Goal: Task Accomplishment & Management: Manage account settings

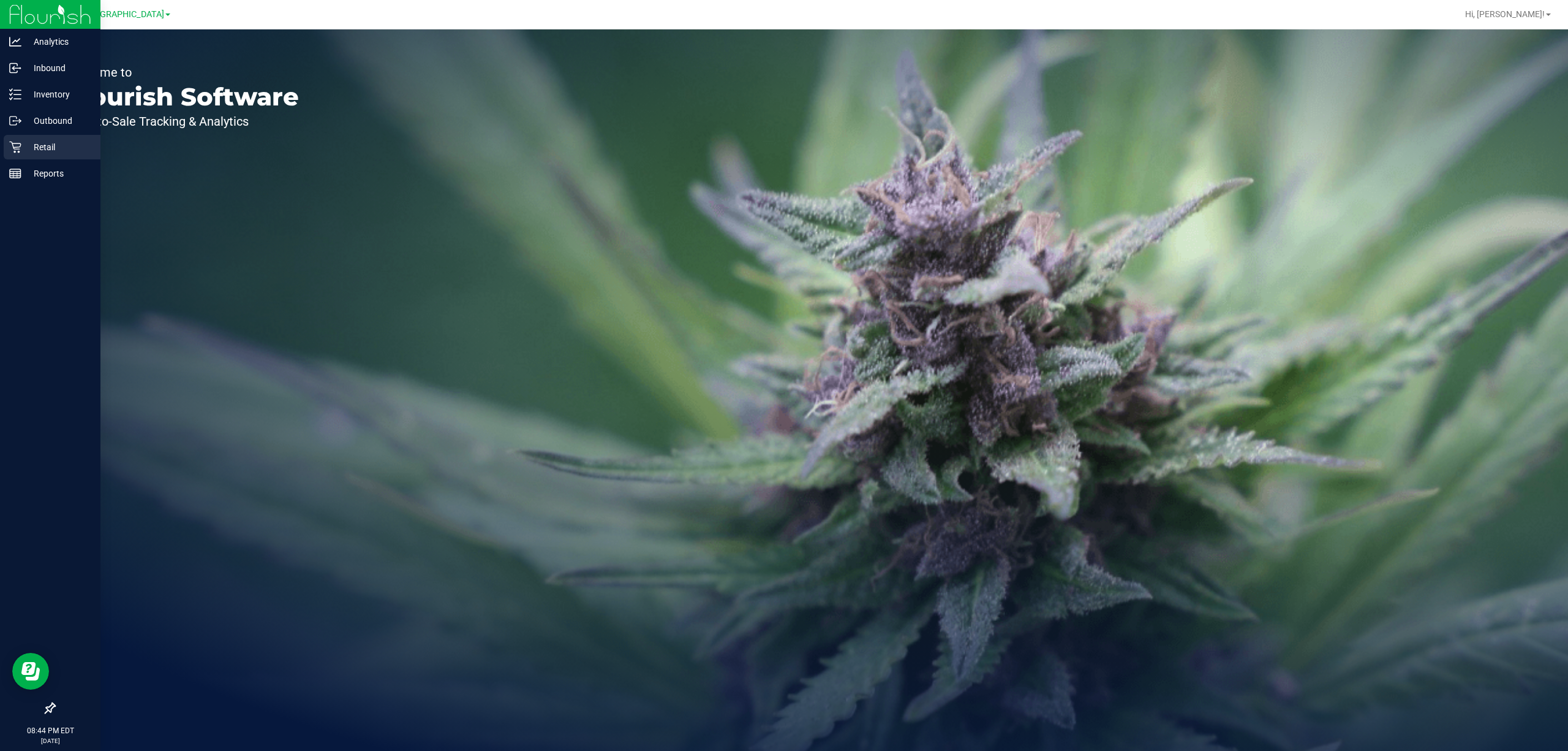
click at [28, 150] on p "Retail" at bounding box center [57, 147] width 73 height 14
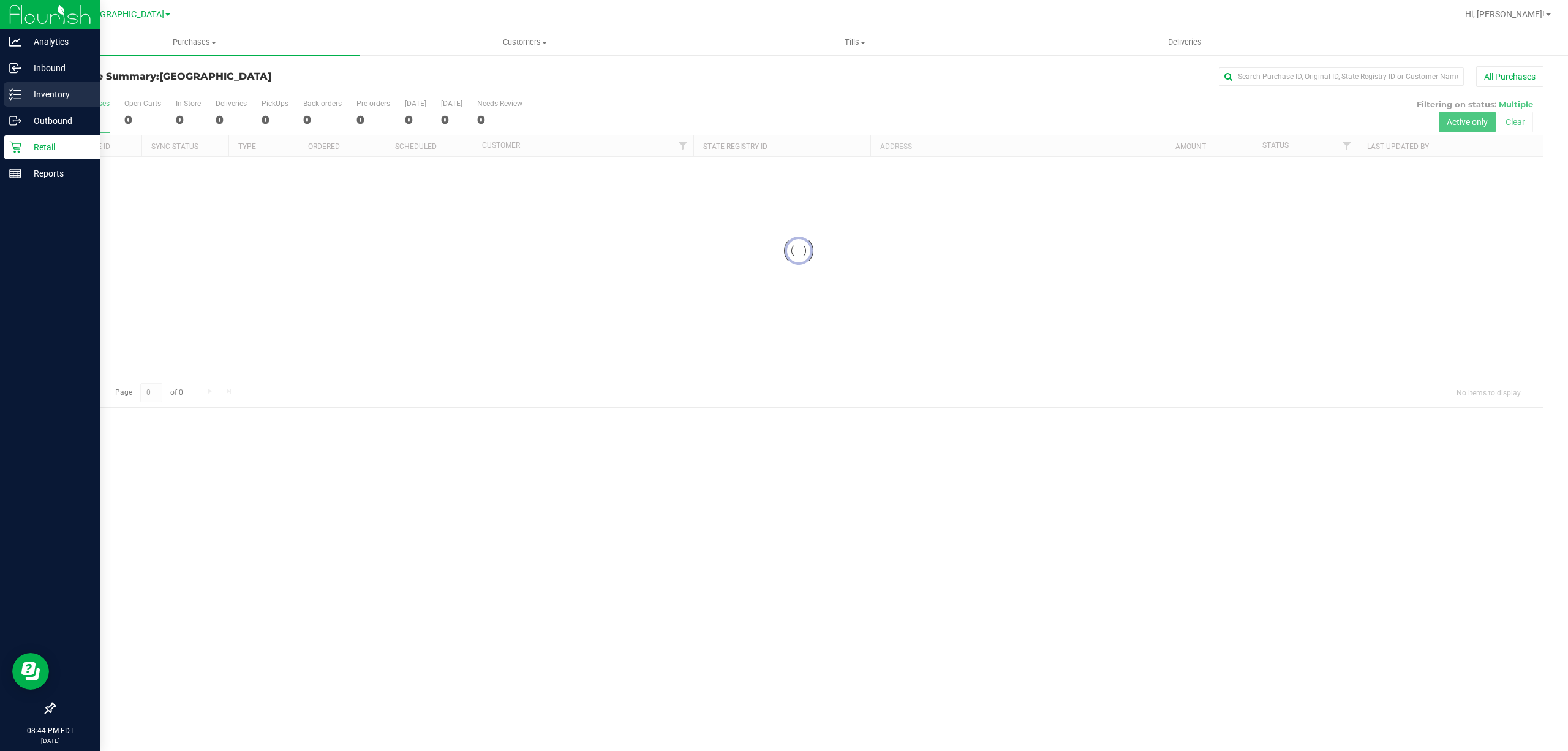
click at [45, 102] on div "Inventory" at bounding box center [51, 94] width 97 height 24
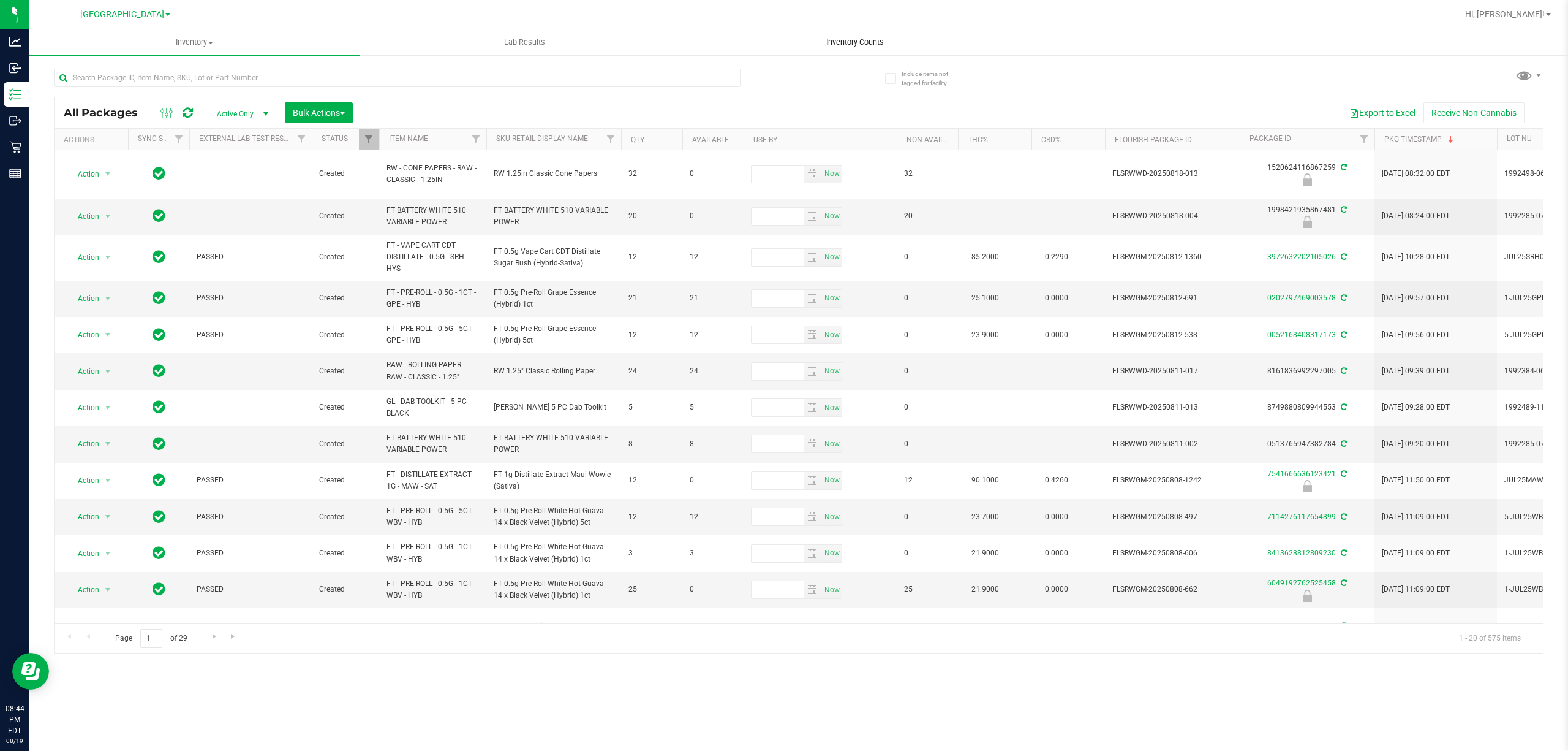
click at [847, 38] on span "Inventory Counts" at bounding box center [854, 42] width 90 height 11
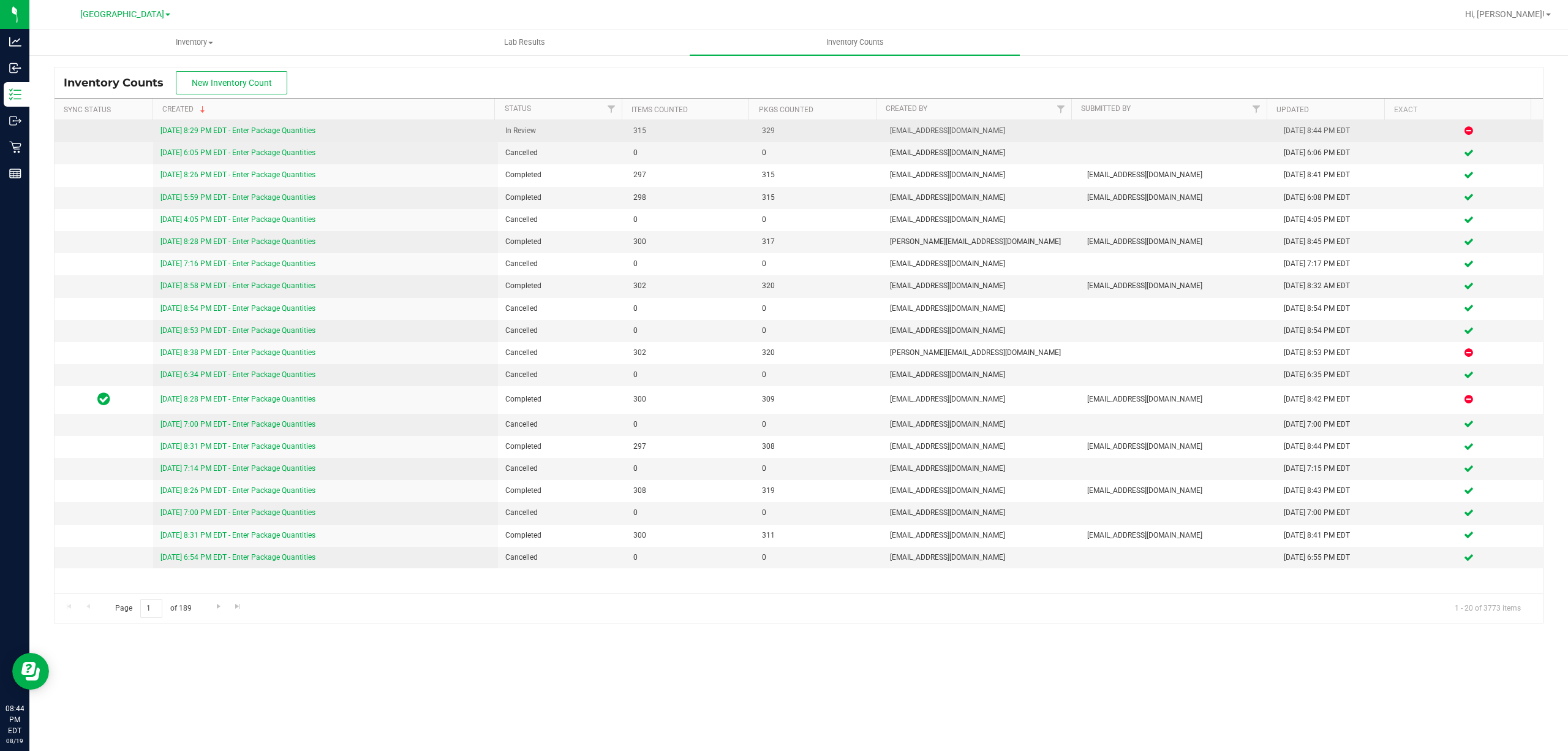
click at [288, 131] on link "8/19/25 8:29 PM EDT - Enter Package Quantities" at bounding box center [238, 131] width 155 height 8
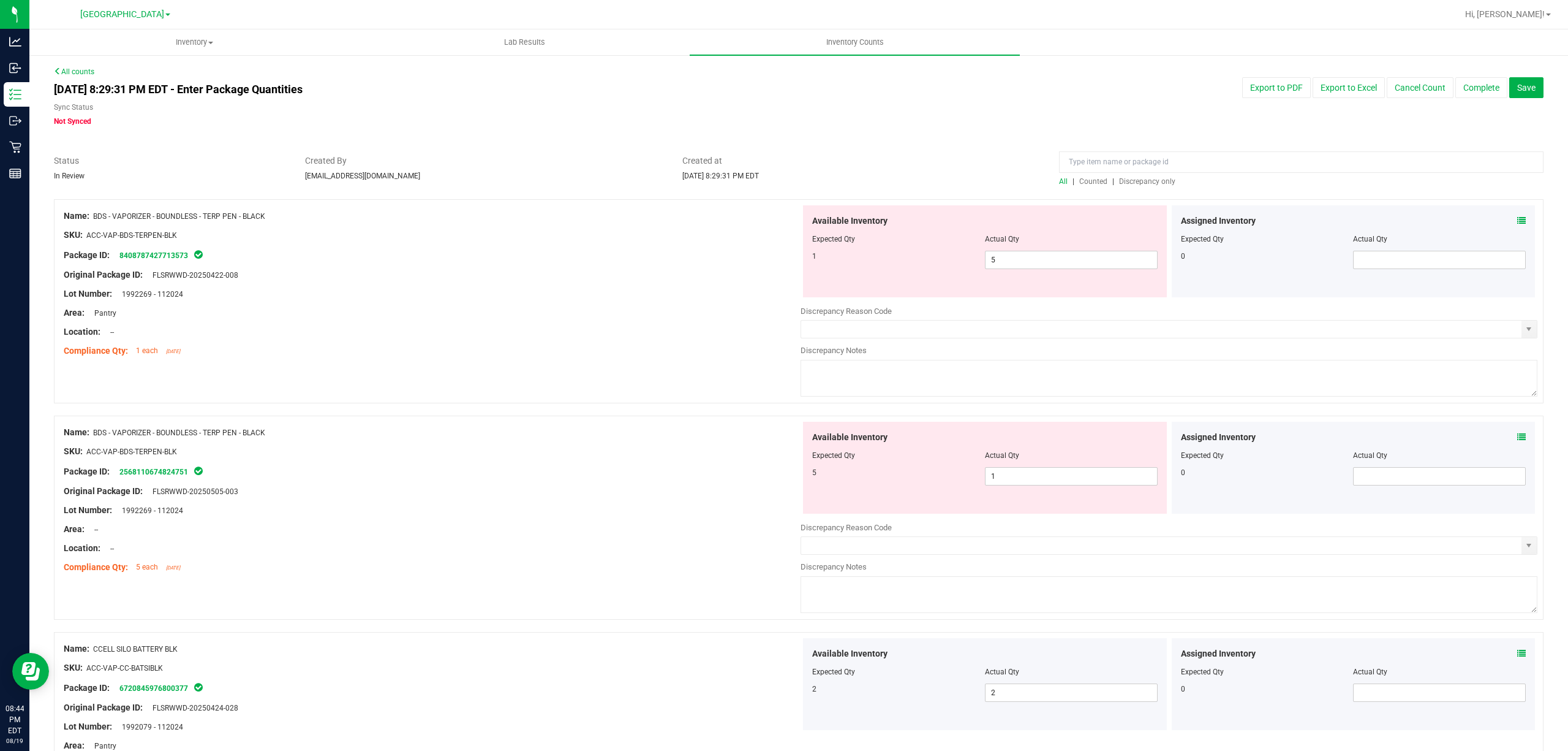
click at [1124, 180] on span "Discrepancy only" at bounding box center [1147, 181] width 57 height 8
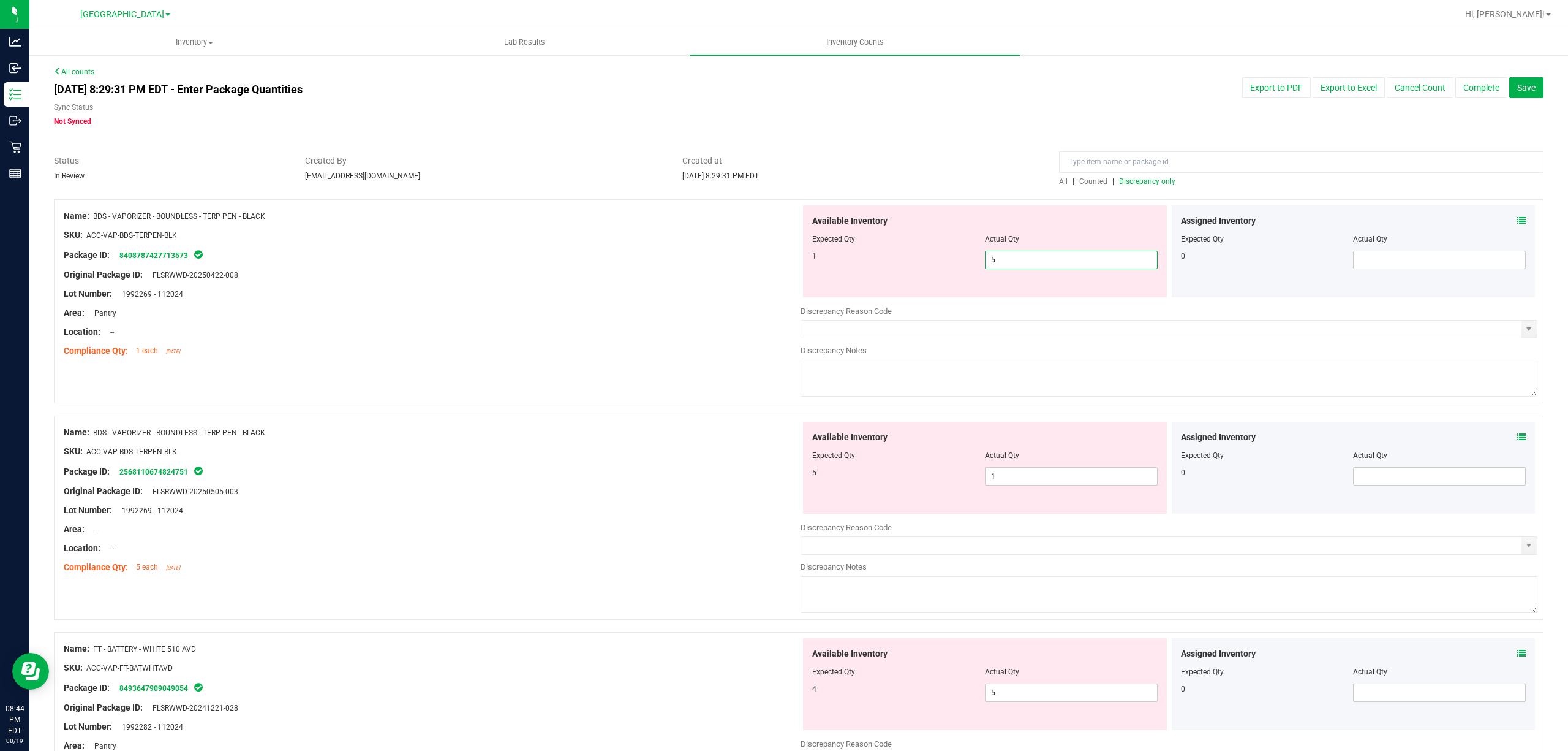
click at [1032, 261] on span "5 5" at bounding box center [1071, 260] width 173 height 19
type input "1"
click at [1032, 464] on div "Available Inventory Expected Qty Actual Qty 5 1 1" at bounding box center [984, 467] width 364 height 92
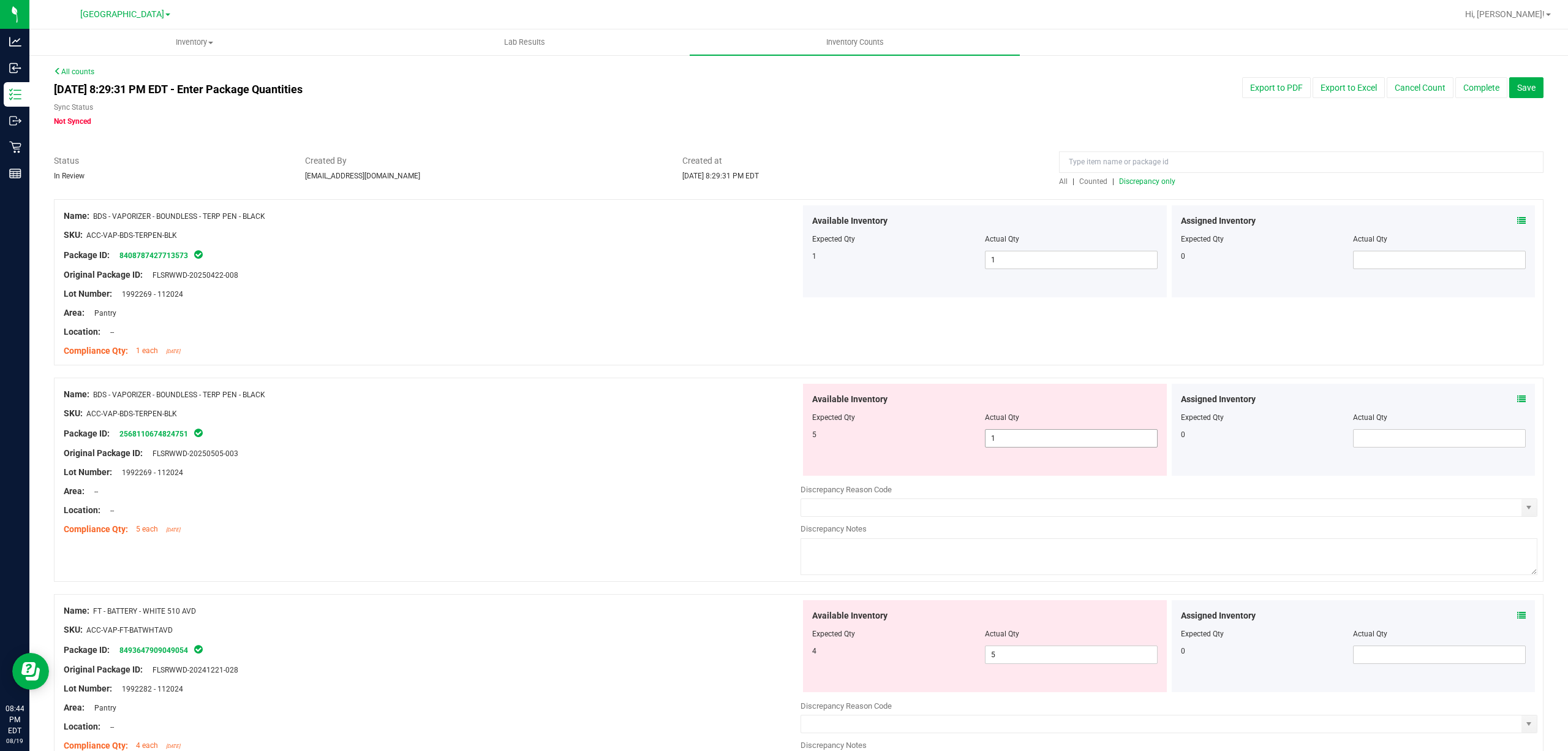
click at [1015, 441] on span "1 1" at bounding box center [1071, 438] width 173 height 19
type input "5"
click at [567, 445] on div at bounding box center [433, 443] width 737 height 6
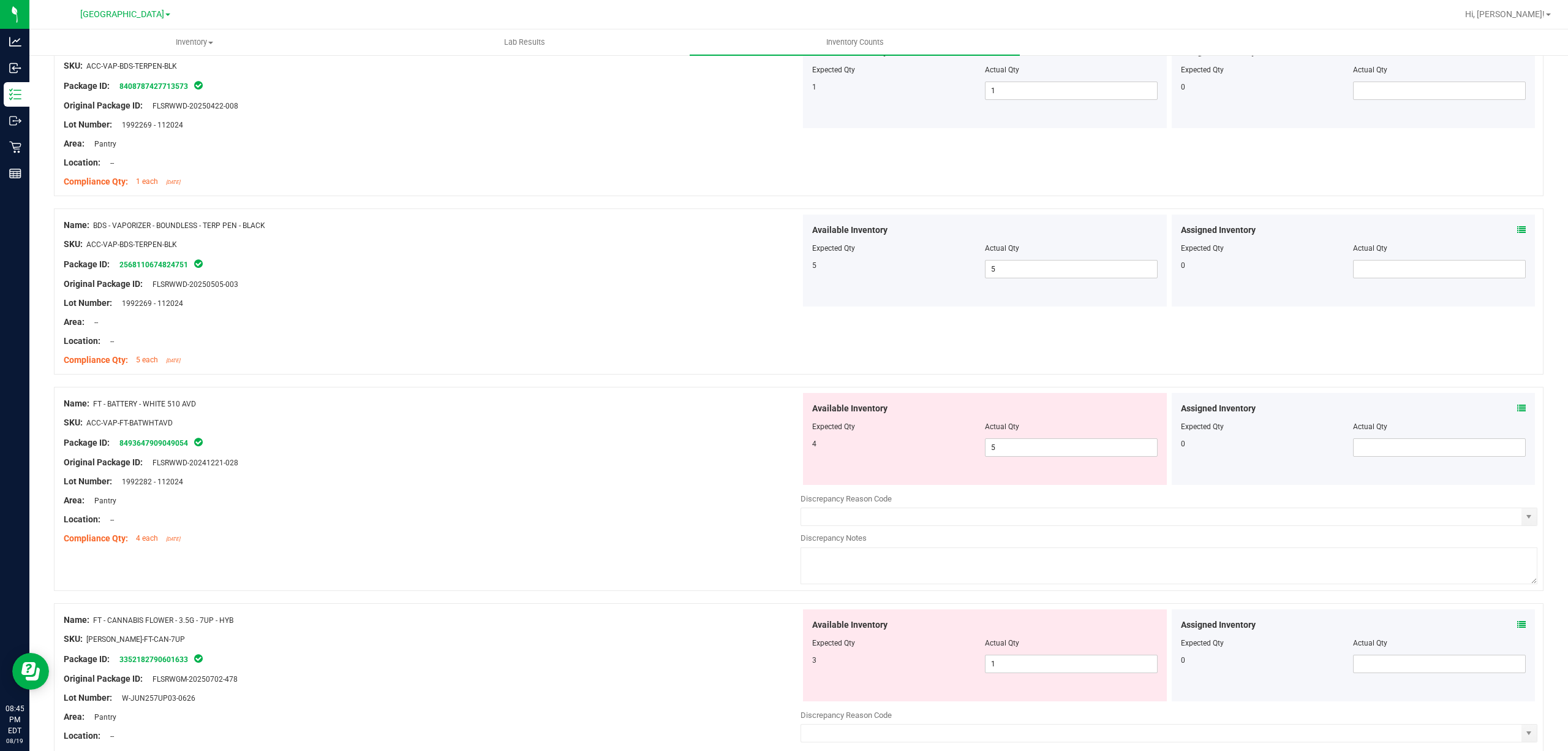
scroll to position [327, 0]
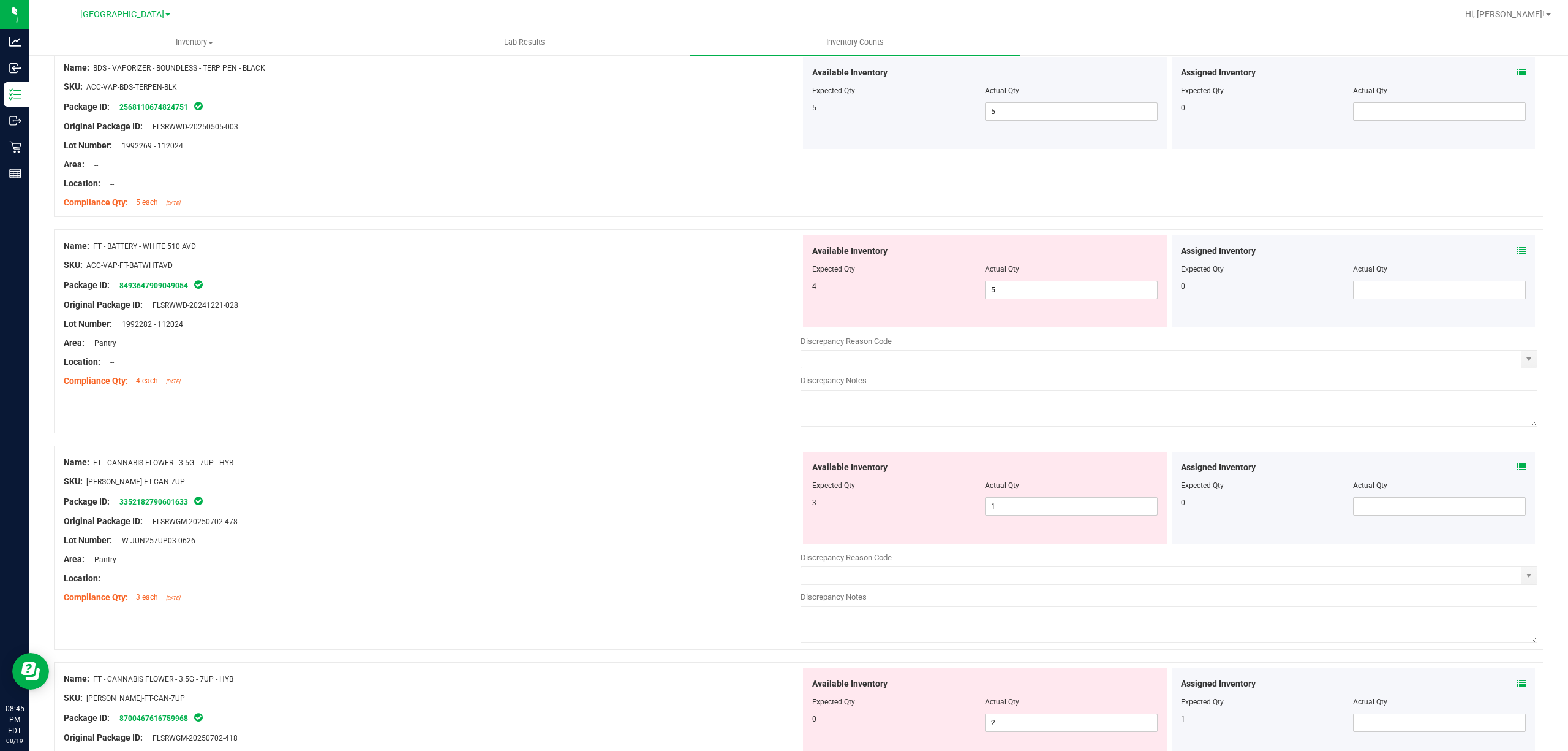
drag, startPoint x: 191, startPoint y: 245, endPoint x: 136, endPoint y: 246, distance: 55.0
click at [136, 246] on span "FT - BATTERY - WHITE 510 AVD" at bounding box center [144, 246] width 103 height 8
drag, startPoint x: 94, startPoint y: 245, endPoint x: 195, endPoint y: 246, distance: 101.0
click at [195, 246] on div "Name: FT - BATTERY - WHITE 510 AVD" at bounding box center [433, 246] width 737 height 13
copy span "FT - BATTERY - WHITE 510 AVD"
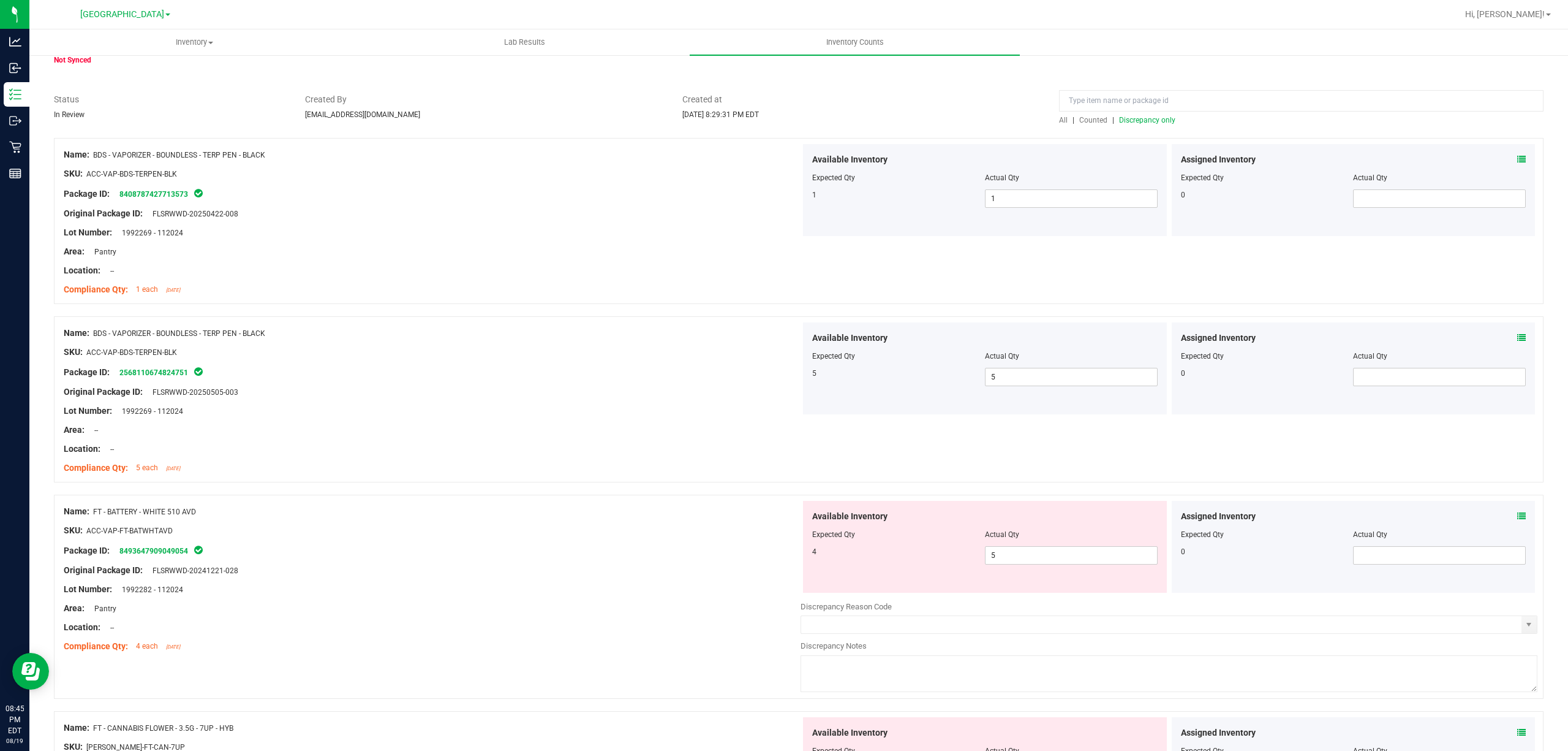
scroll to position [0, 0]
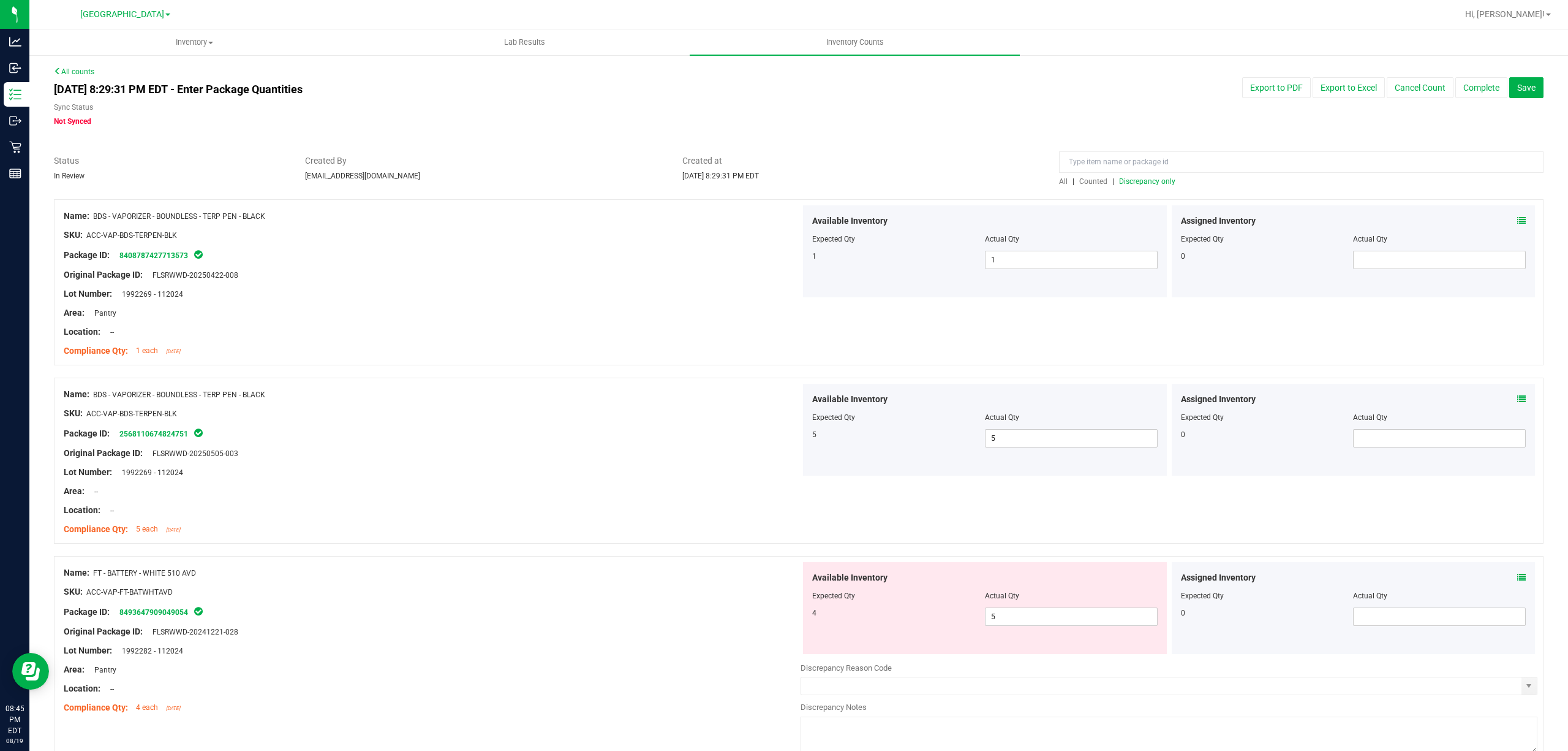
click at [1059, 180] on span "All" at bounding box center [1064, 181] width 8 height 8
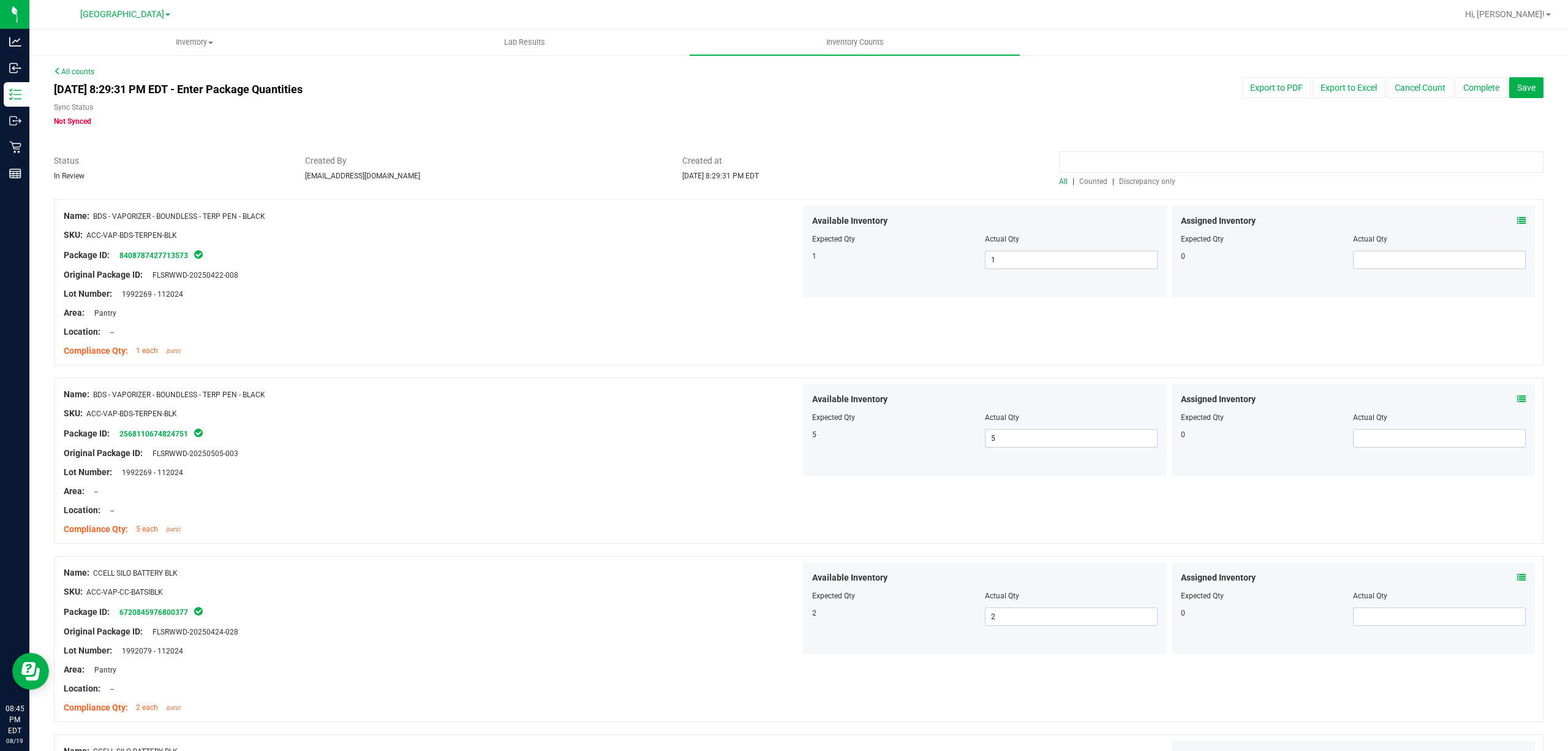
click at [1066, 165] on input at bounding box center [1301, 161] width 484 height 21
paste input "FT - BATTERY - WHITE 510 AVD"
type input "FT - BATTERY - WHITE 510 AVD"
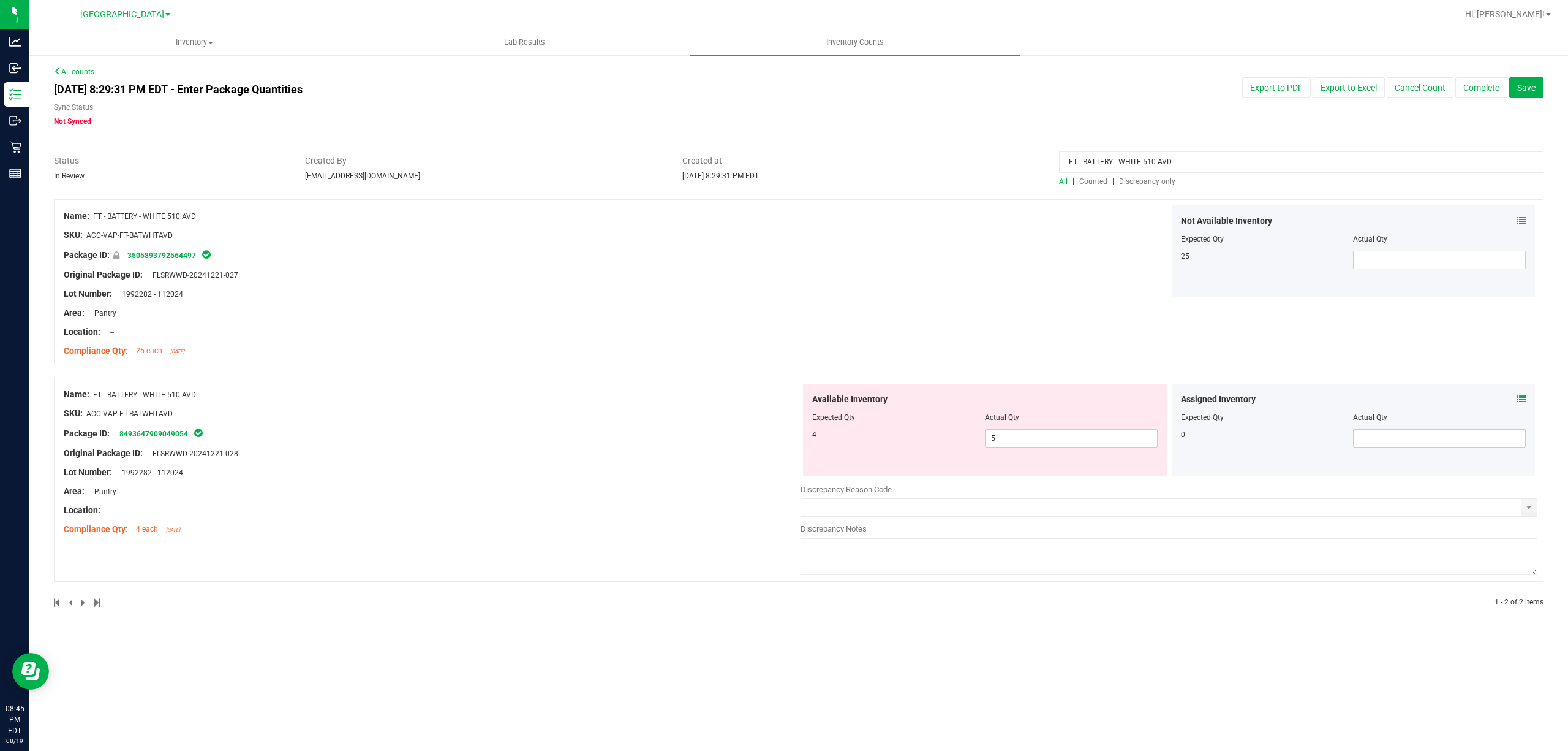
drag, startPoint x: 1189, startPoint y: 154, endPoint x: 664, endPoint y: 138, distance: 525.2
click at [696, 138] on div "All counts Aug 19, 2025 8:29:31 PM EDT - Enter Package Quantities Sync Status N…" at bounding box center [799, 344] width 1490 height 557
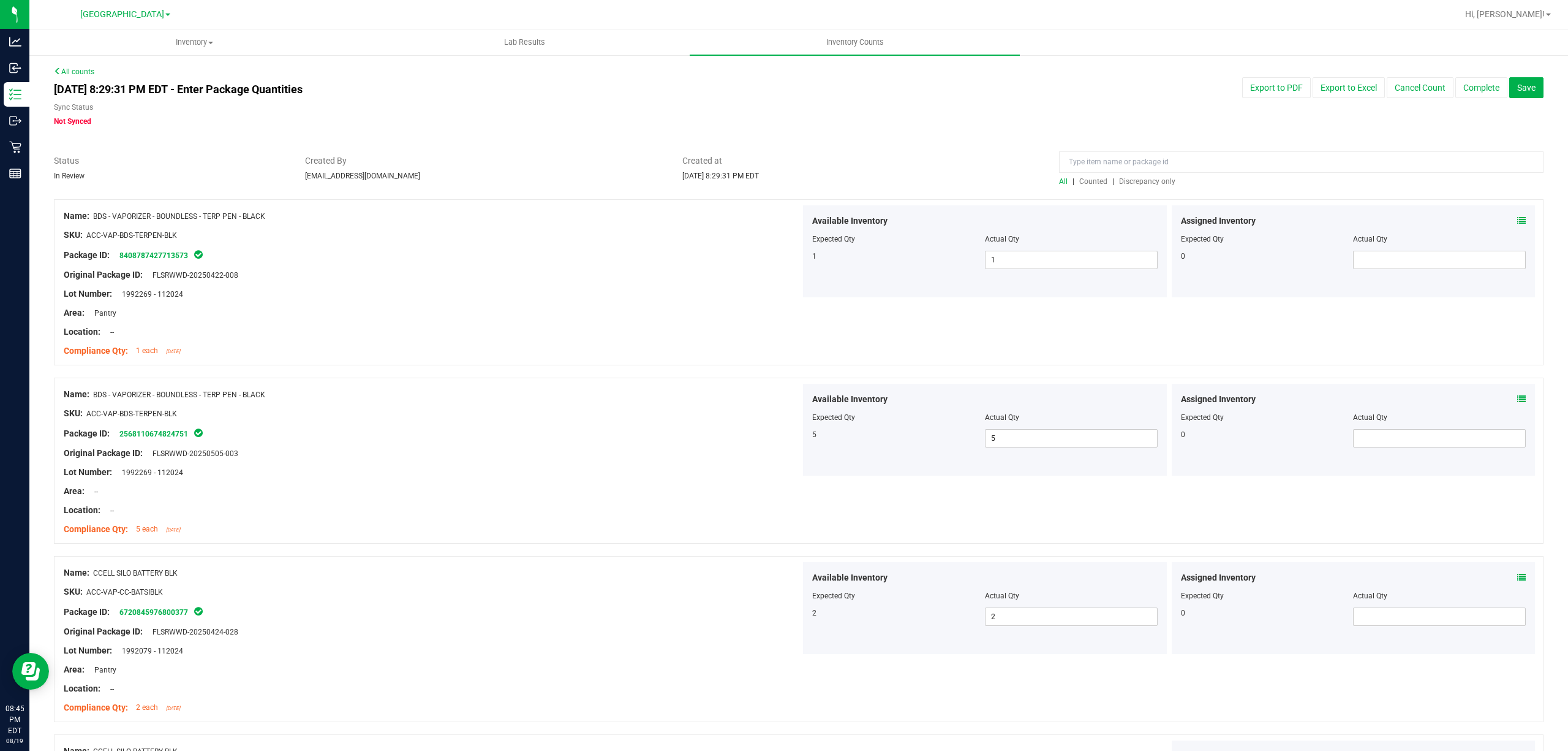
click at [1129, 180] on span "Discrepancy only" at bounding box center [1147, 181] width 57 height 8
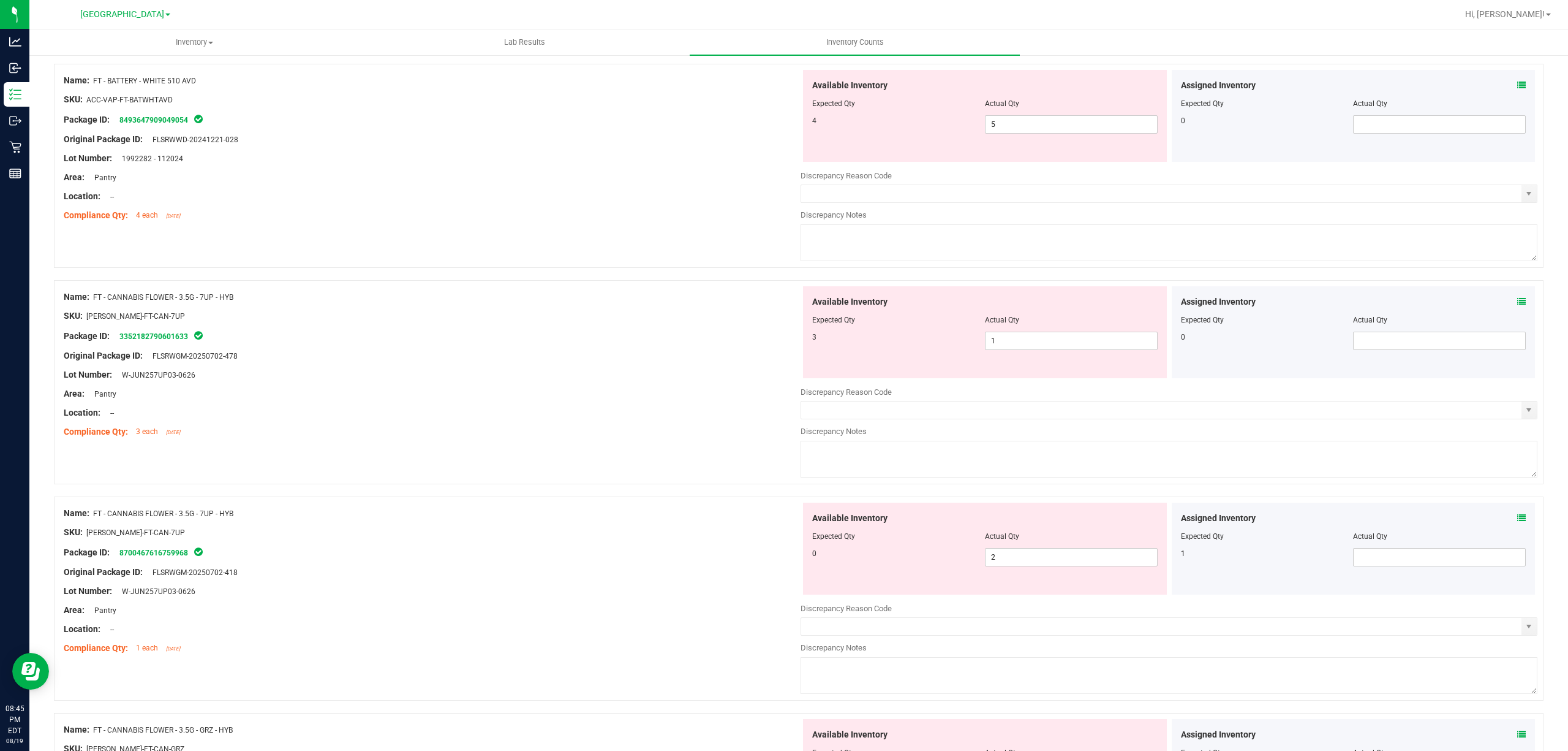
scroll to position [163, 0]
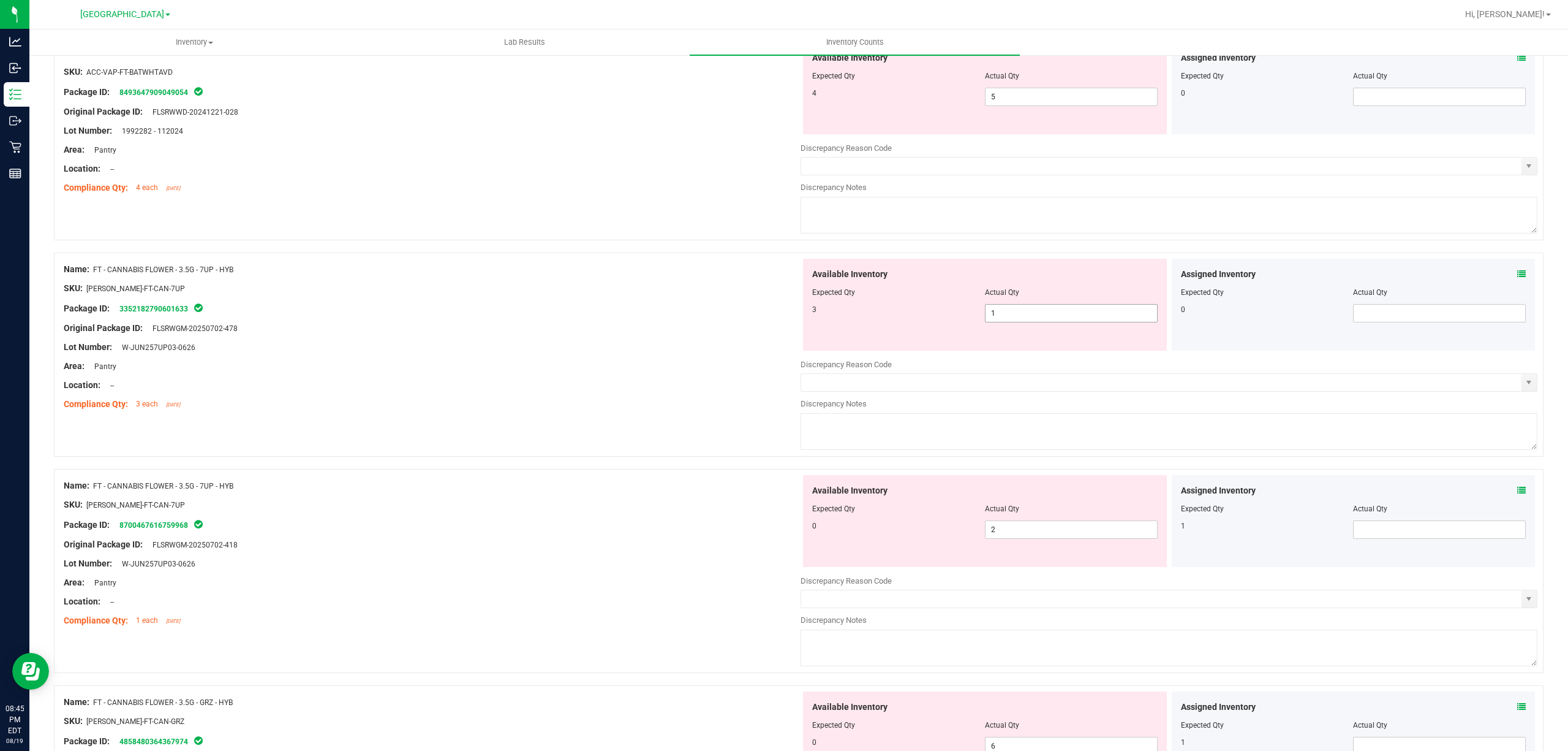
click at [1043, 319] on span "1 1" at bounding box center [1071, 313] width 173 height 19
type input "3"
click at [1008, 533] on div "Available Inventory Expected Qty Actual Qty 0 2 2" at bounding box center [1169, 572] width 737 height 194
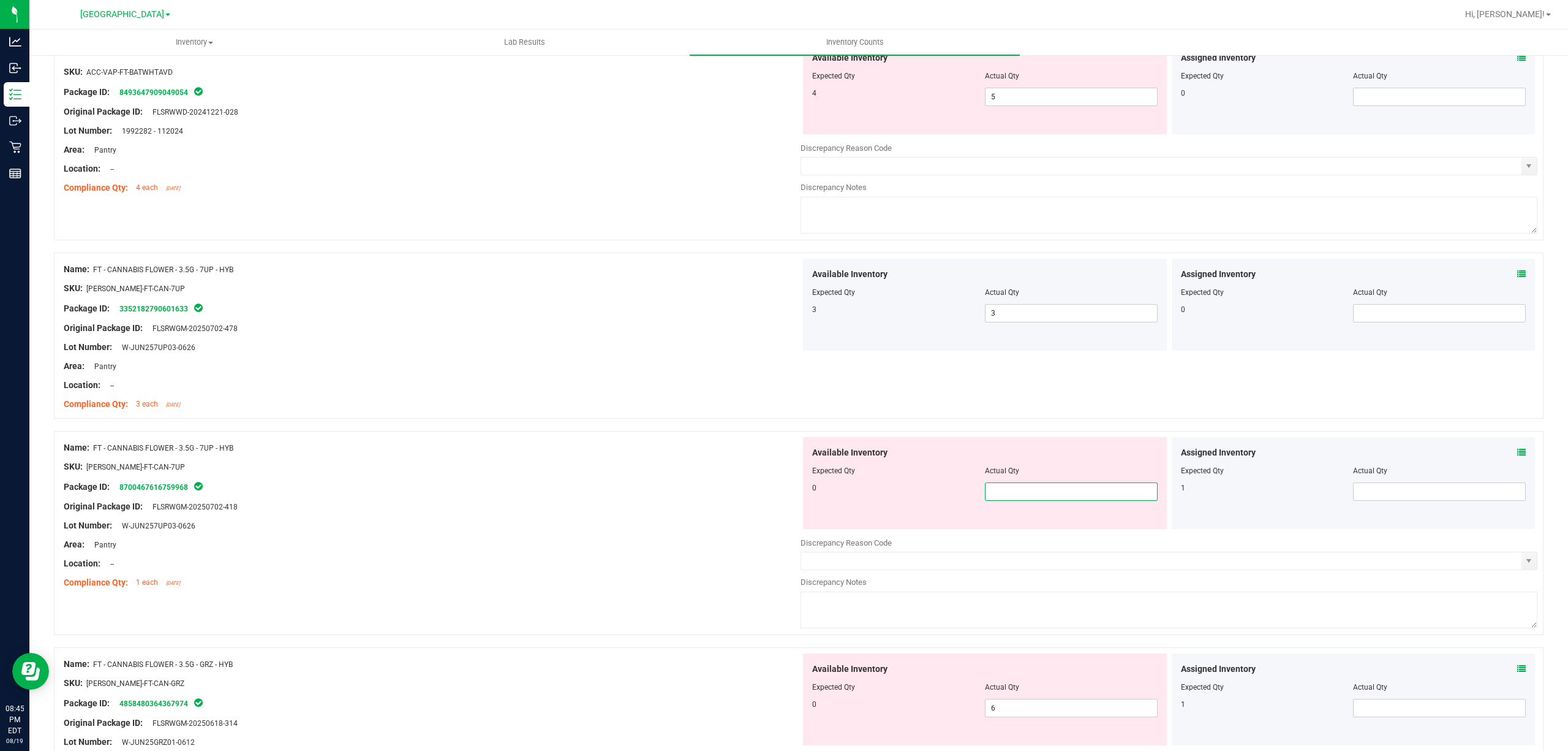
type input "0"
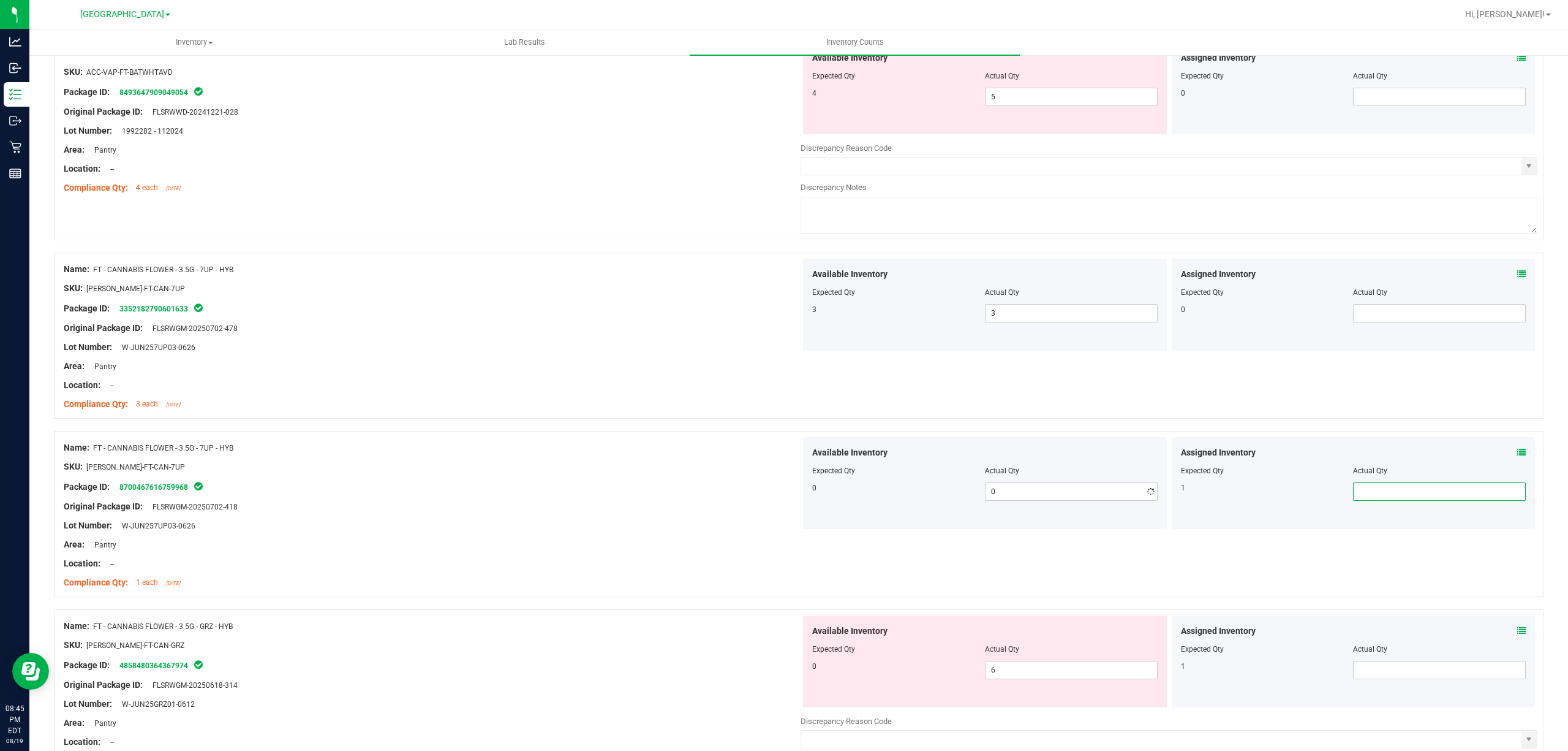
click at [1411, 498] on span at bounding box center [1439, 492] width 173 height 19
type input "1"
click at [687, 527] on div "Lot Number: W-JUN257UP03-0626" at bounding box center [433, 525] width 737 height 13
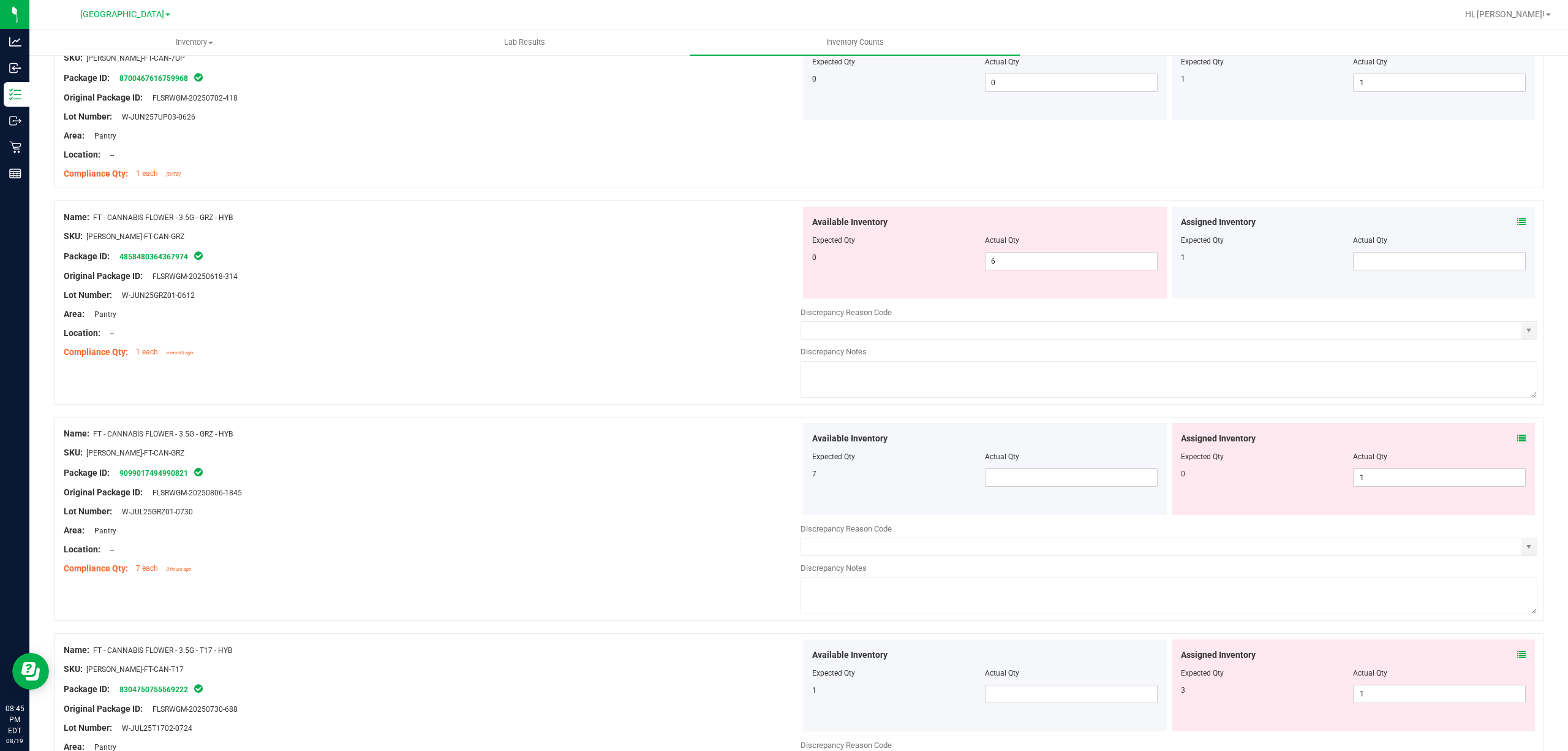
click at [1404, 491] on div "Assigned Inventory Expected Qty Actual Qty 0 1 1" at bounding box center [1353, 468] width 364 height 92
click at [1404, 485] on span "1 1" at bounding box center [1439, 478] width 173 height 19
type input "0"
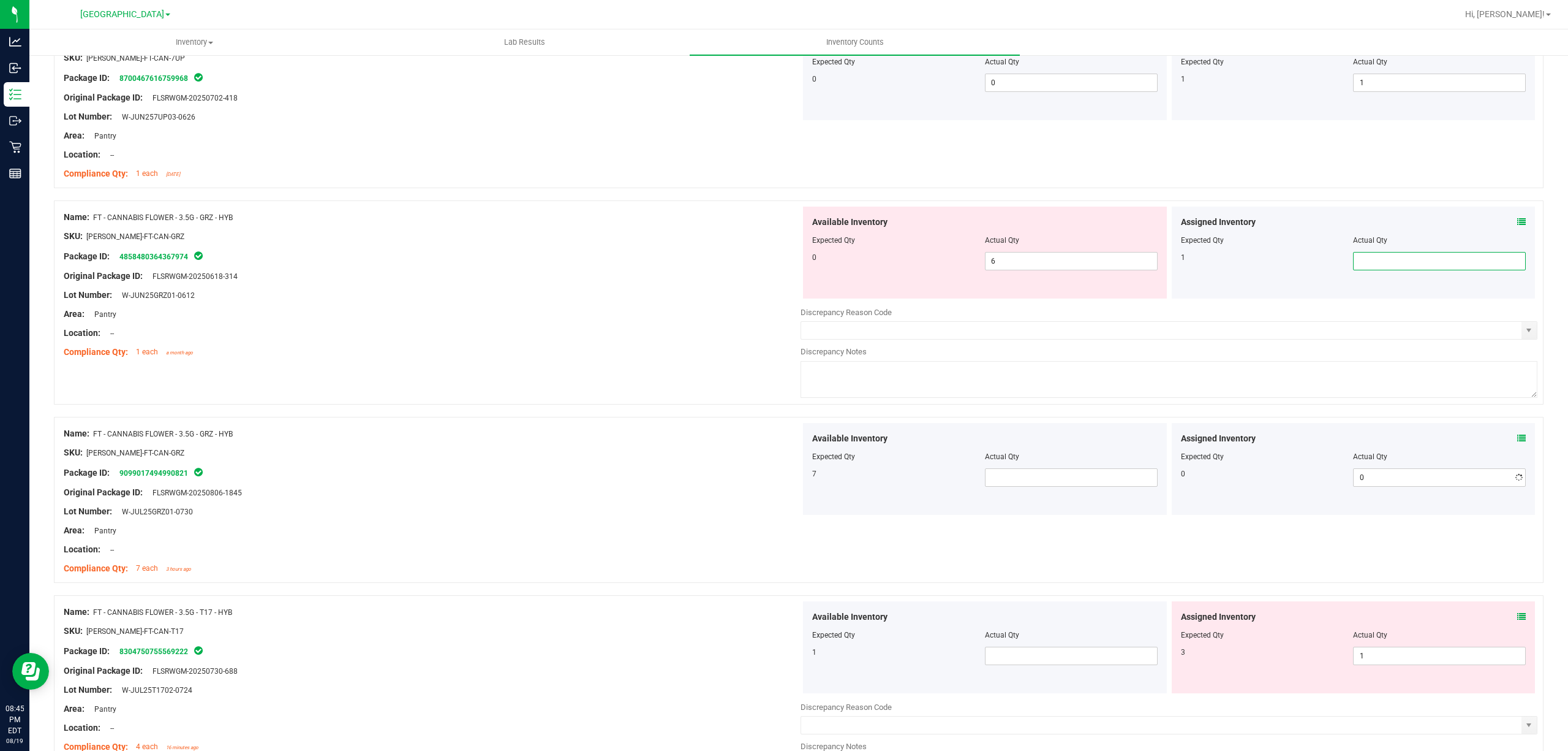
click at [1377, 257] on span at bounding box center [1439, 261] width 173 height 19
type input "1"
click at [1004, 253] on span "6 6" at bounding box center [1071, 261] width 173 height 19
type input "0"
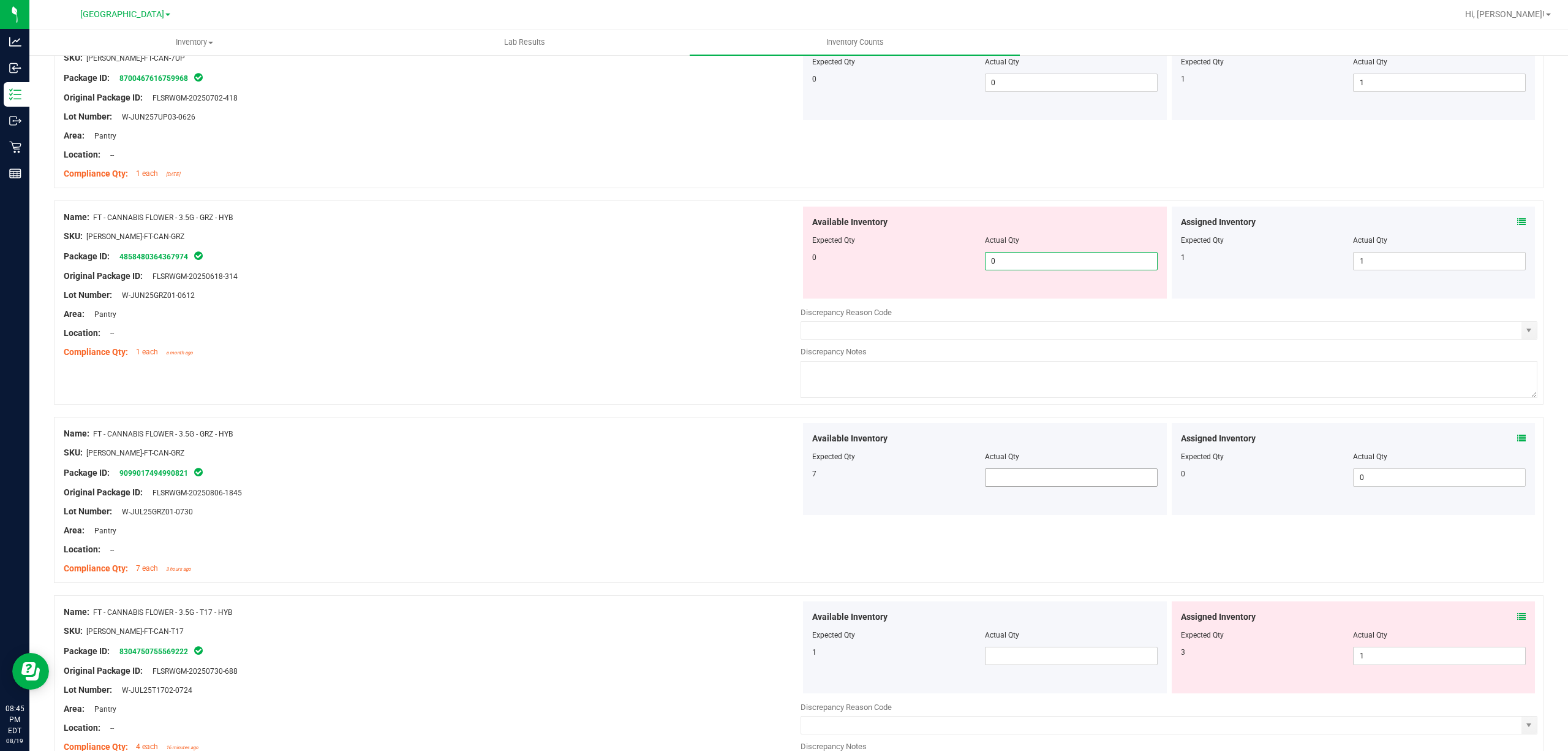
type input "0"
click at [1010, 477] on div "Available Inventory Expected Qty Actual Qty 7" at bounding box center [984, 468] width 364 height 92
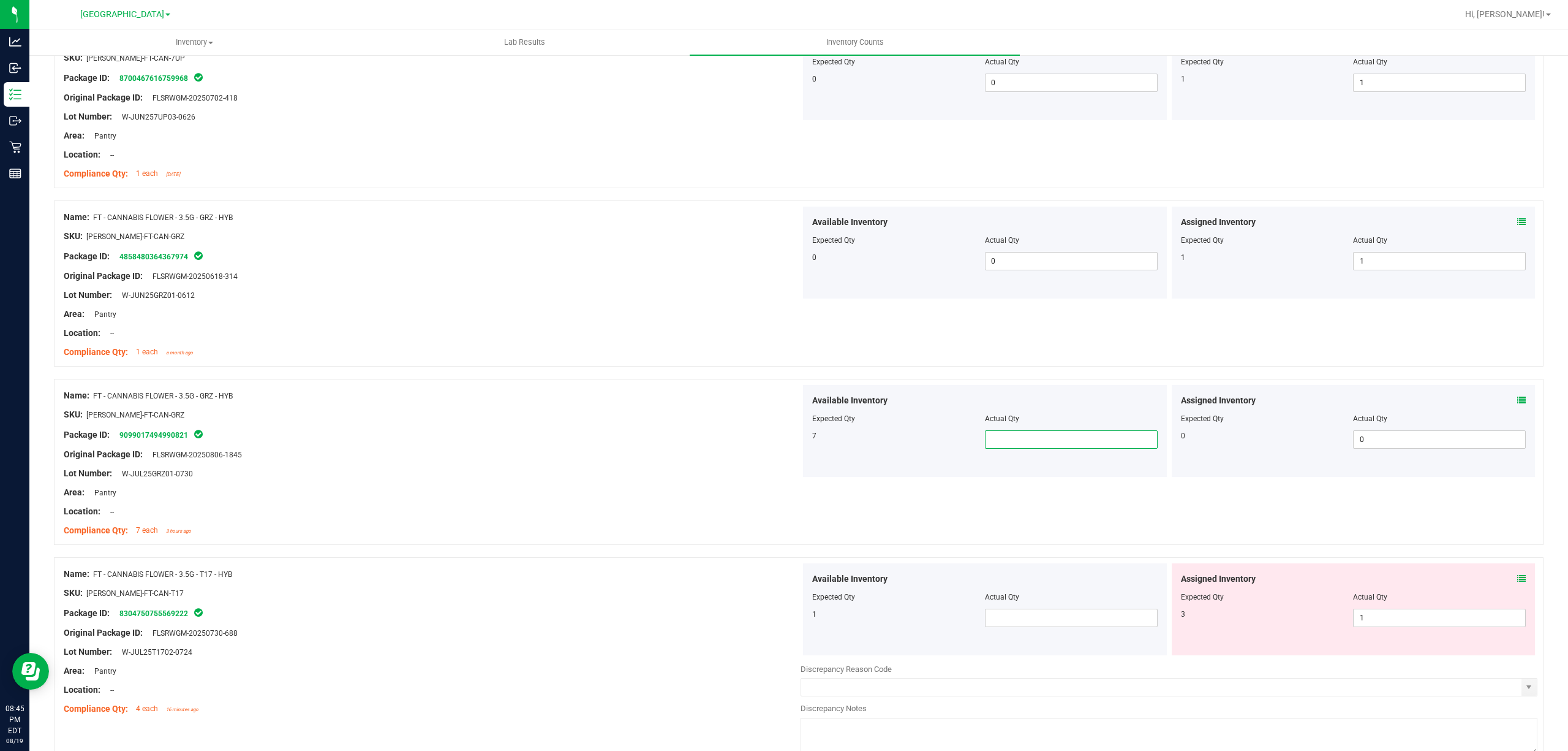
type input "7"
click at [717, 466] on div at bounding box center [433, 463] width 737 height 6
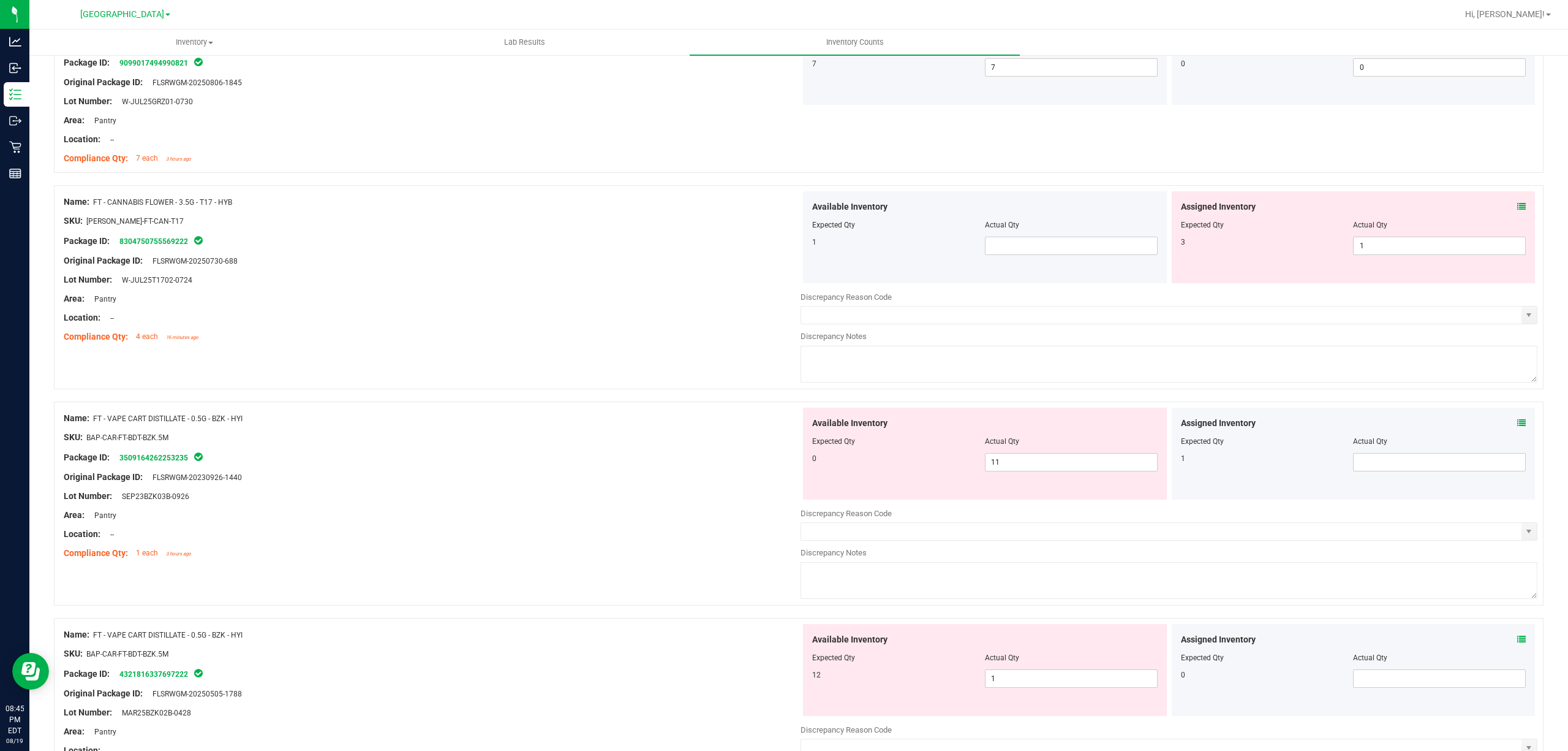
scroll to position [981, 0]
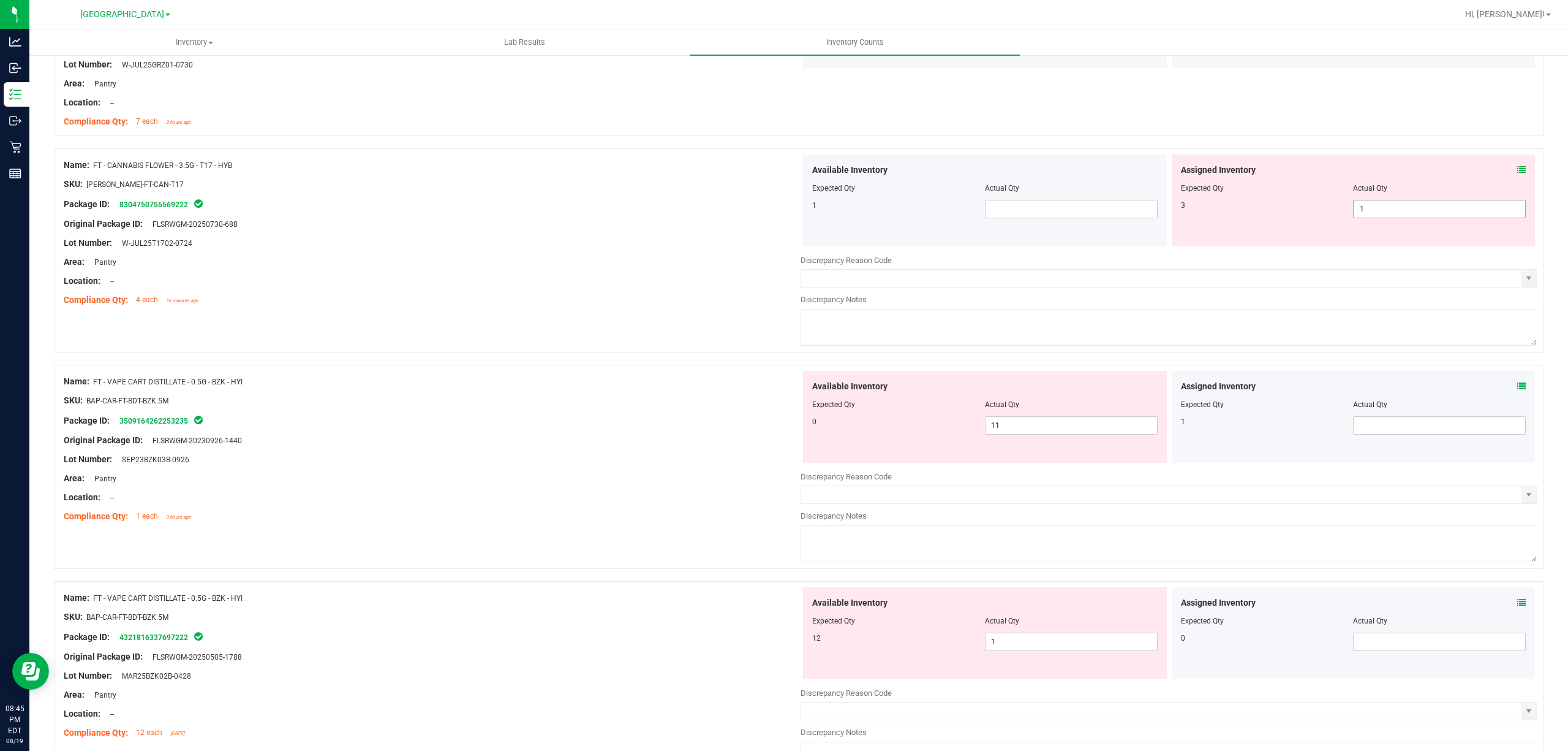
click at [1376, 209] on span "1 1" at bounding box center [1439, 209] width 173 height 19
type input "3"
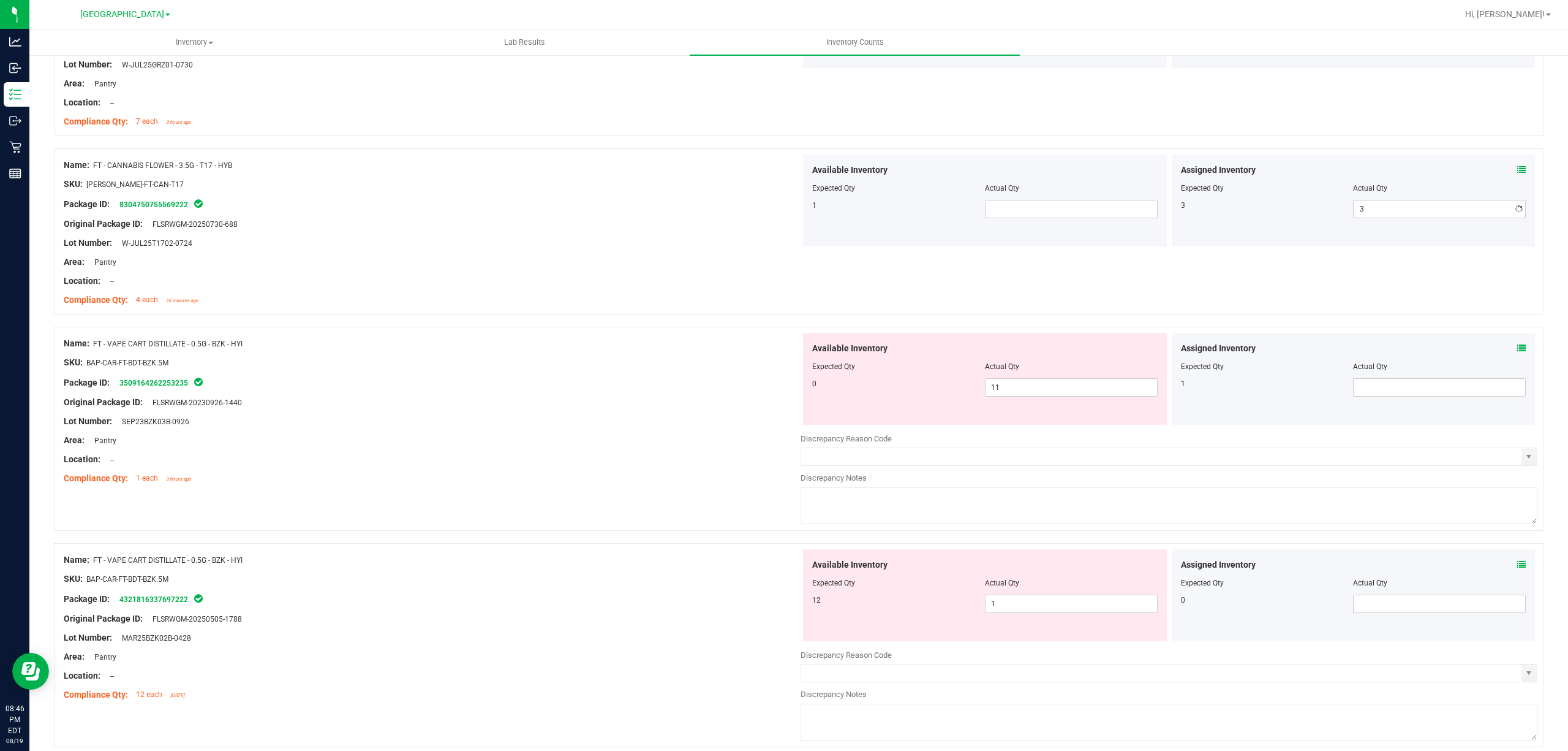
click at [488, 197] on div at bounding box center [433, 193] width 737 height 6
drag, startPoint x: 92, startPoint y: 167, endPoint x: 234, endPoint y: 167, distance: 142.0
click at [234, 167] on div "Name: FT - CANNABIS FLOWER - 3.5G - T17 - HYB" at bounding box center [433, 165] width 737 height 13
copy div "FT - CANNABIS FLOWER - 3.5G - T17 - HYB"
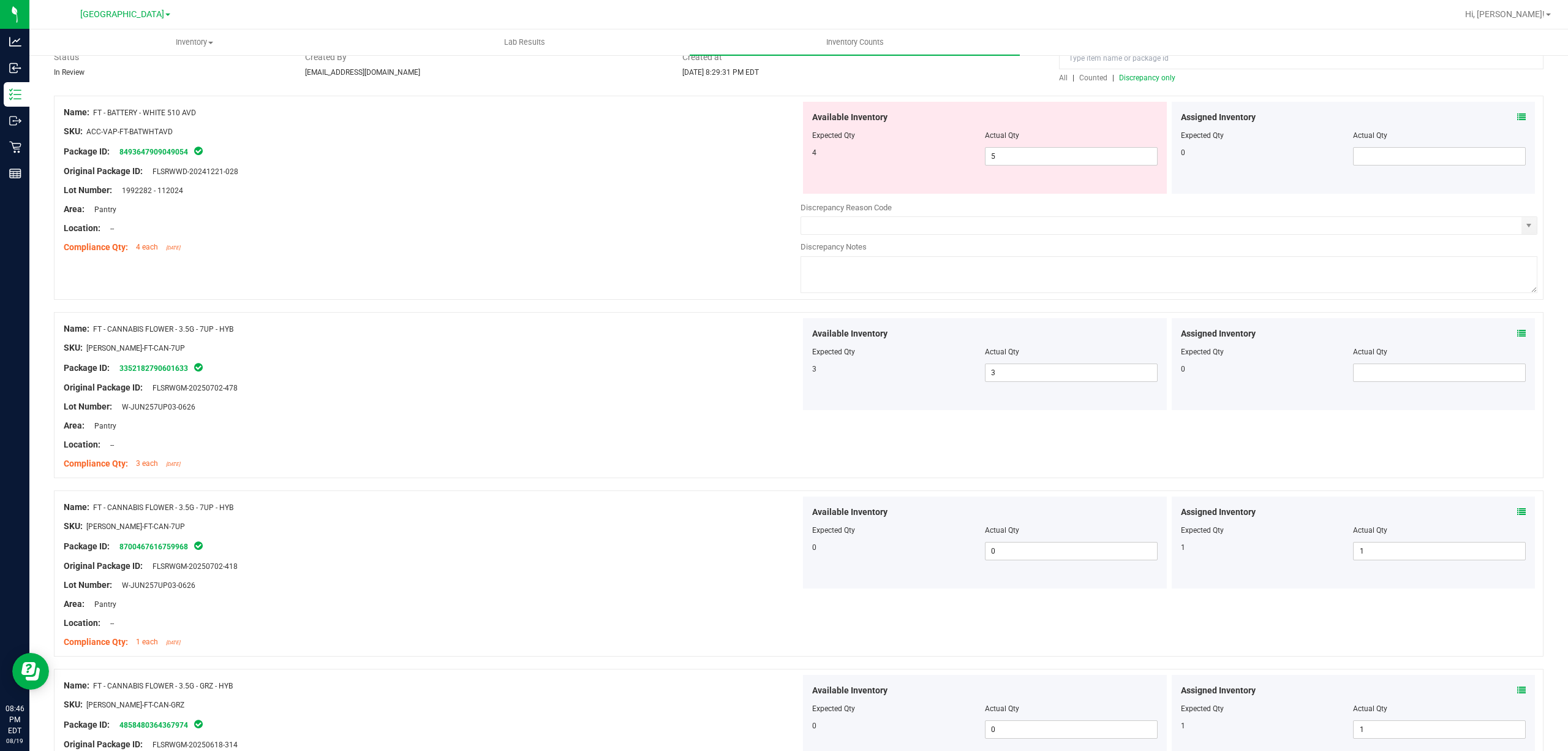
scroll to position [0, 0]
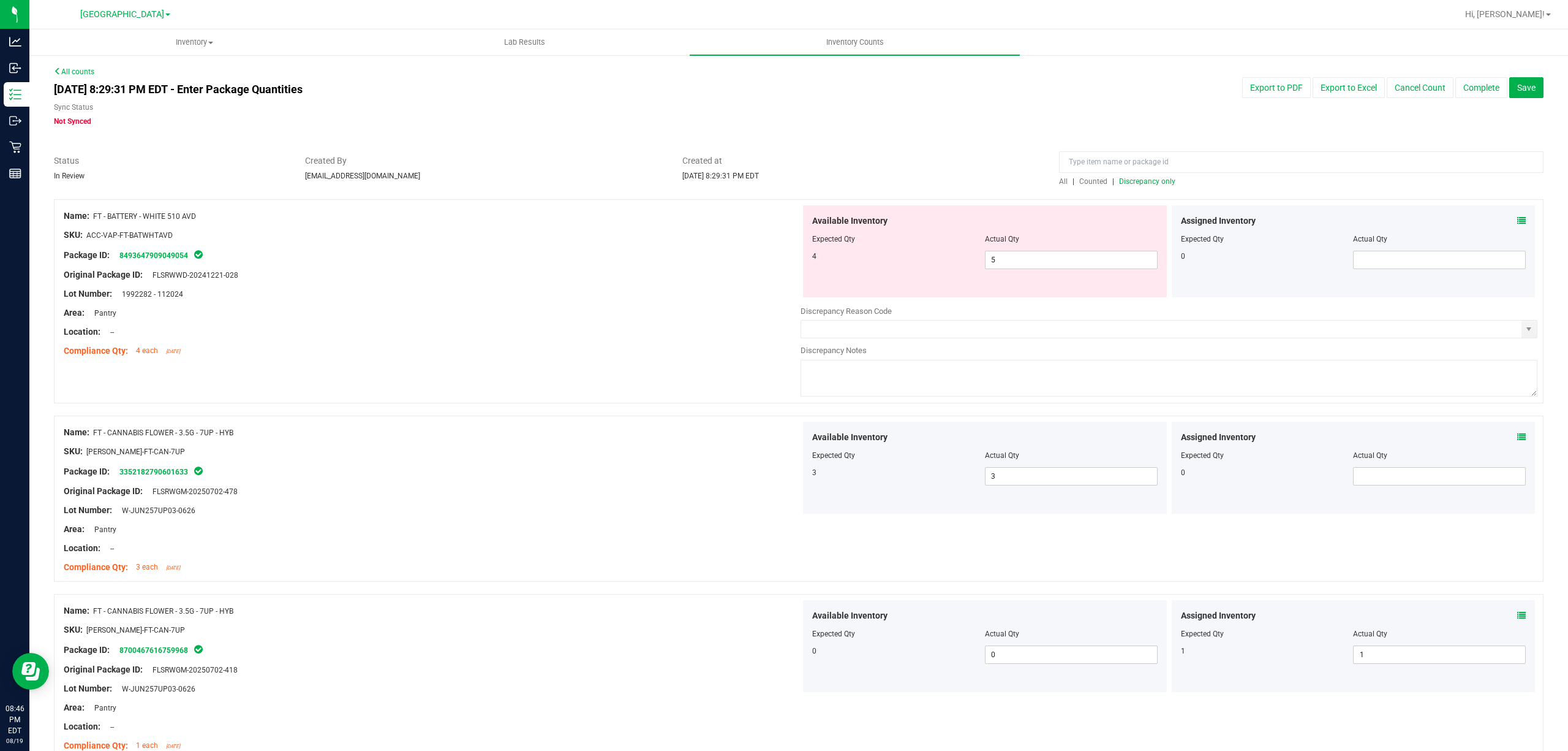
click at [1059, 182] on span "All" at bounding box center [1064, 181] width 8 height 8
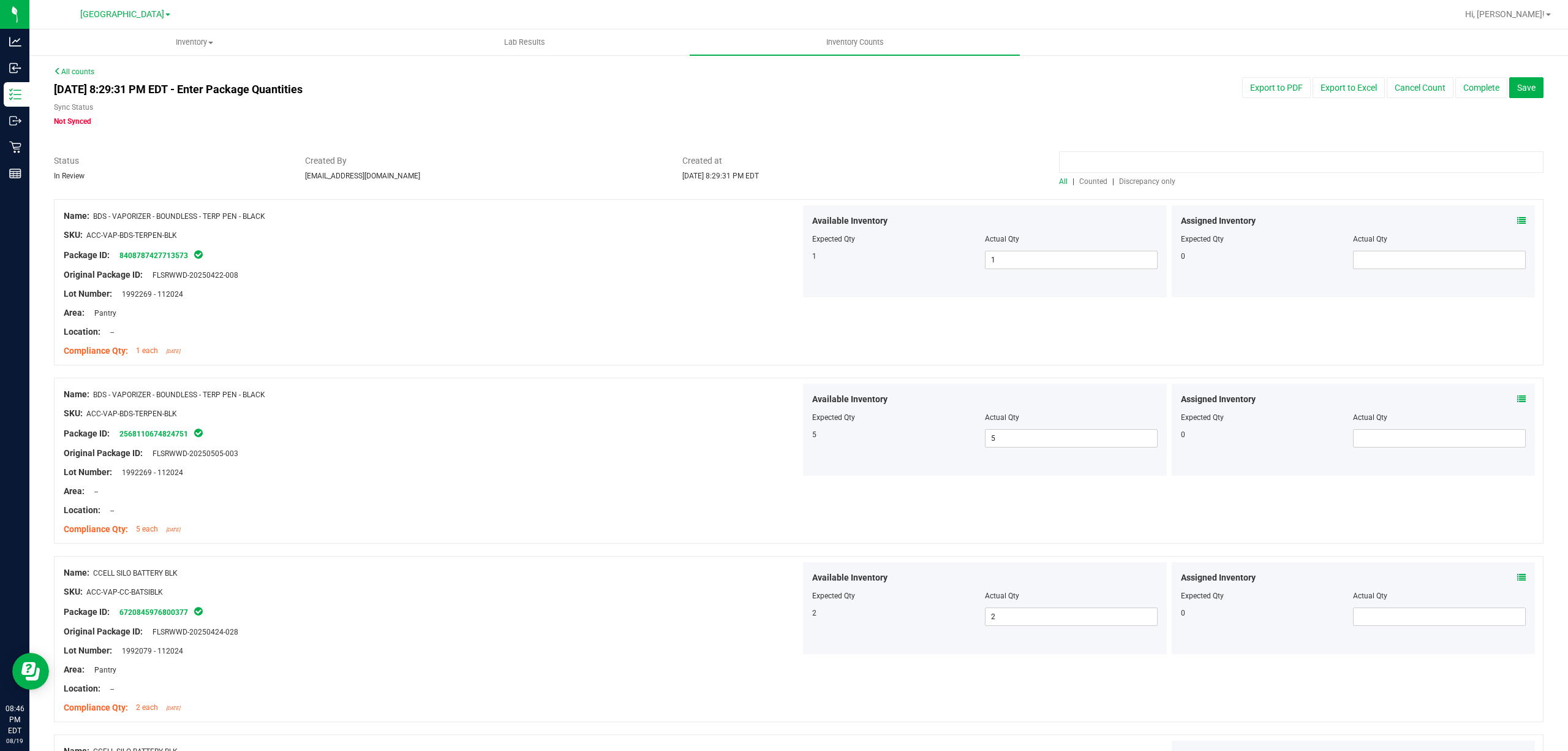
click at [1059, 163] on input at bounding box center [1301, 161] width 484 height 21
paste input "FT - CANNABIS FLOWER - 3.5G - T17 - HYB"
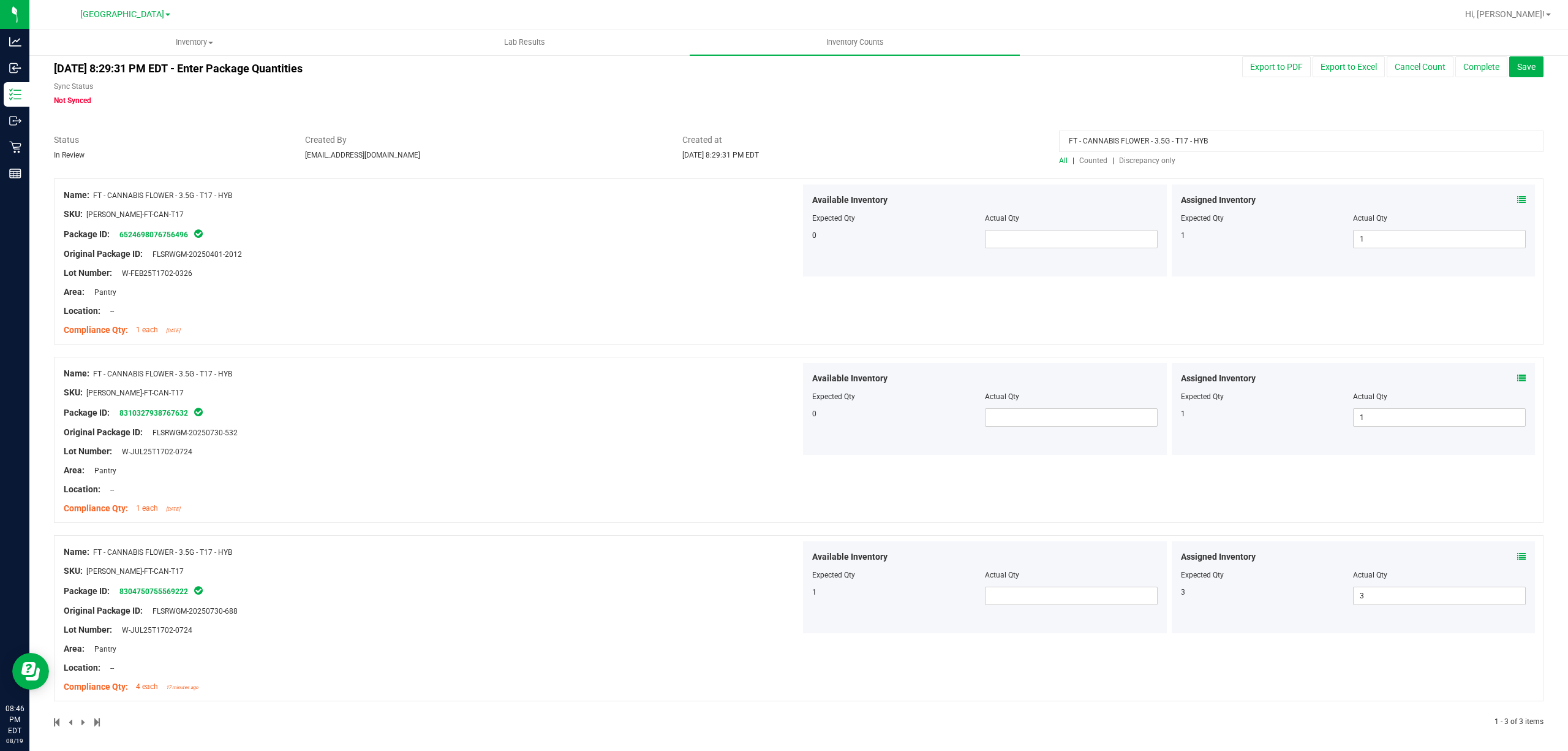
scroll to position [26, 0]
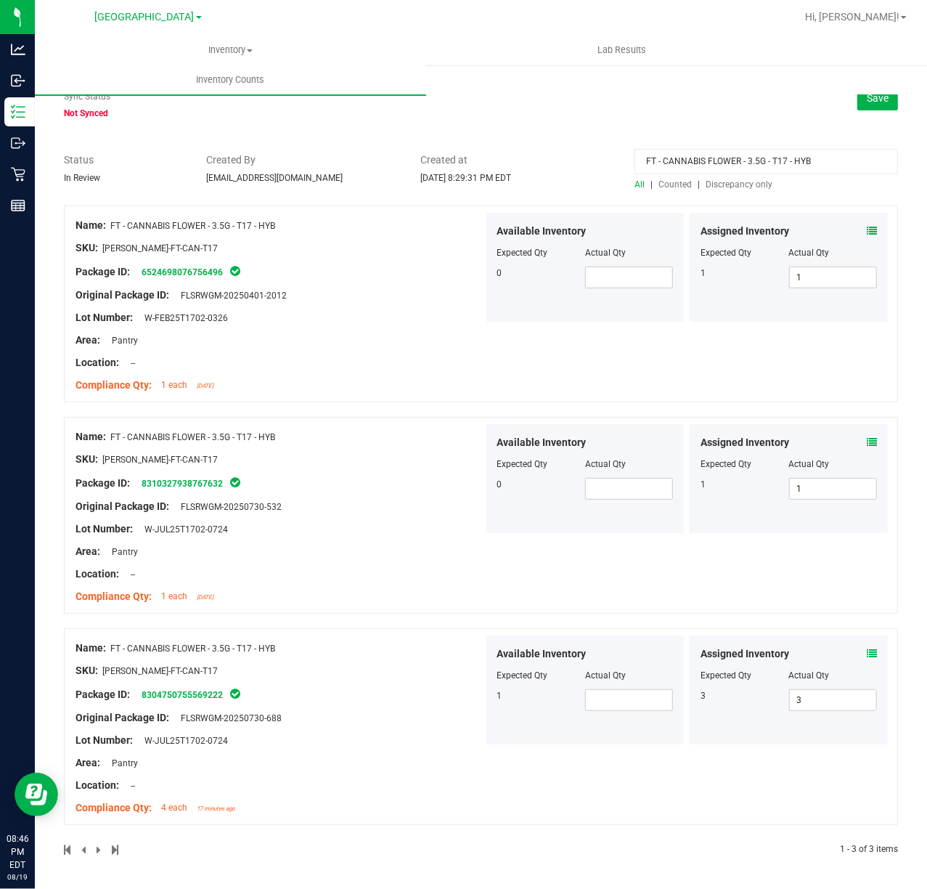
type input "FT - CANNABIS FLOWER - 3.5G - T17 - HYB"
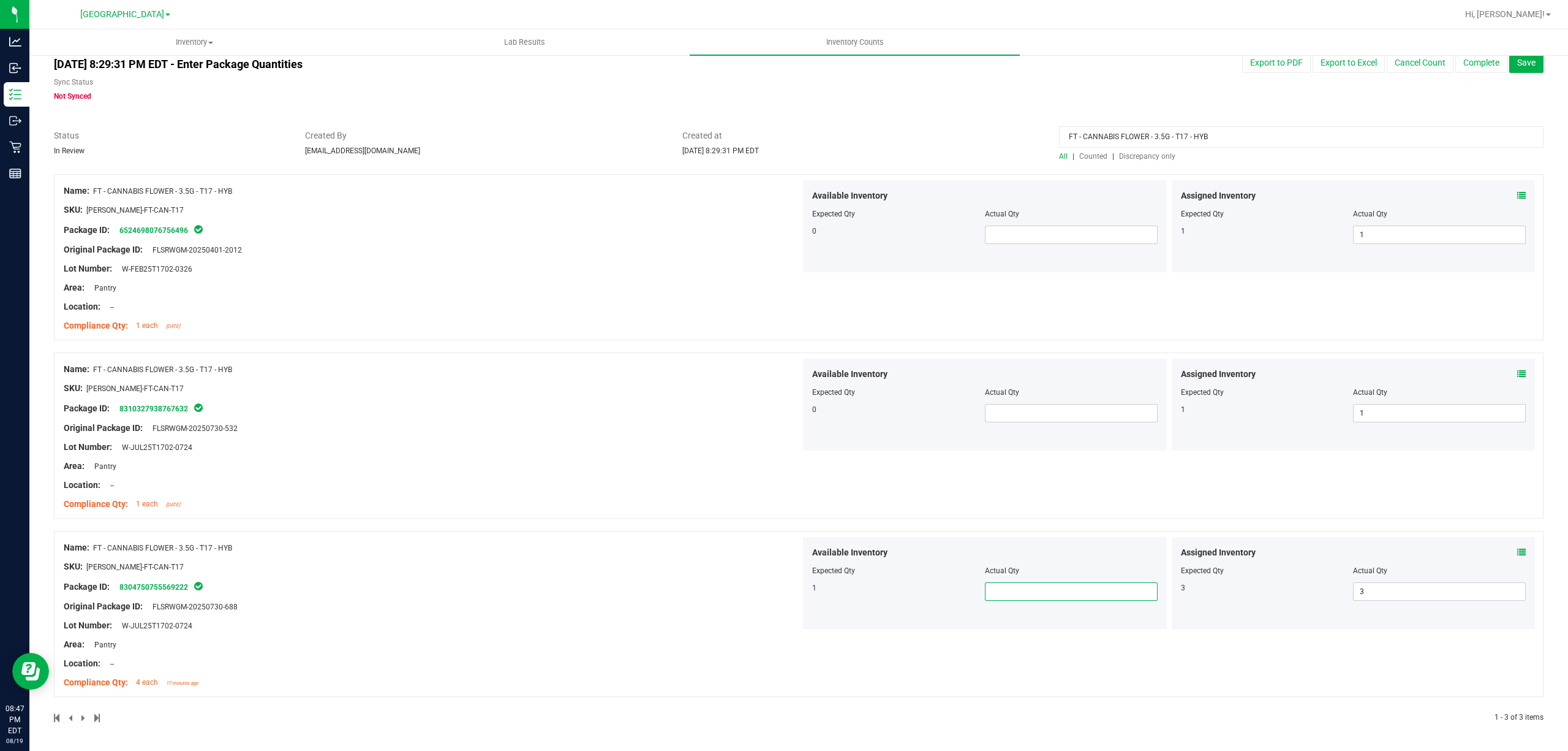
click at [1079, 592] on span at bounding box center [1071, 592] width 173 height 19
type input "1"
click at [730, 565] on div "SKU: FLO-BUD-FT-CAN-T17" at bounding box center [433, 566] width 737 height 13
click at [909, 113] on div "All counts Aug 19, 2025 8:29:31 PM EDT - Enter Package Quantities Sync Status N…" at bounding box center [799, 390] width 1490 height 697
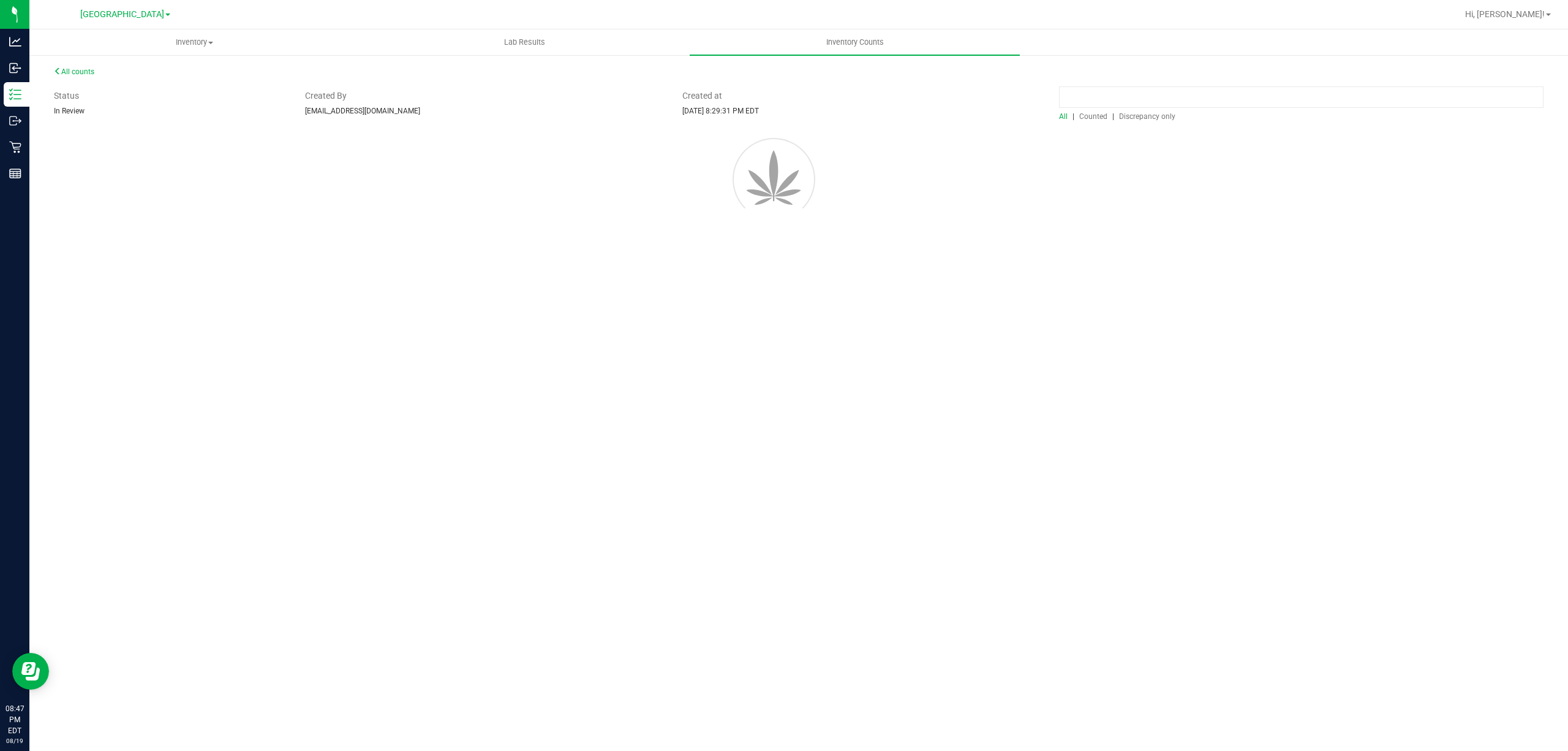
scroll to position [0, 0]
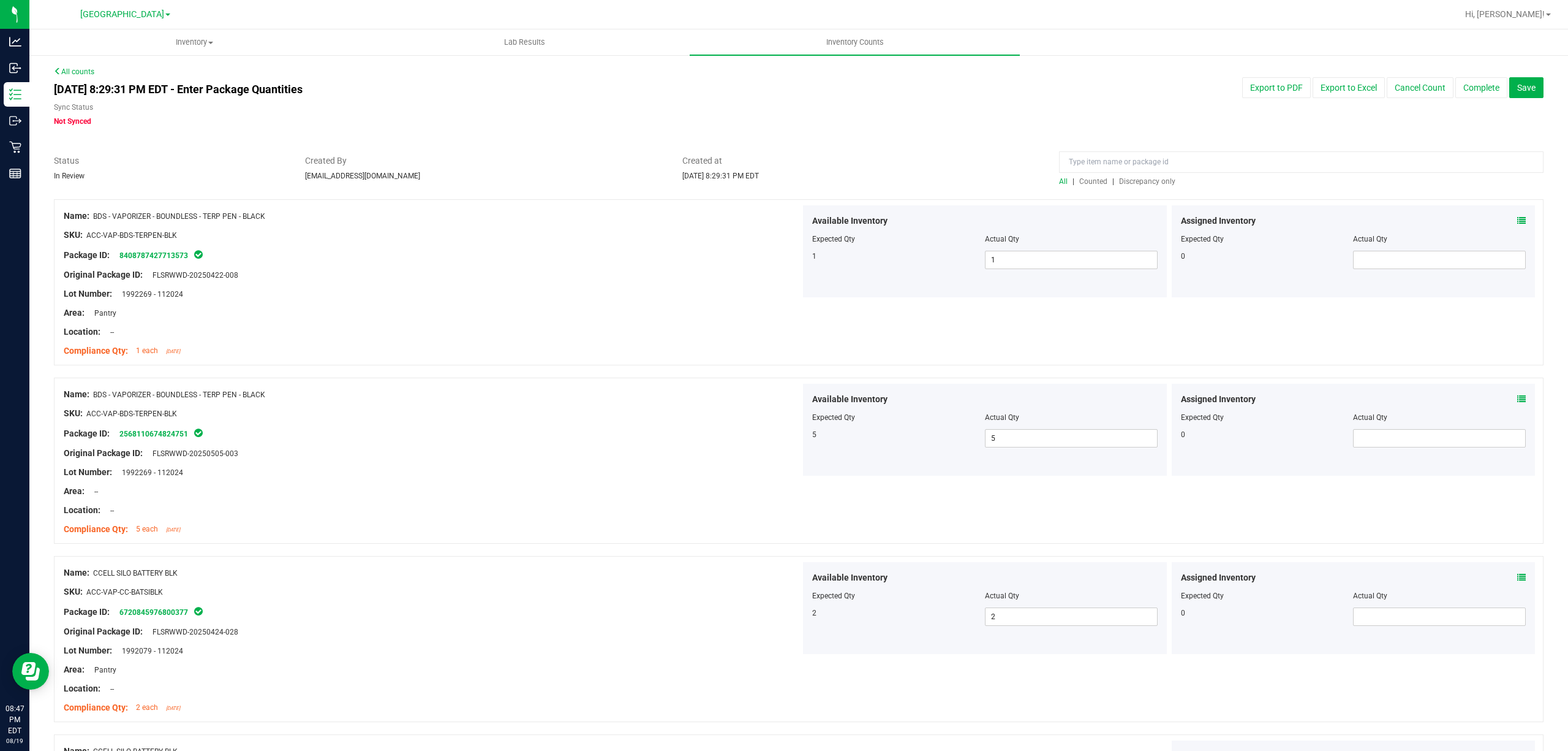
click at [1120, 185] on span "Discrepancy only" at bounding box center [1147, 181] width 57 height 8
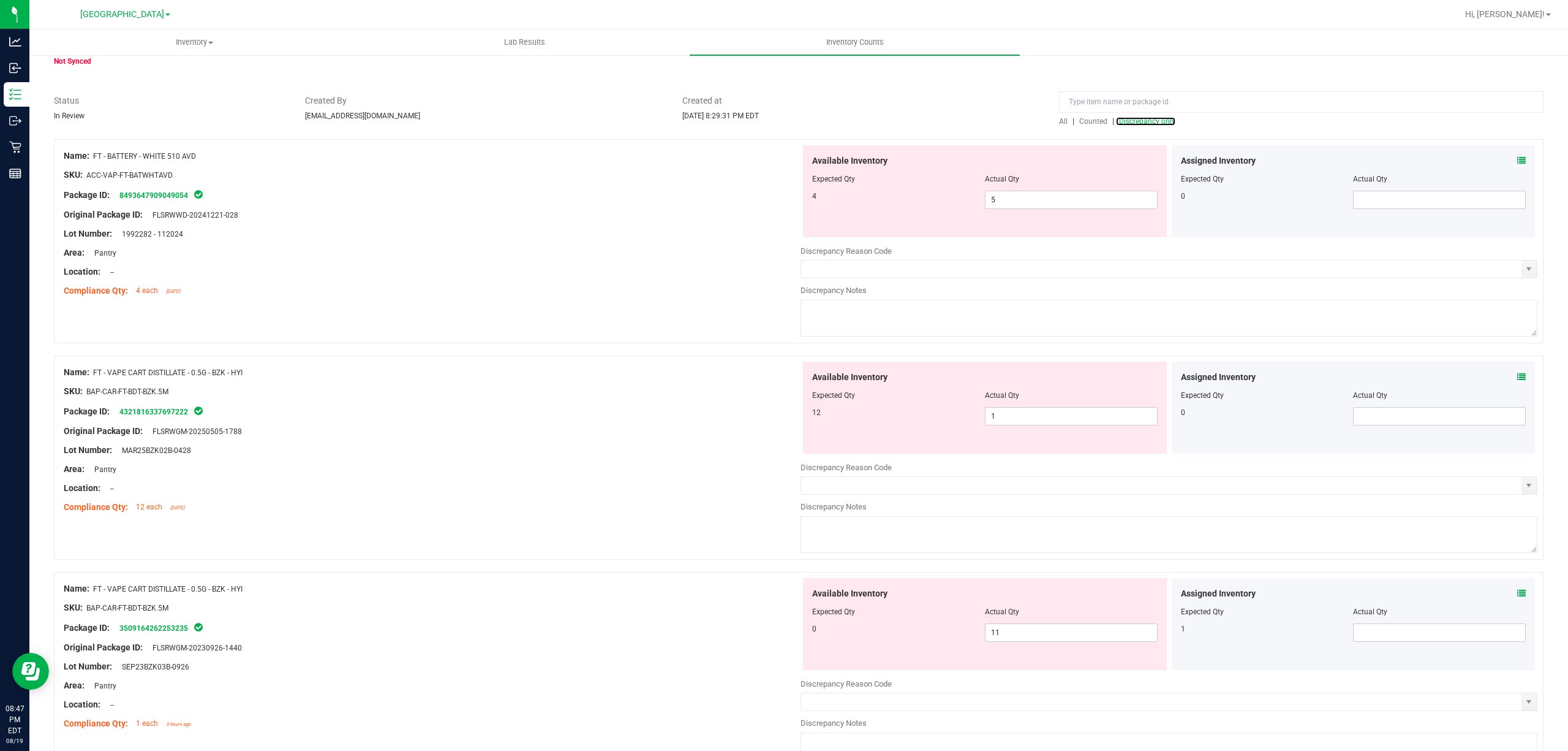
scroll to position [163, 0]
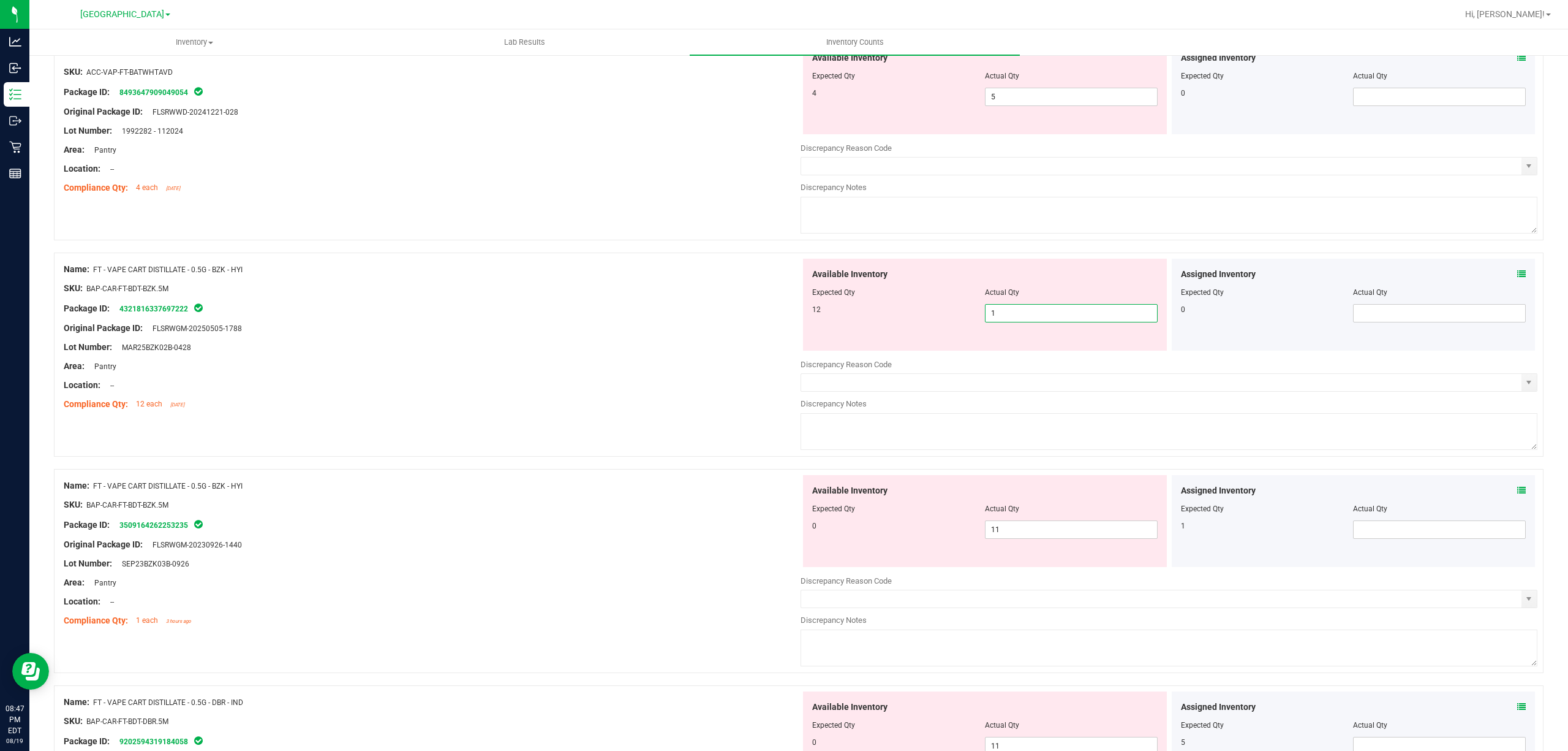
click at [1023, 310] on span "1 1" at bounding box center [1071, 313] width 173 height 19
type input "12"
click at [1026, 522] on div "Available Inventory Expected Qty Actual Qty 0 11 11" at bounding box center [984, 521] width 364 height 92
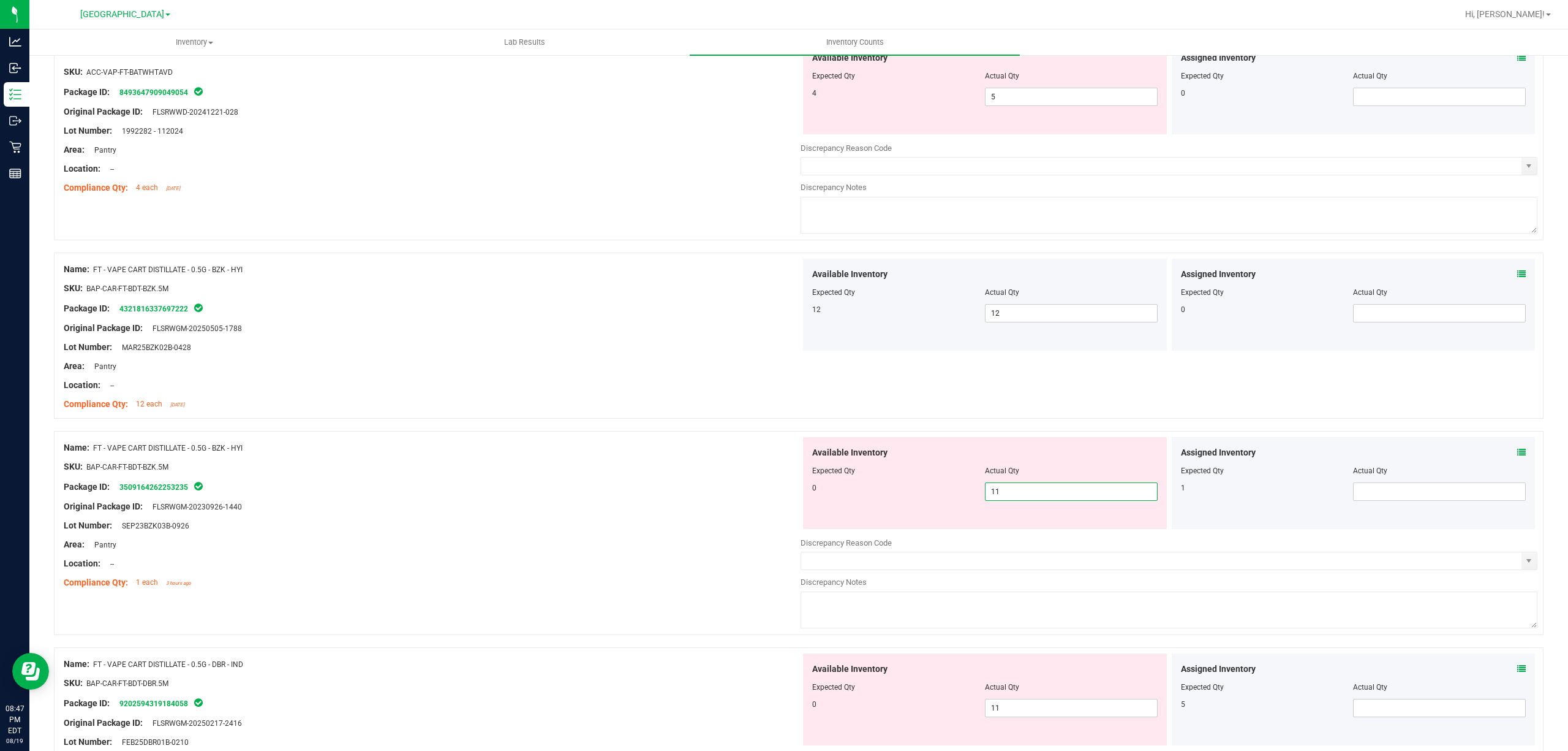
type input "1"
type input "0"
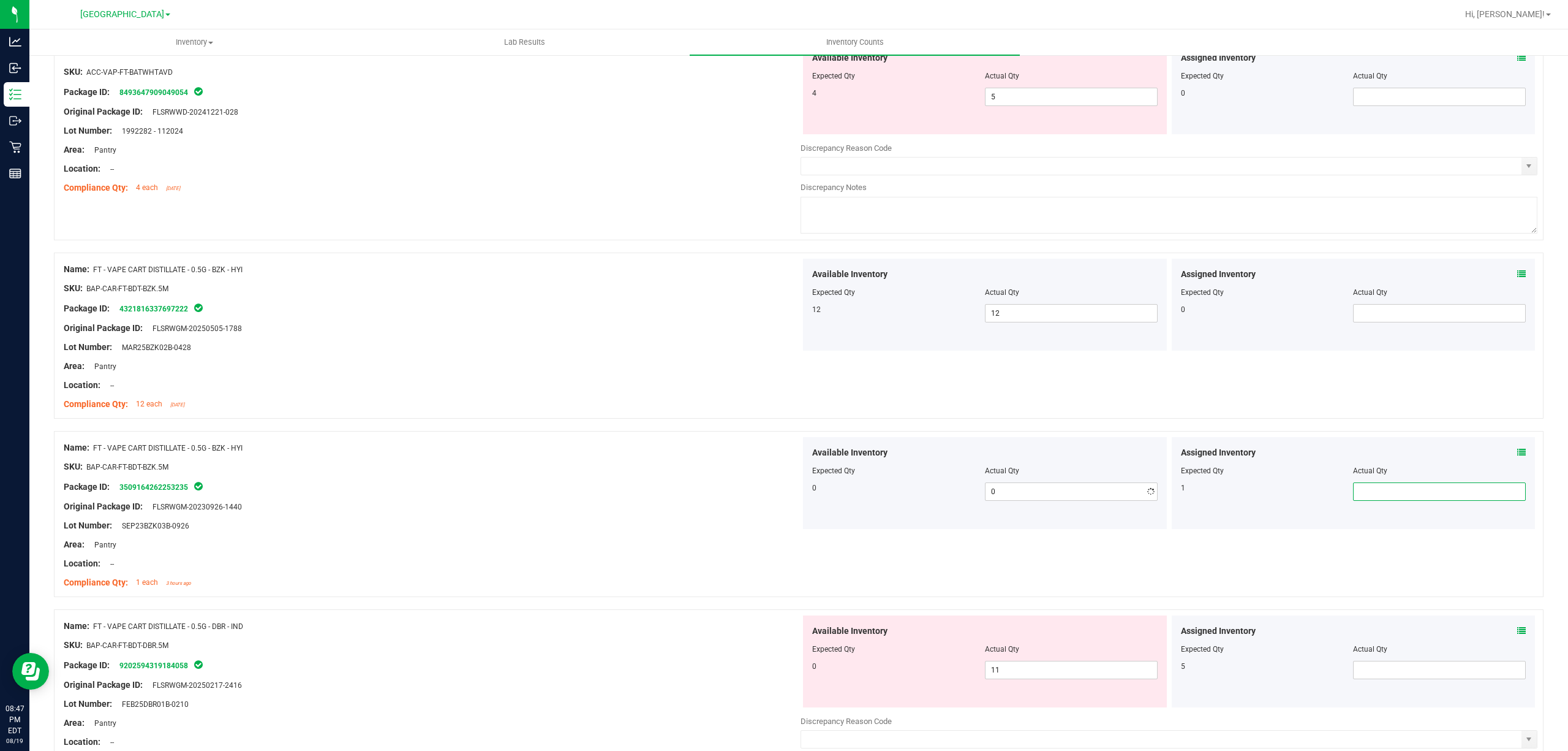
click at [1388, 498] on span at bounding box center [1439, 492] width 173 height 19
type input "1"
click at [542, 494] on div "Package ID: 3509164262253235" at bounding box center [433, 486] width 737 height 14
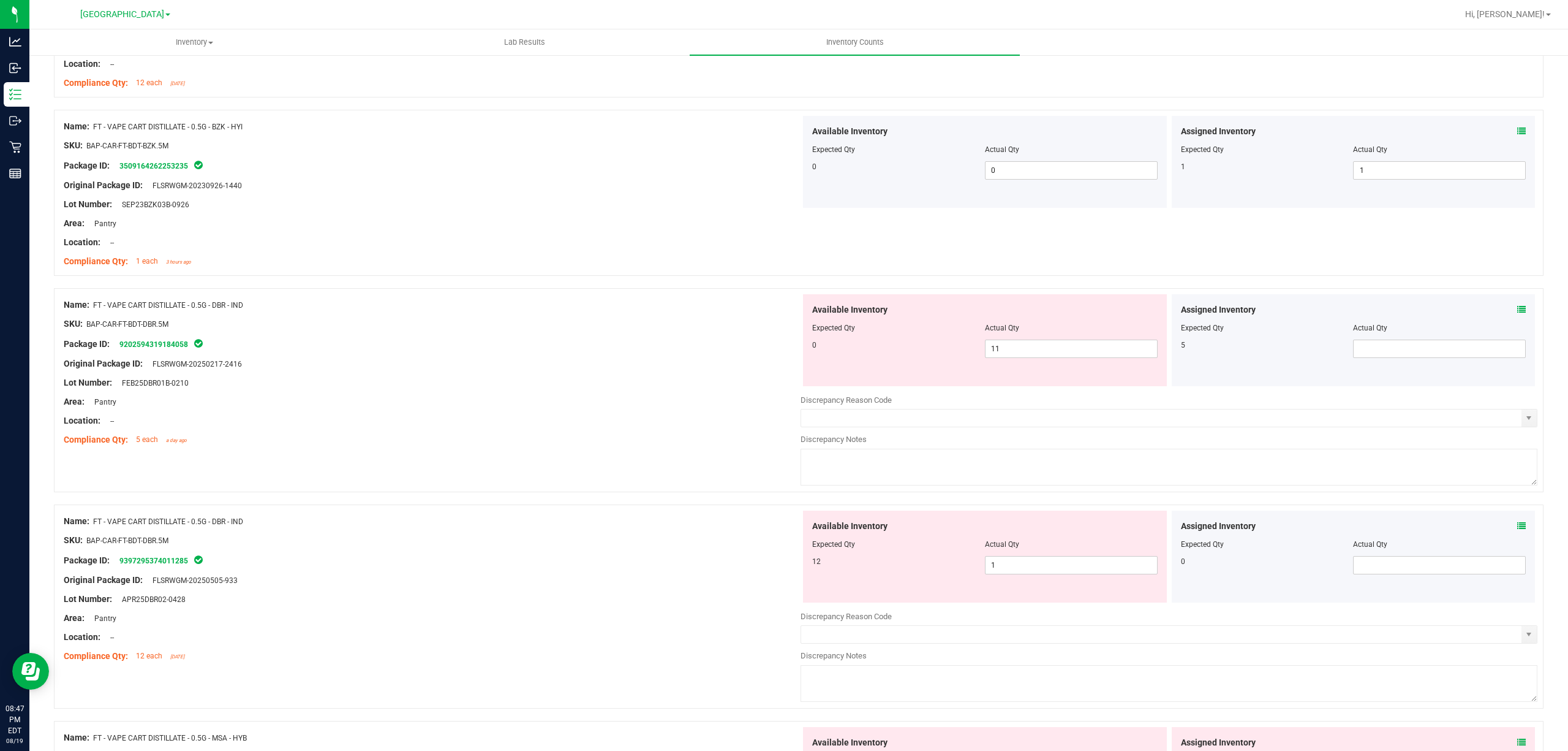
scroll to position [490, 0]
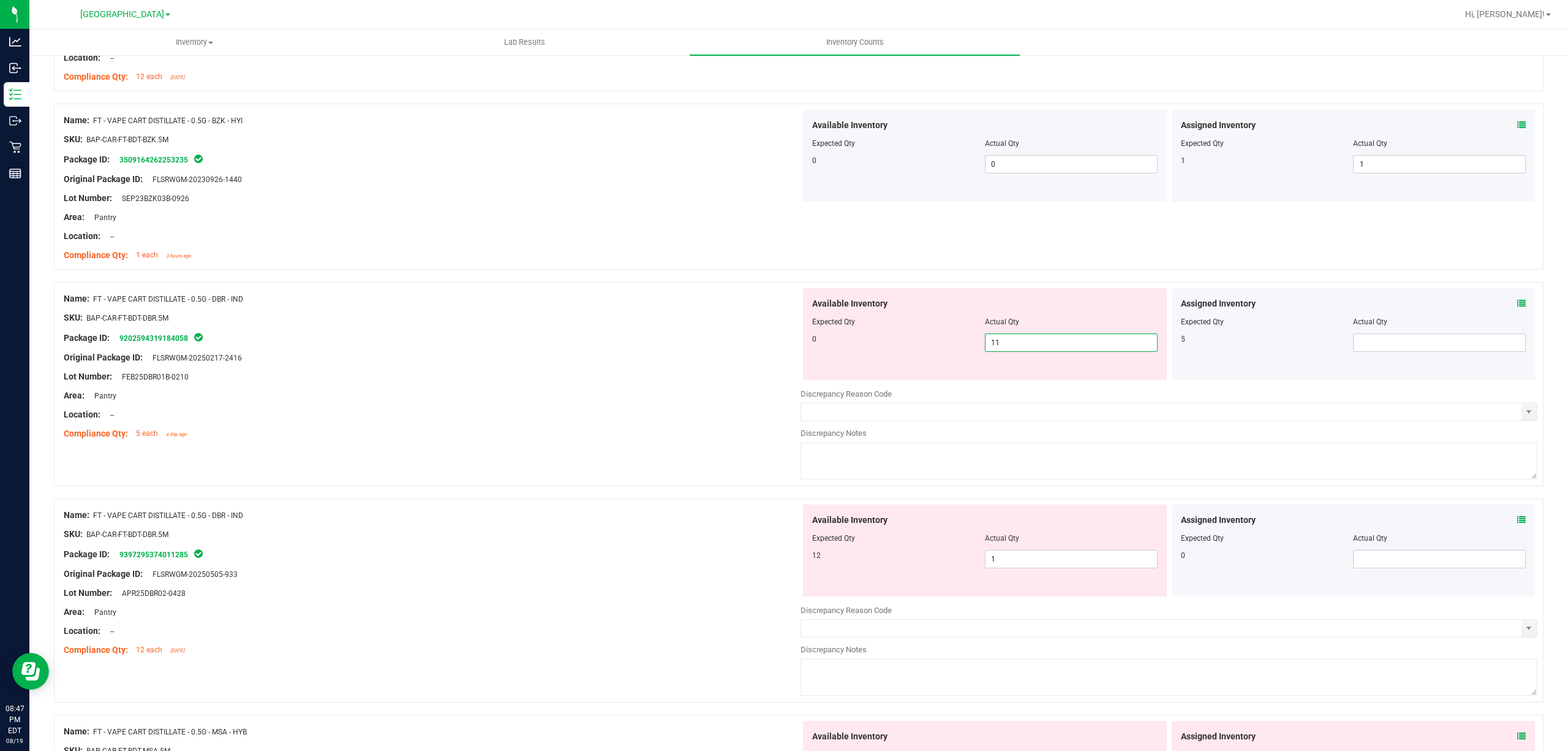
click at [1019, 351] on span "11 11" at bounding box center [1071, 343] width 173 height 19
type input "1"
type input "0"
click at [1018, 559] on div "Available Inventory Expected Qty Actual Qty 12 1 1" at bounding box center [984, 550] width 364 height 92
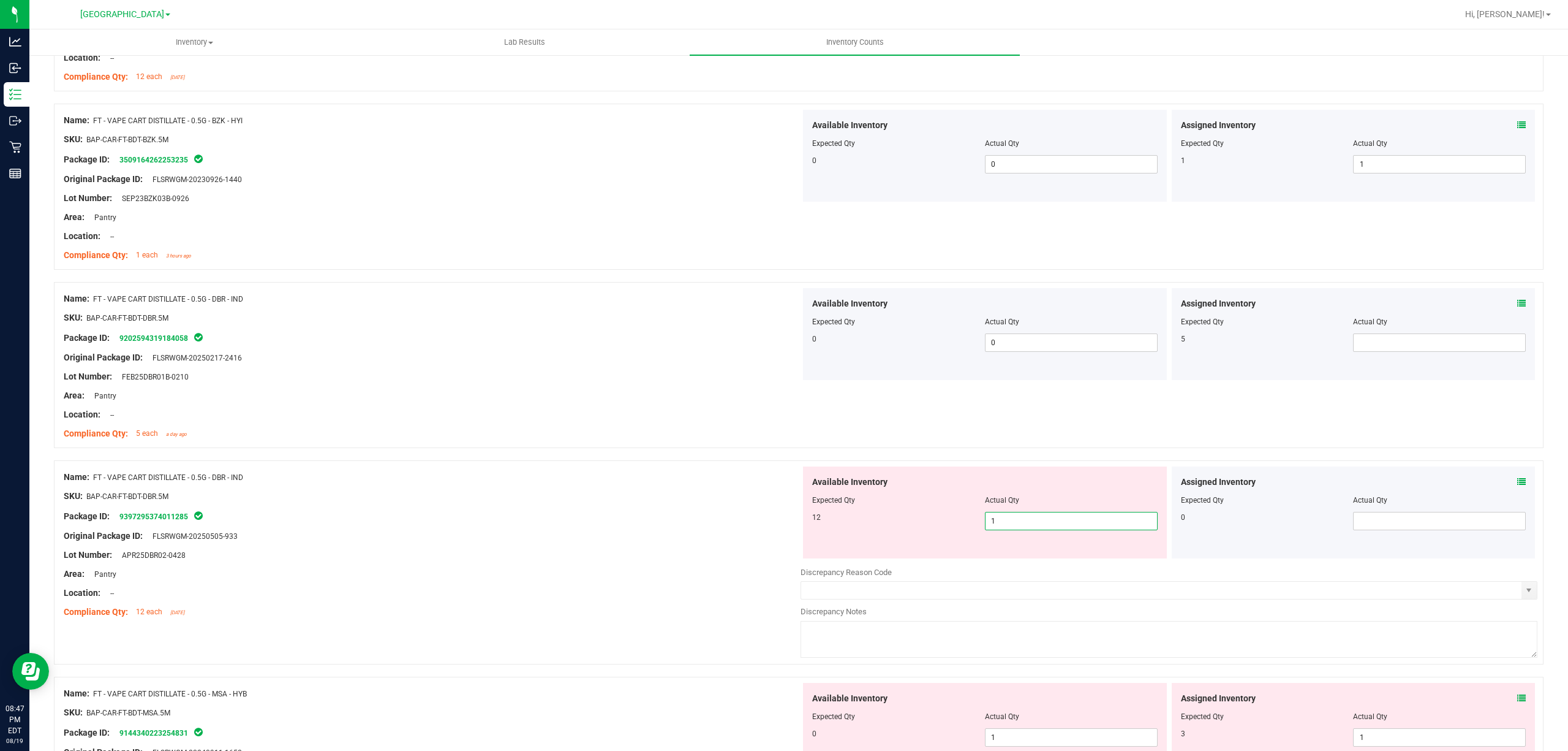
type input "12"
click at [444, 592] on div "Location: --" at bounding box center [433, 592] width 737 height 13
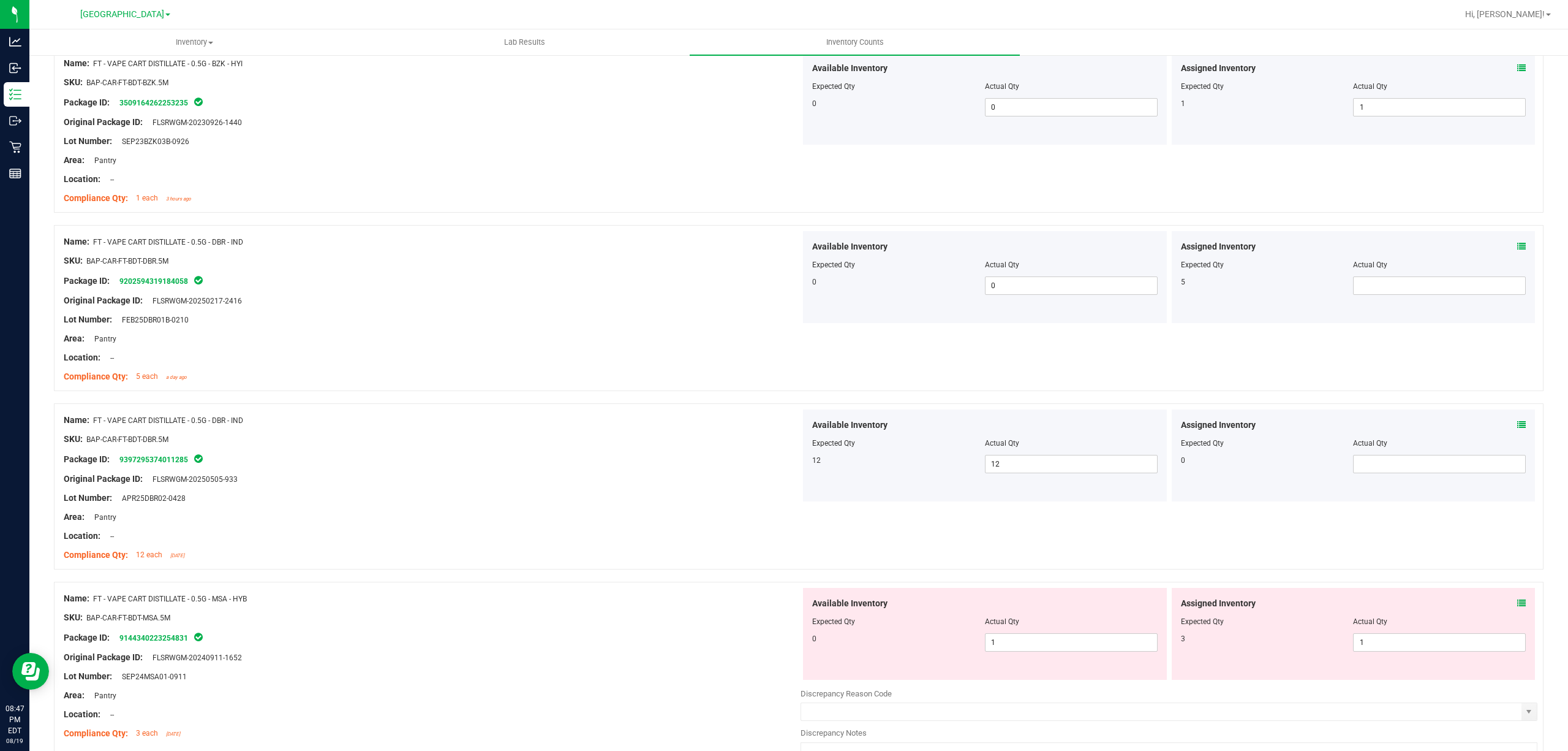
scroll to position [572, 0]
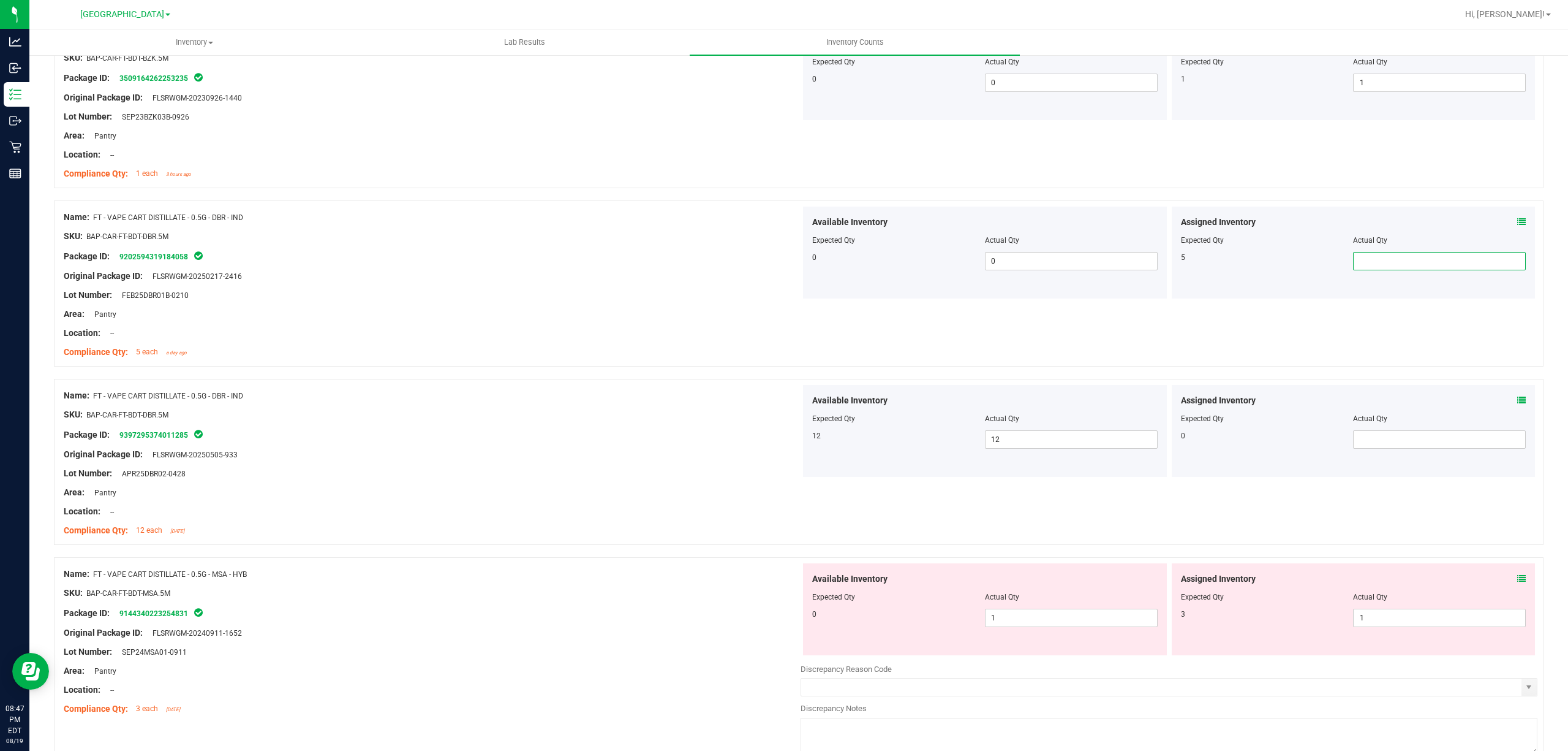
click at [1371, 263] on span at bounding box center [1439, 261] width 173 height 19
type input "5"
click at [721, 283] on div "Original Package ID: FLSRWGM-20250217-2416" at bounding box center [433, 276] width 737 height 13
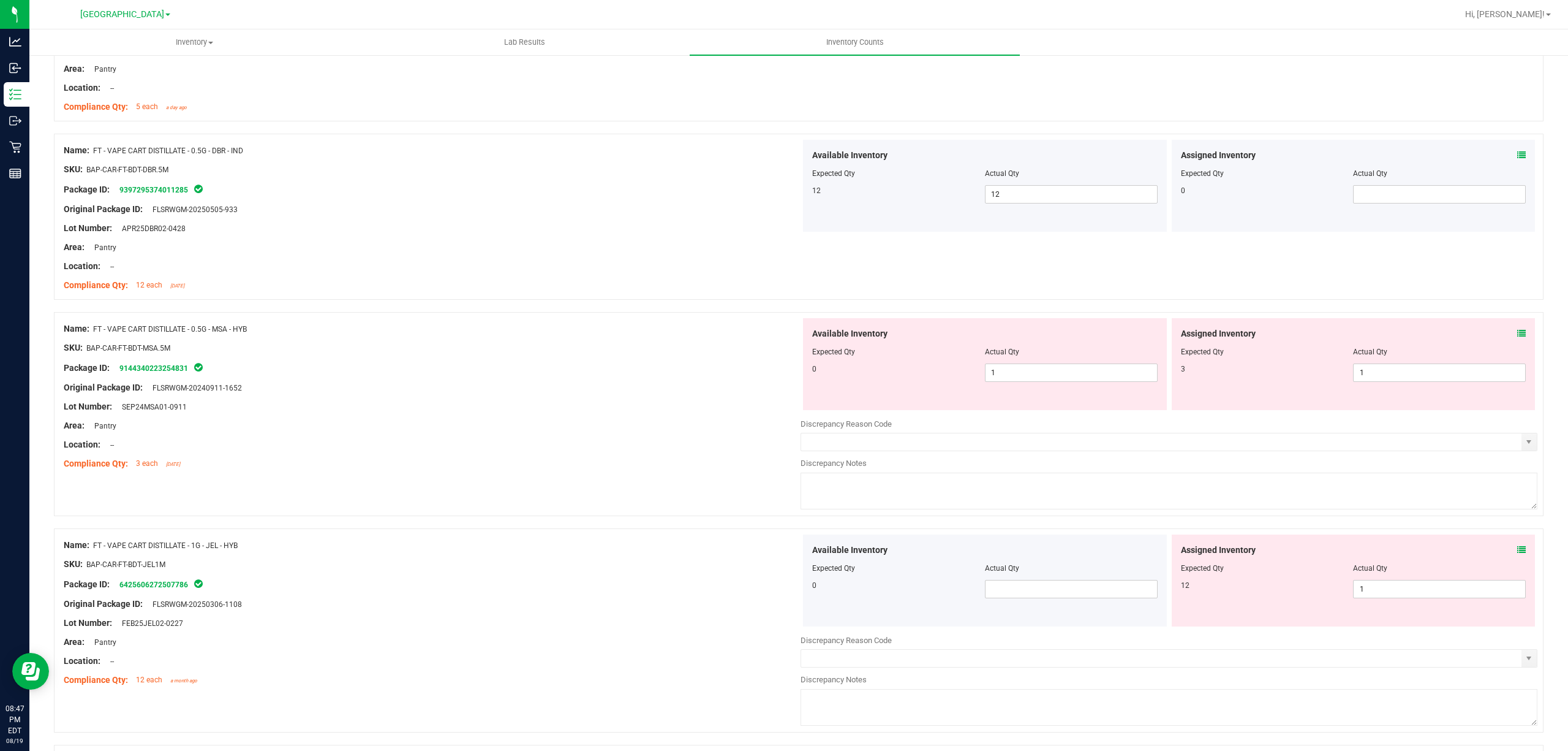
scroll to position [899, 0]
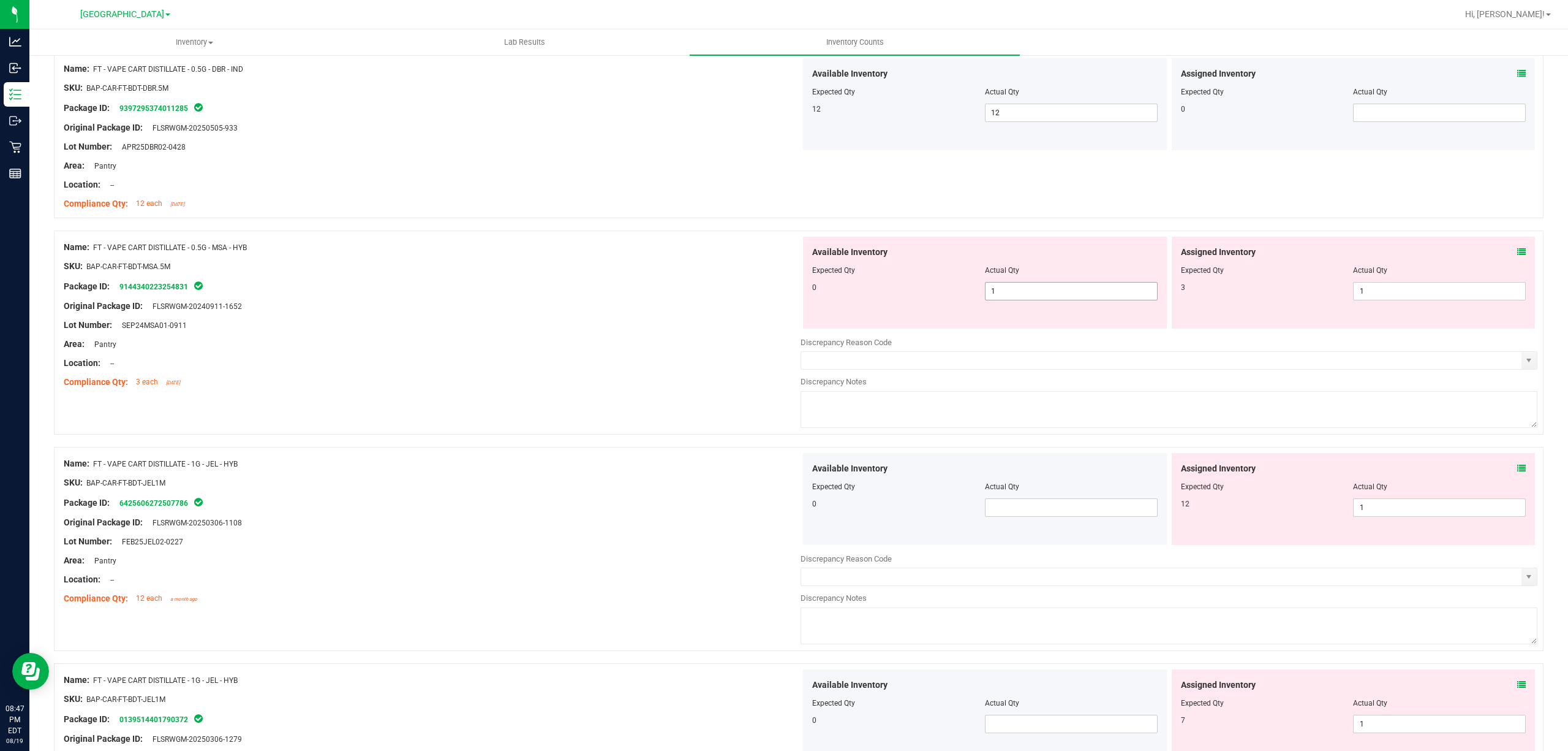
click at [1057, 295] on span "1 1" at bounding box center [1071, 291] width 173 height 19
type input "0"
click at [1446, 294] on span "1 1" at bounding box center [1439, 291] width 173 height 19
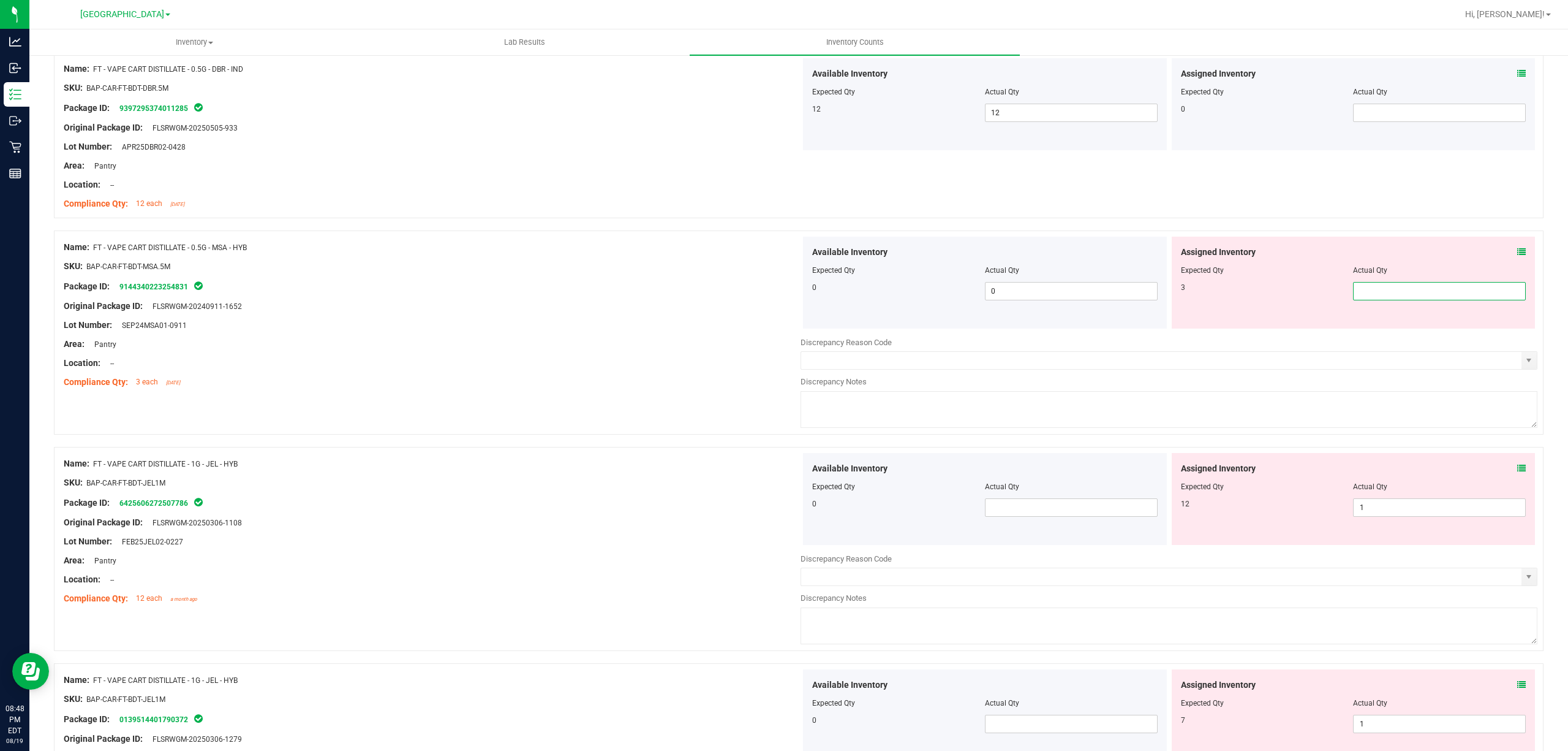
type input "3"
click at [1420, 507] on div "Assigned Inventory Expected Qty Actual Qty 12 1 1" at bounding box center [1353, 499] width 364 height 92
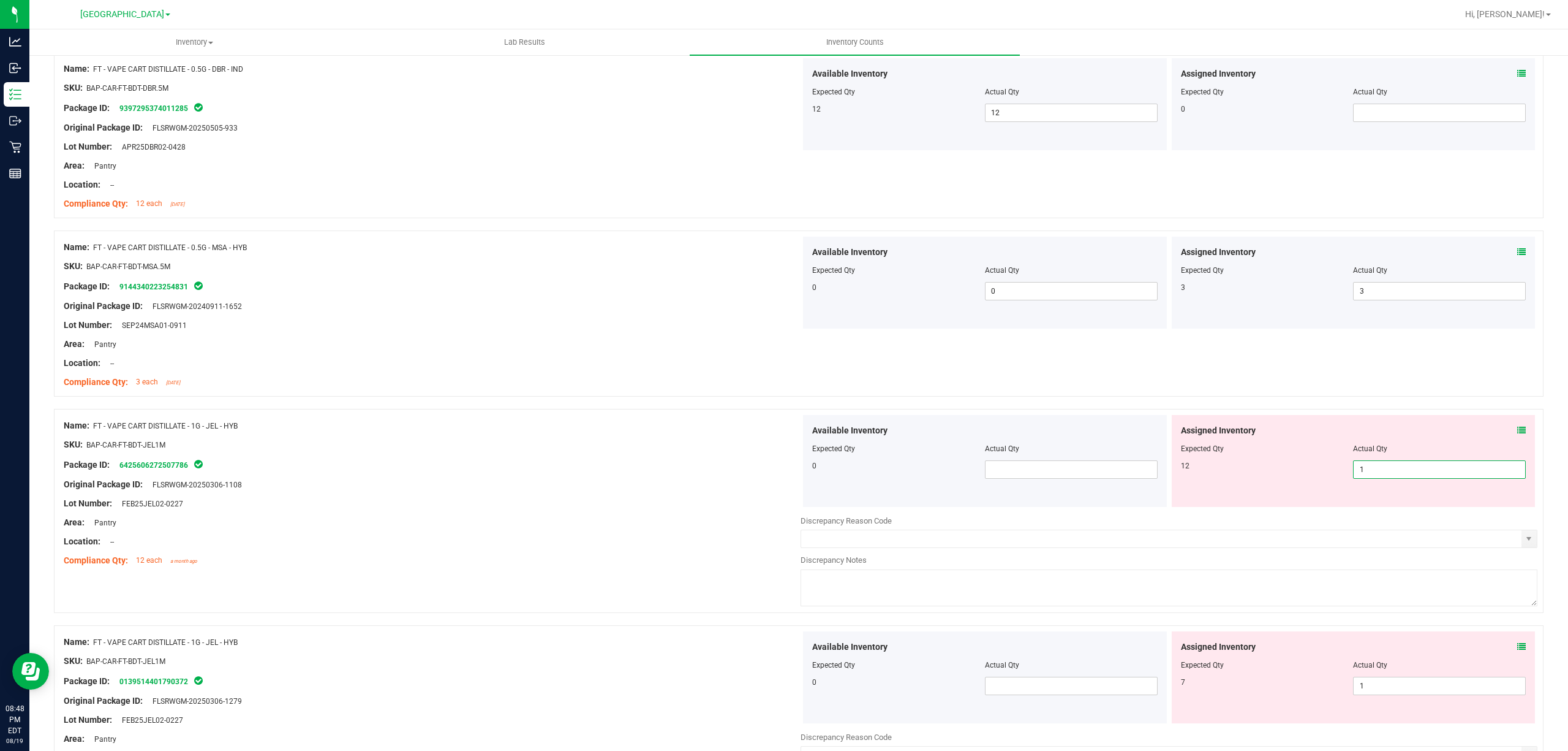
type input "12"
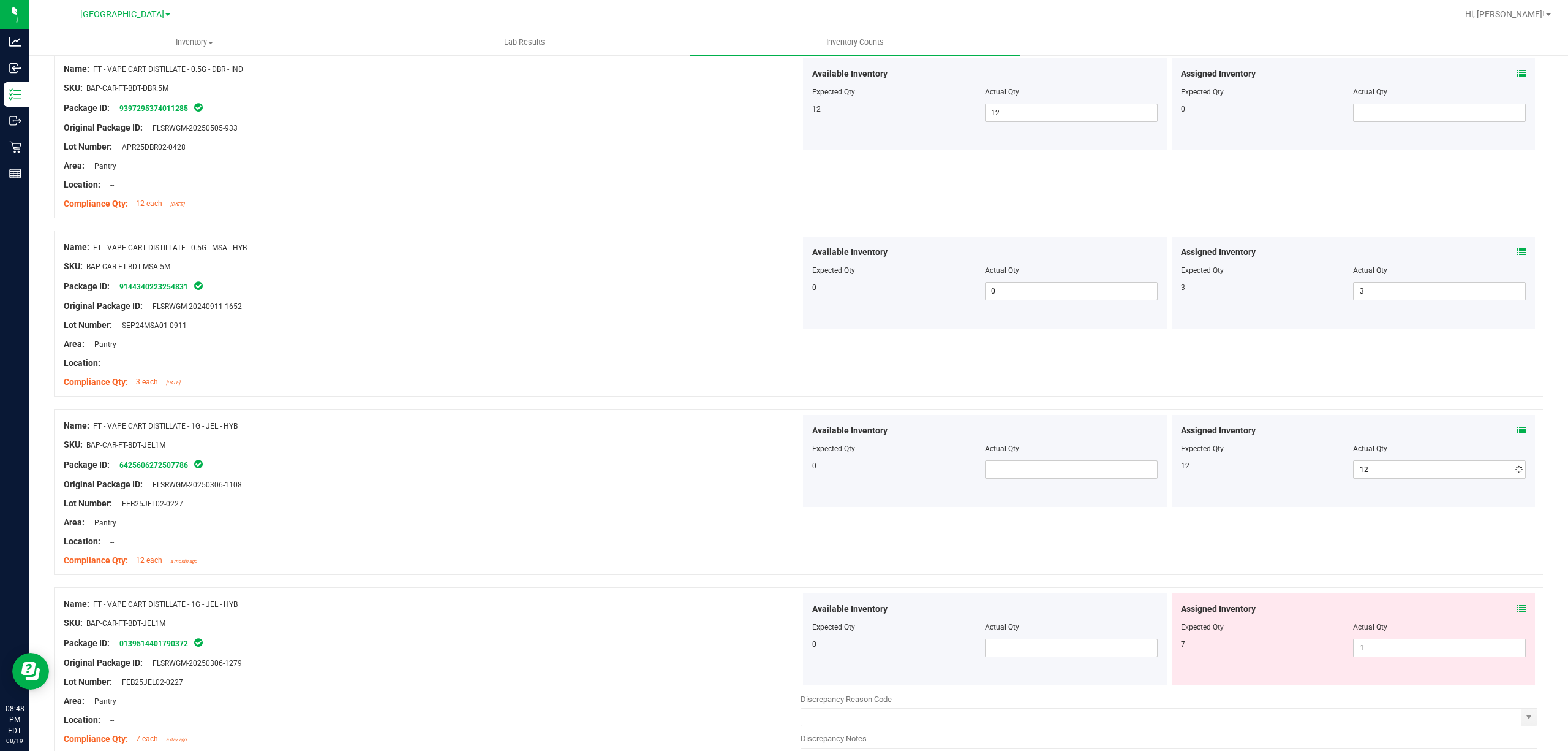
click at [572, 446] on div "SKU: BAP-CAR-FT-BDT-JEL1M" at bounding box center [433, 444] width 737 height 13
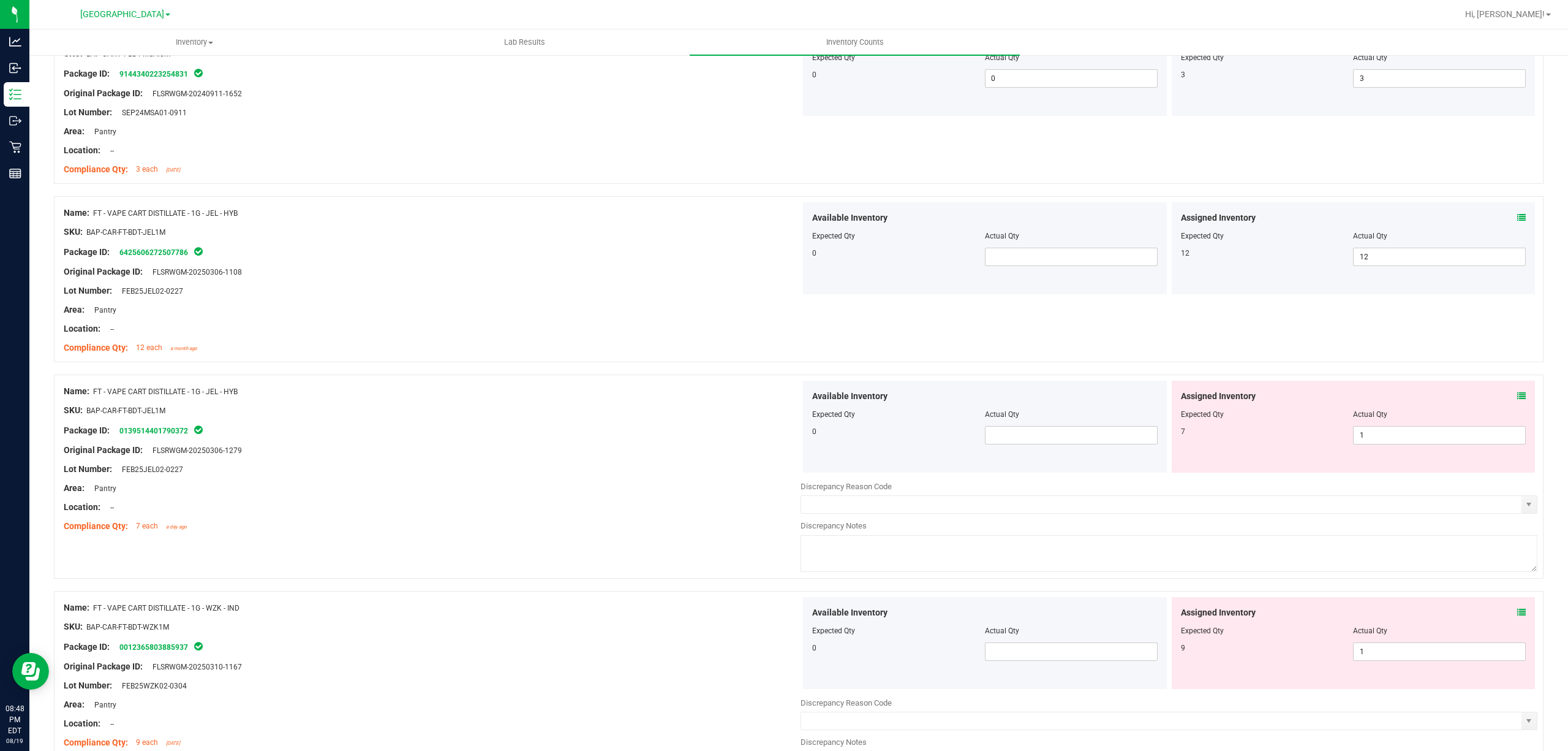
scroll to position [1143, 0]
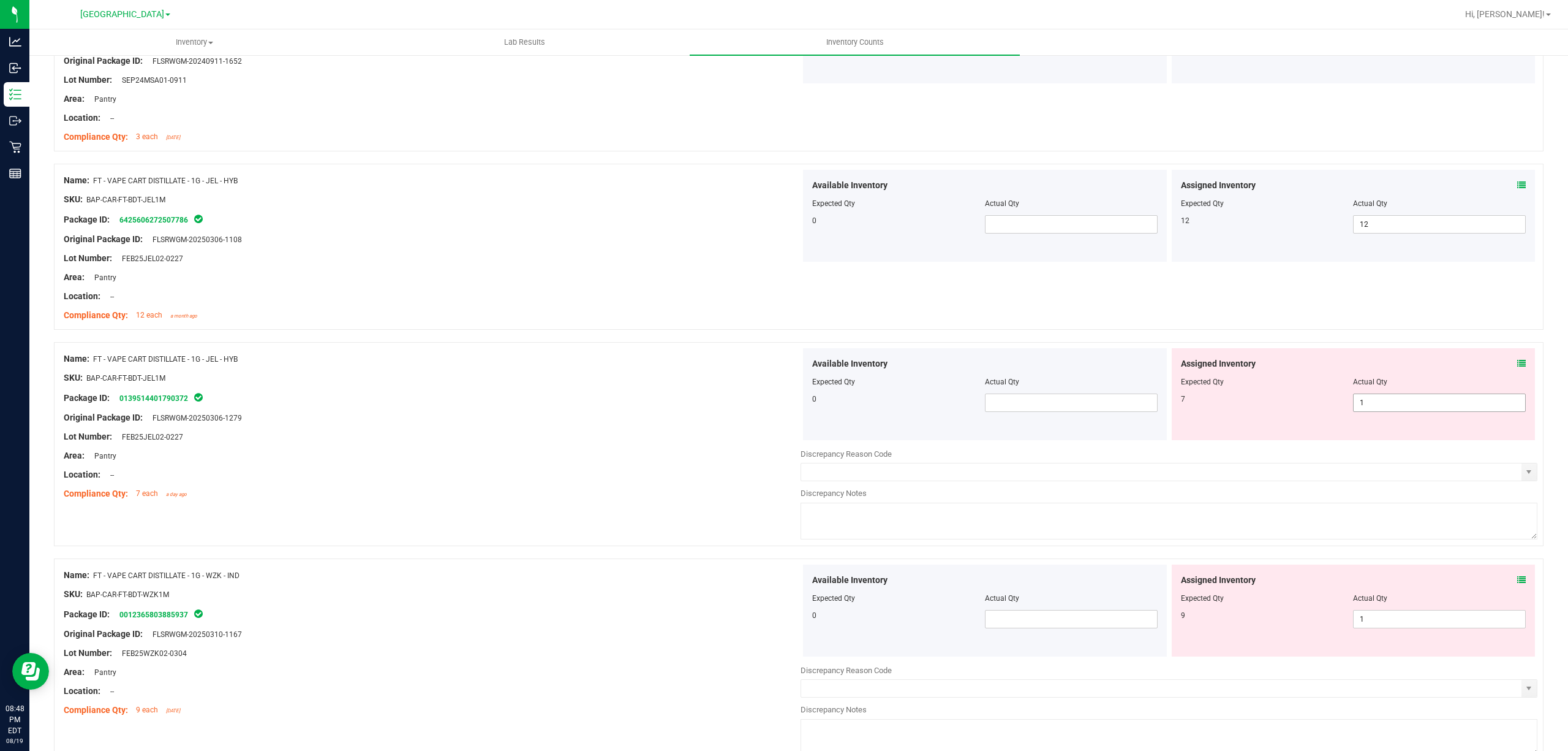
click at [1358, 405] on span "1 1" at bounding box center [1439, 403] width 173 height 19
type input "7"
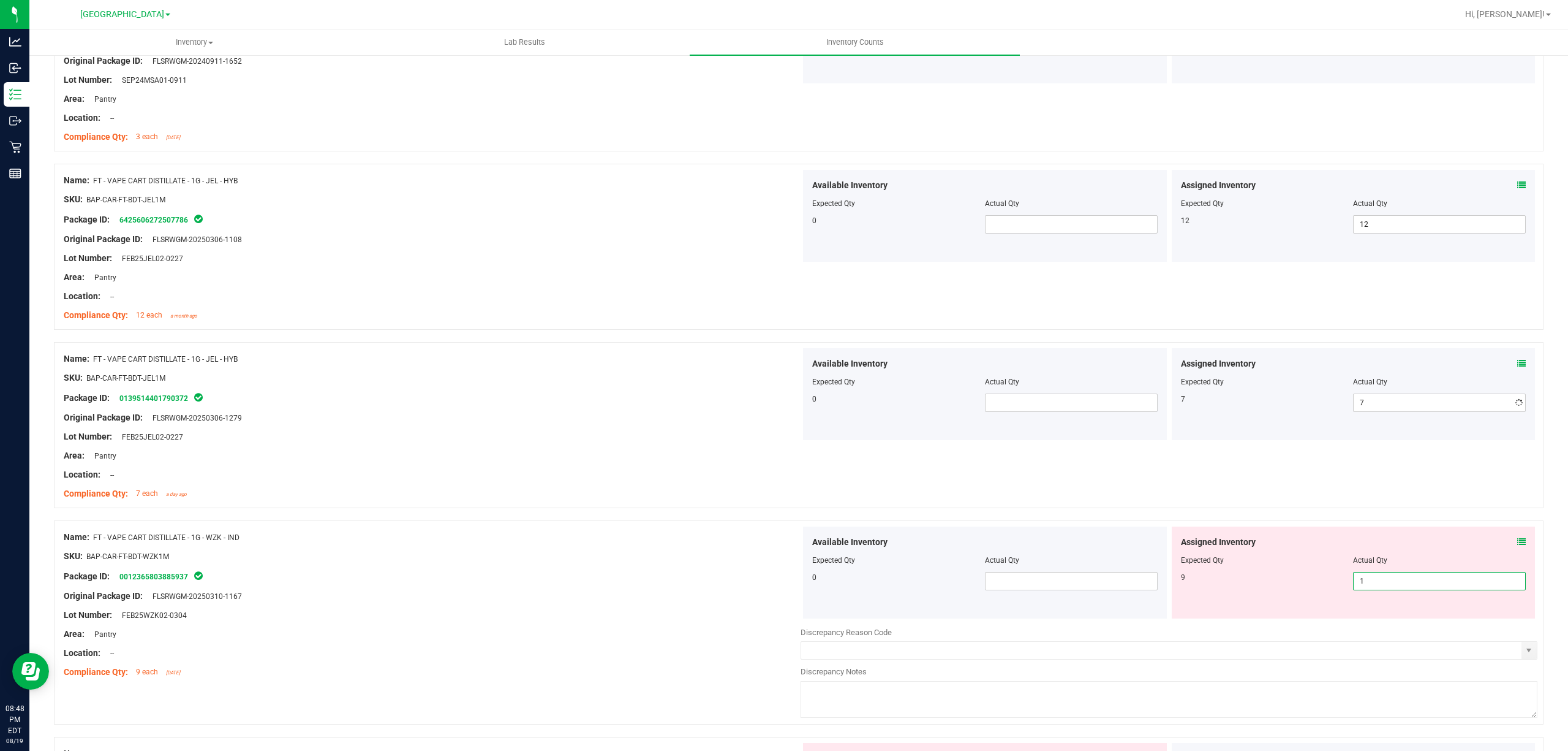
click at [1364, 617] on div "Assigned Inventory Expected Qty Actual Qty 9 1 1" at bounding box center [1353, 572] width 364 height 92
type input "9"
click at [634, 556] on div "SKU: BAP-CAR-FT-BDT-WZK1M" at bounding box center [433, 555] width 737 height 13
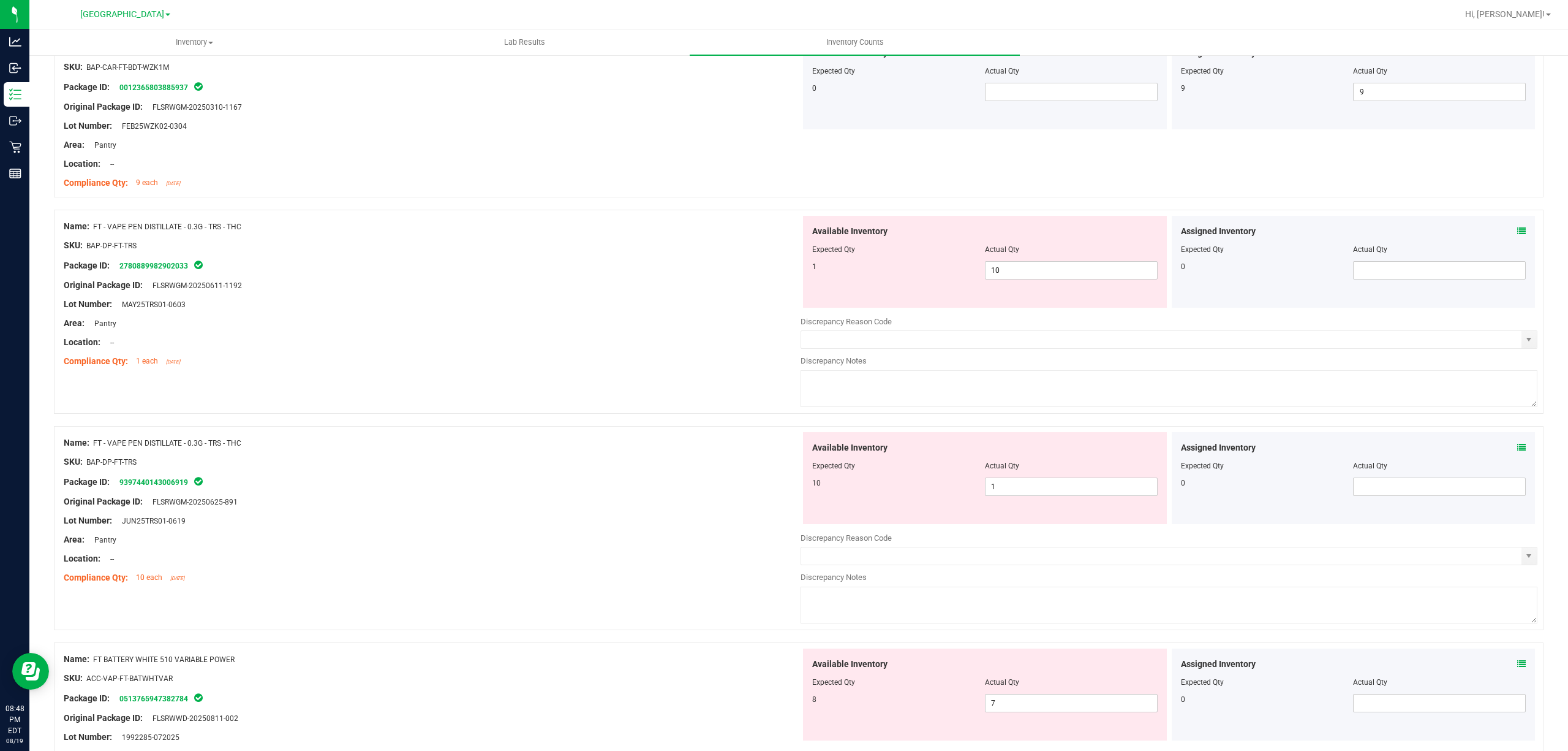
scroll to position [1634, 0]
click at [1023, 272] on span "10 10" at bounding box center [1071, 269] width 173 height 19
type input "1"
click at [1023, 486] on div "Available Inventory Expected Qty Actual Qty 10 1 1" at bounding box center [984, 477] width 364 height 92
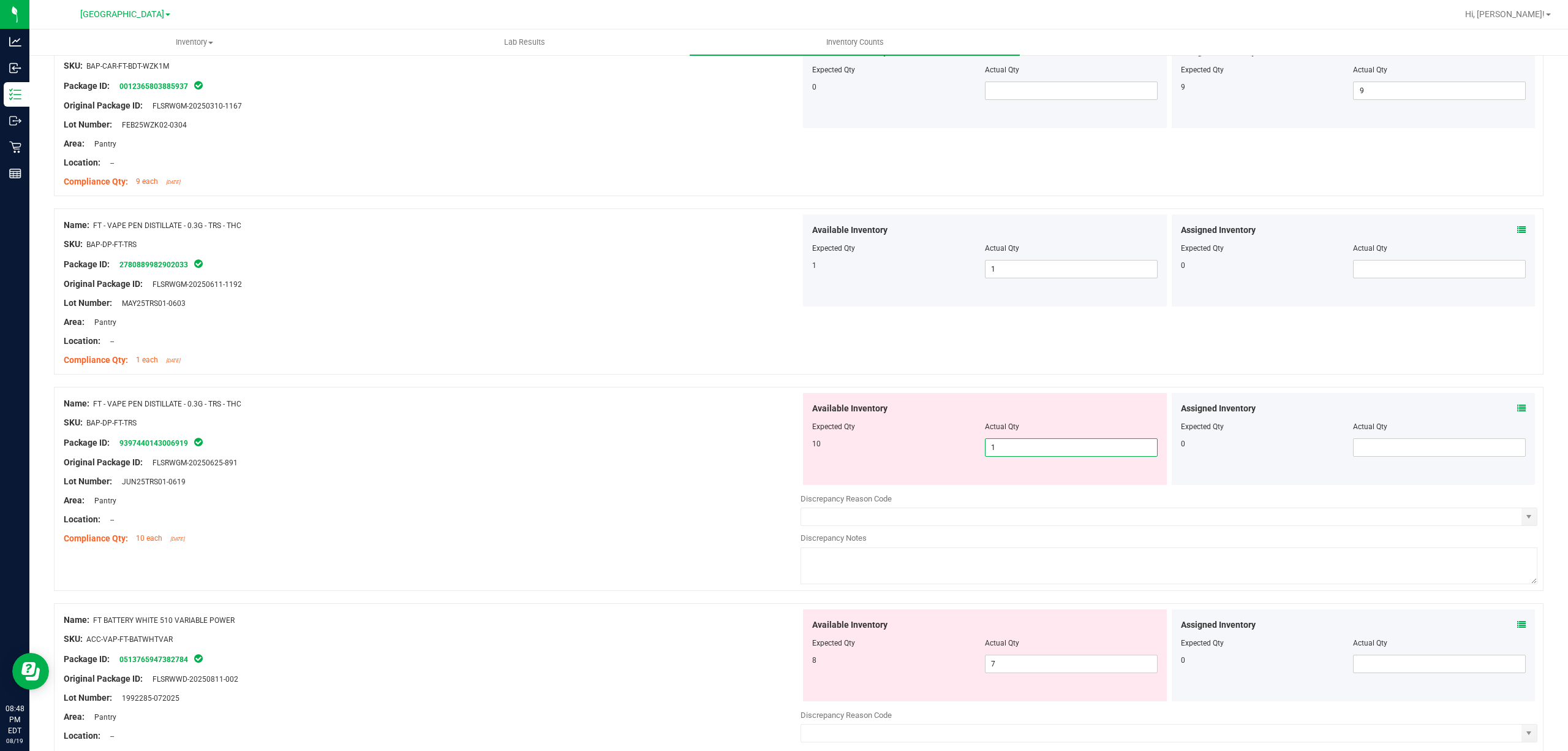
type input "10"
click at [621, 513] on div at bounding box center [433, 510] width 737 height 6
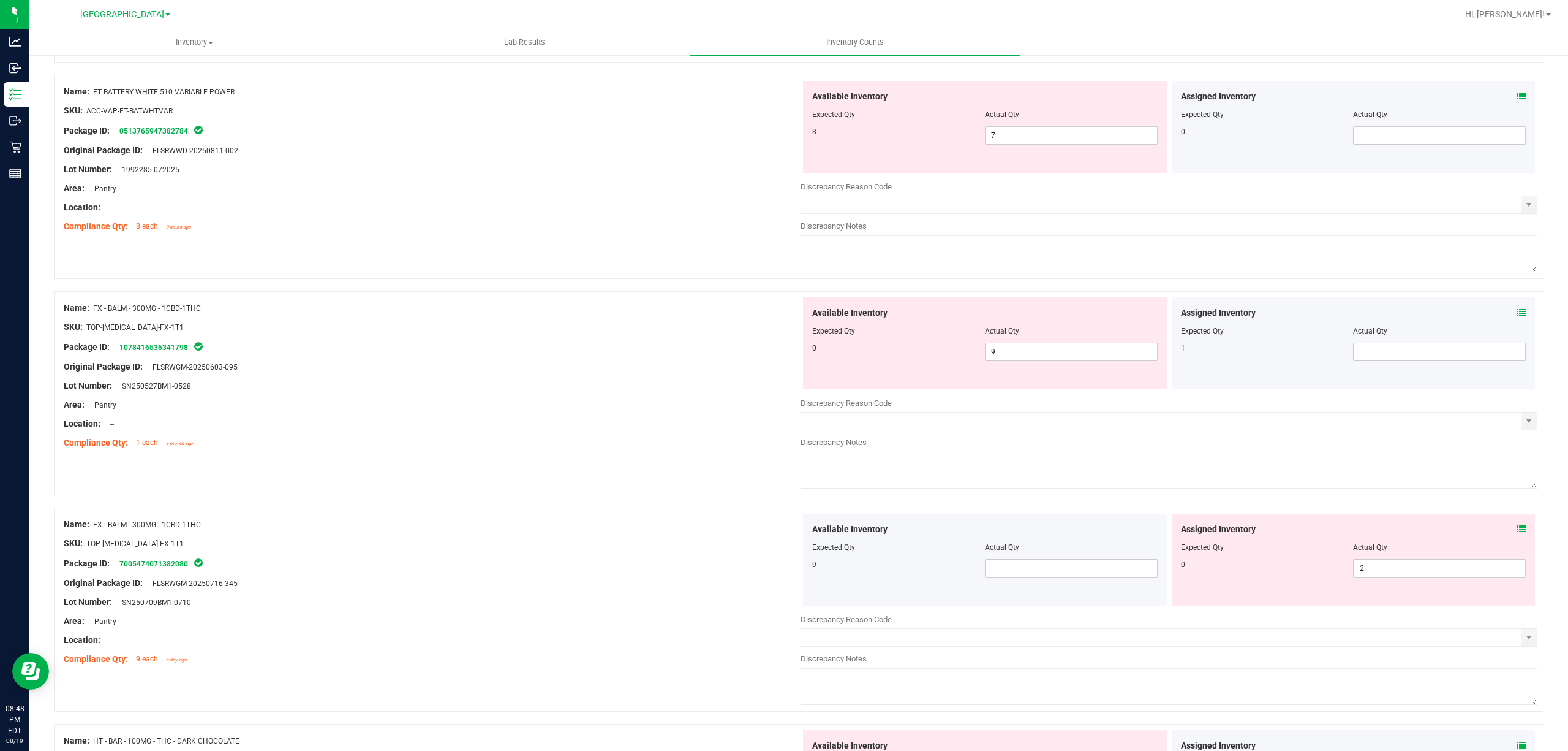
scroll to position [2206, 0]
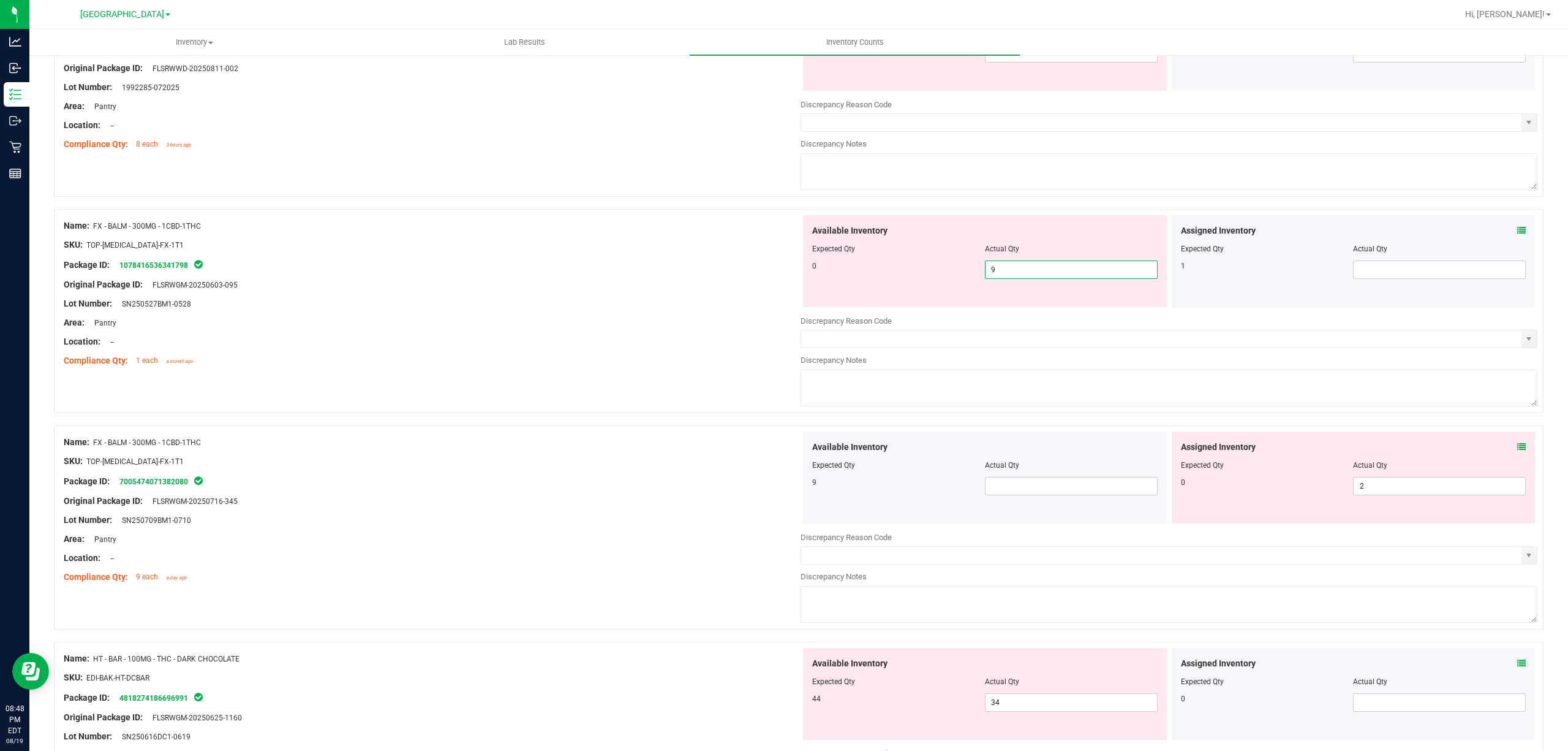
click at [1007, 270] on span "9 9" at bounding box center [1071, 270] width 173 height 19
type input "0"
click at [1010, 487] on div "Available Inventory Expected Qty Actual Qty 9" at bounding box center [984, 477] width 364 height 92
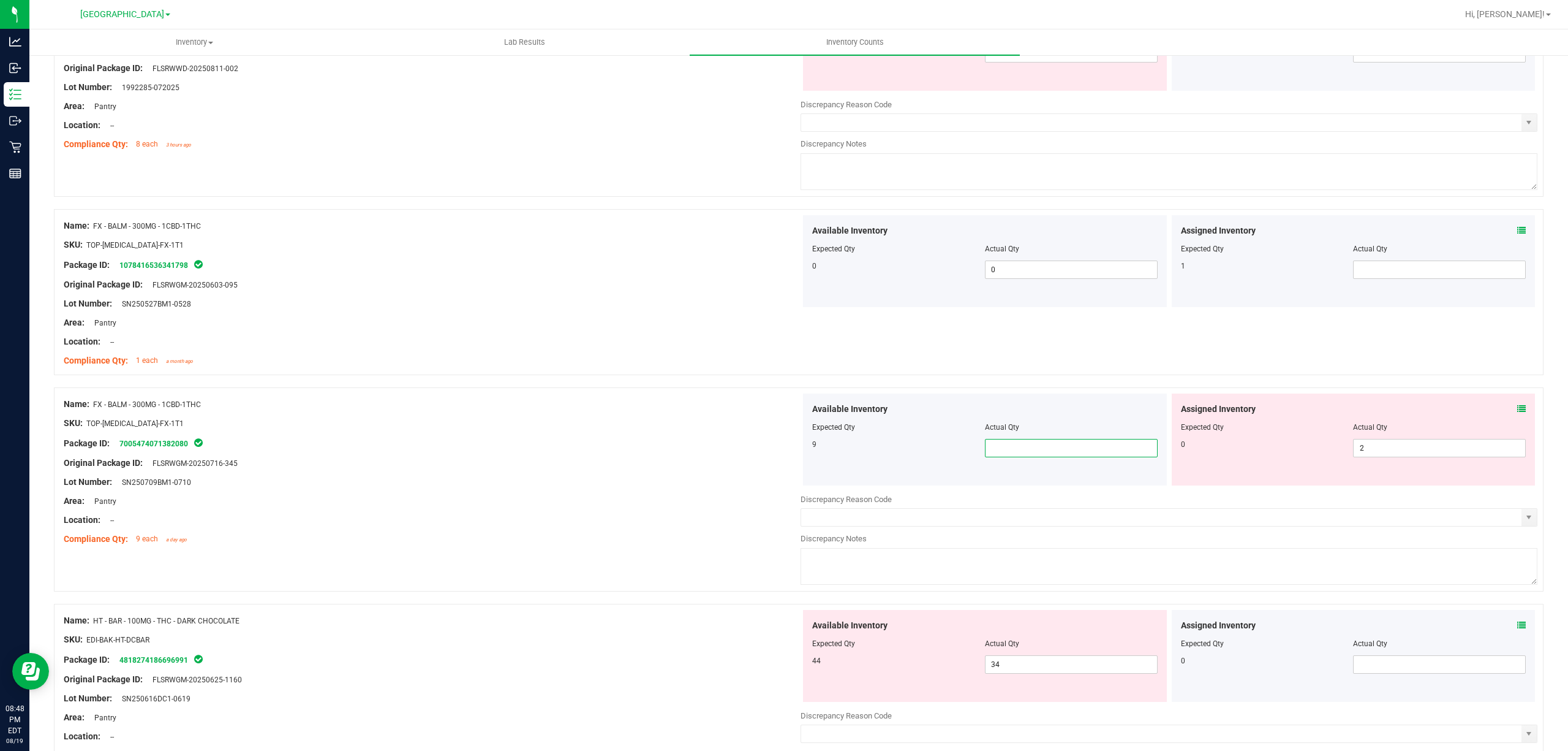
type input "9"
click at [648, 481] on div "Lot Number: SN250709BM1-0710" at bounding box center [433, 482] width 737 height 13
click at [1359, 453] on span "2 2" at bounding box center [1439, 448] width 173 height 19
type input "0"
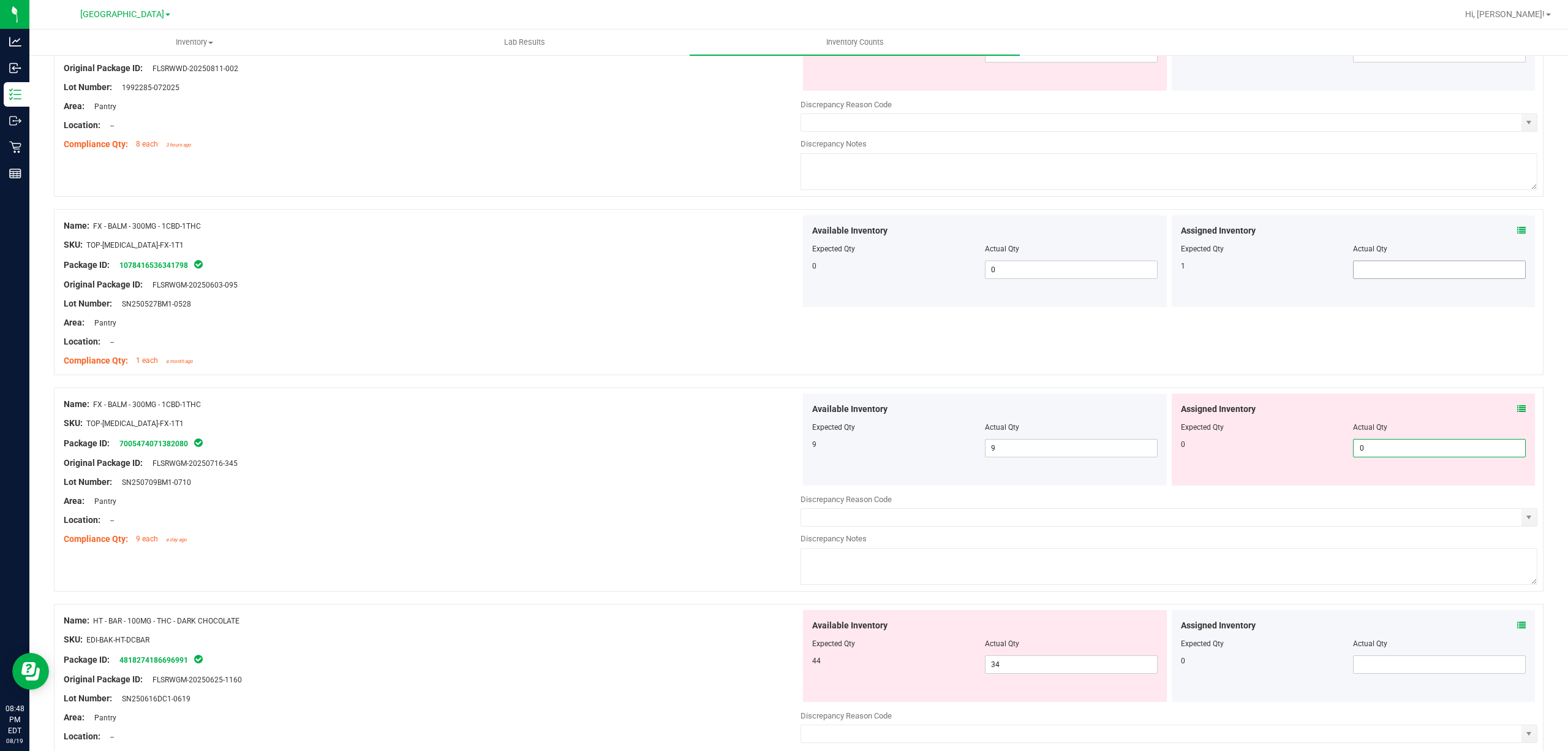
type input "0"
click at [1355, 274] on span at bounding box center [1439, 270] width 173 height 19
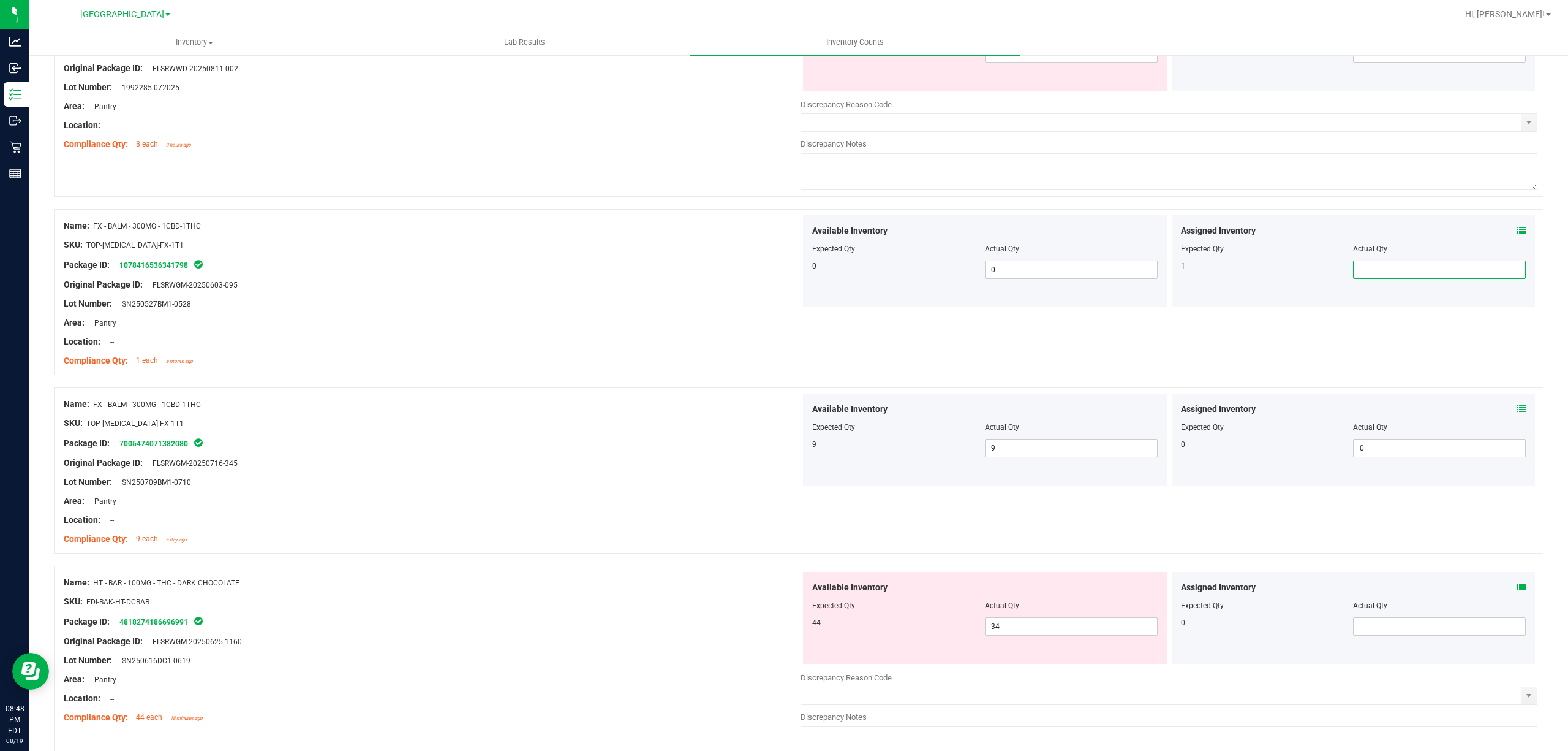
type input "1"
click at [431, 278] on div at bounding box center [433, 274] width 737 height 6
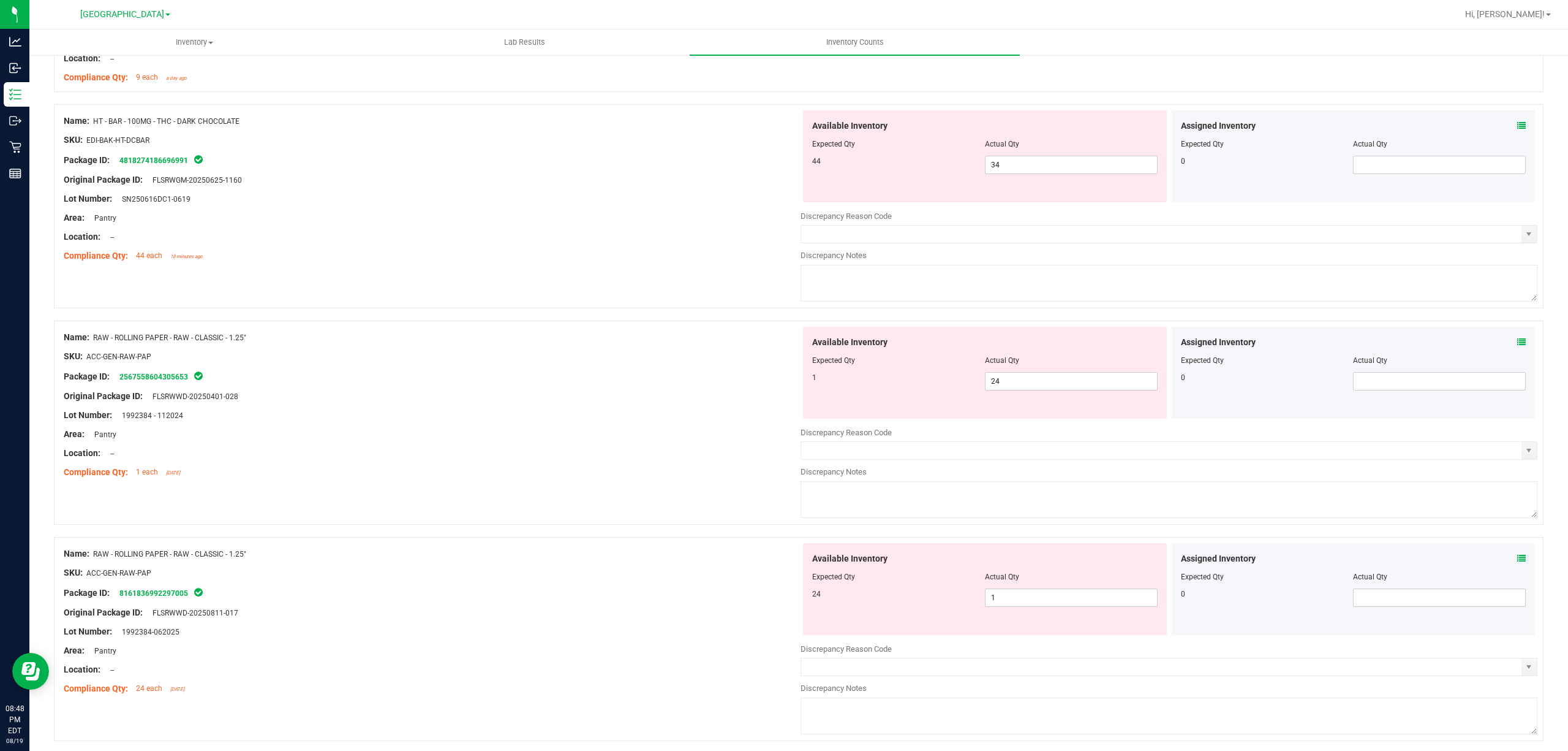
scroll to position [2696, 0]
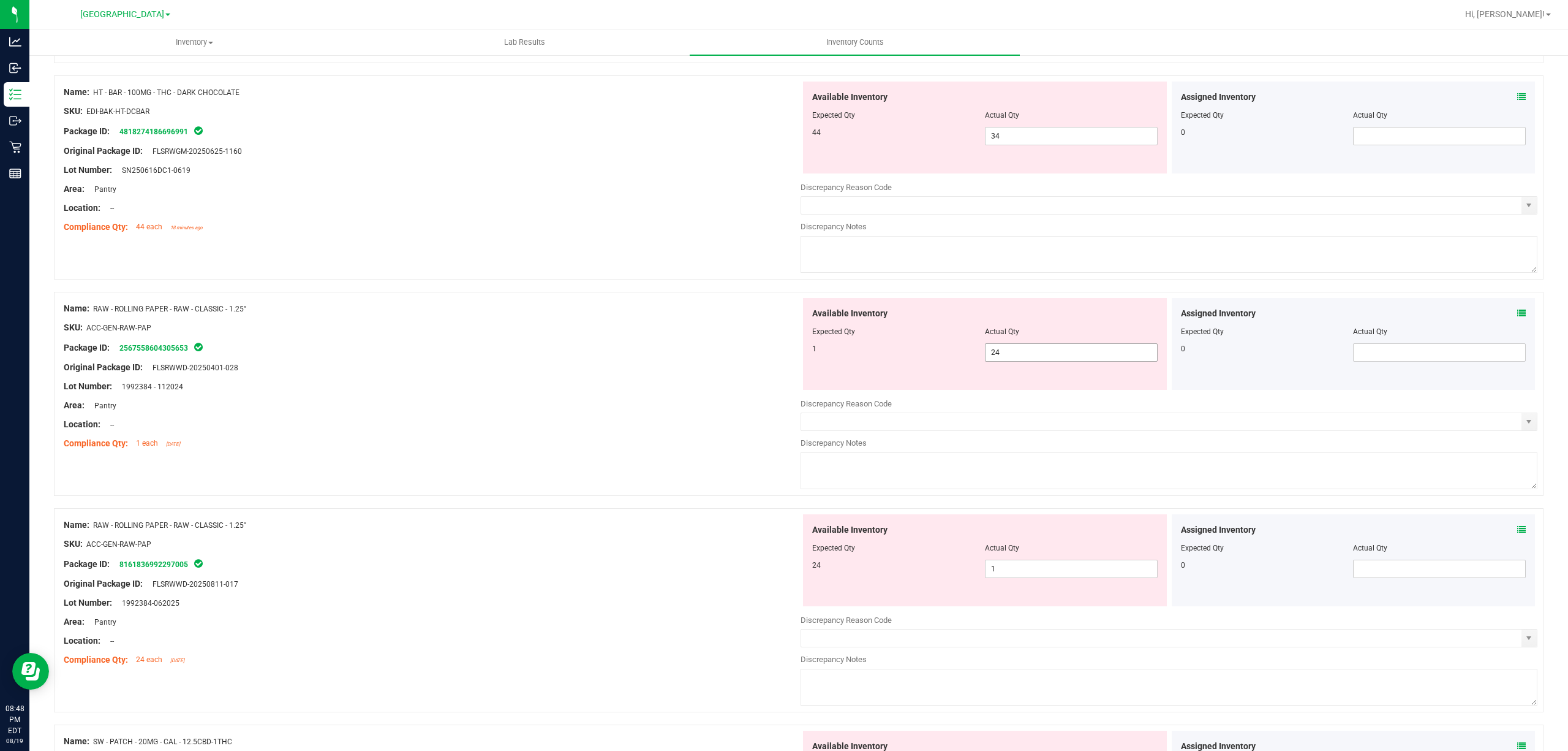
click at [1030, 361] on span "24 24" at bounding box center [1071, 353] width 173 height 19
type input "2"
type input "1"
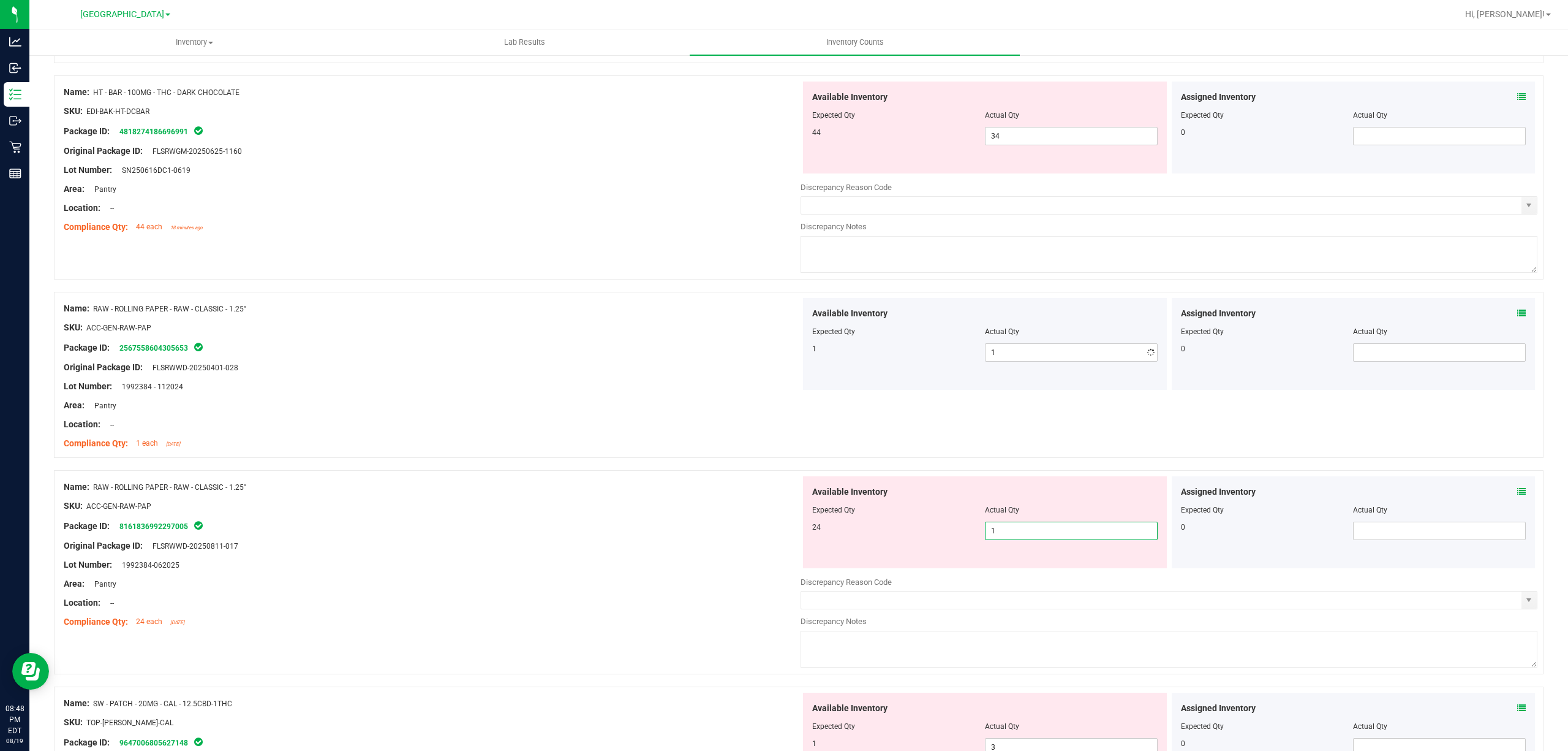
click at [1015, 568] on div "Available Inventory Expected Qty Actual Qty 24 1 1" at bounding box center [984, 521] width 364 height 92
type input "24"
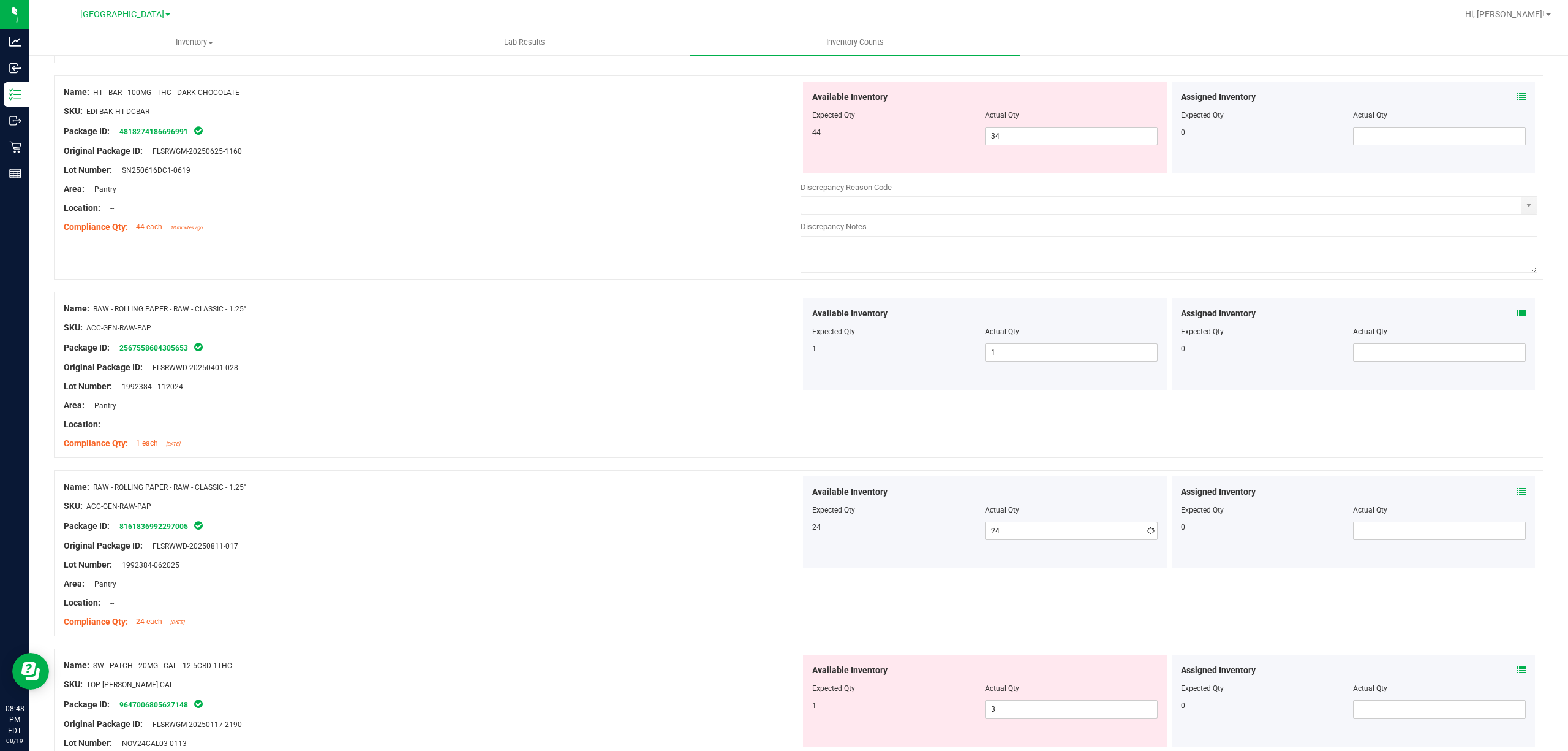
drag, startPoint x: 814, startPoint y: 535, endPoint x: 798, endPoint y: 534, distance: 16.0
click at [812, 532] on div "24" at bounding box center [898, 527] width 173 height 11
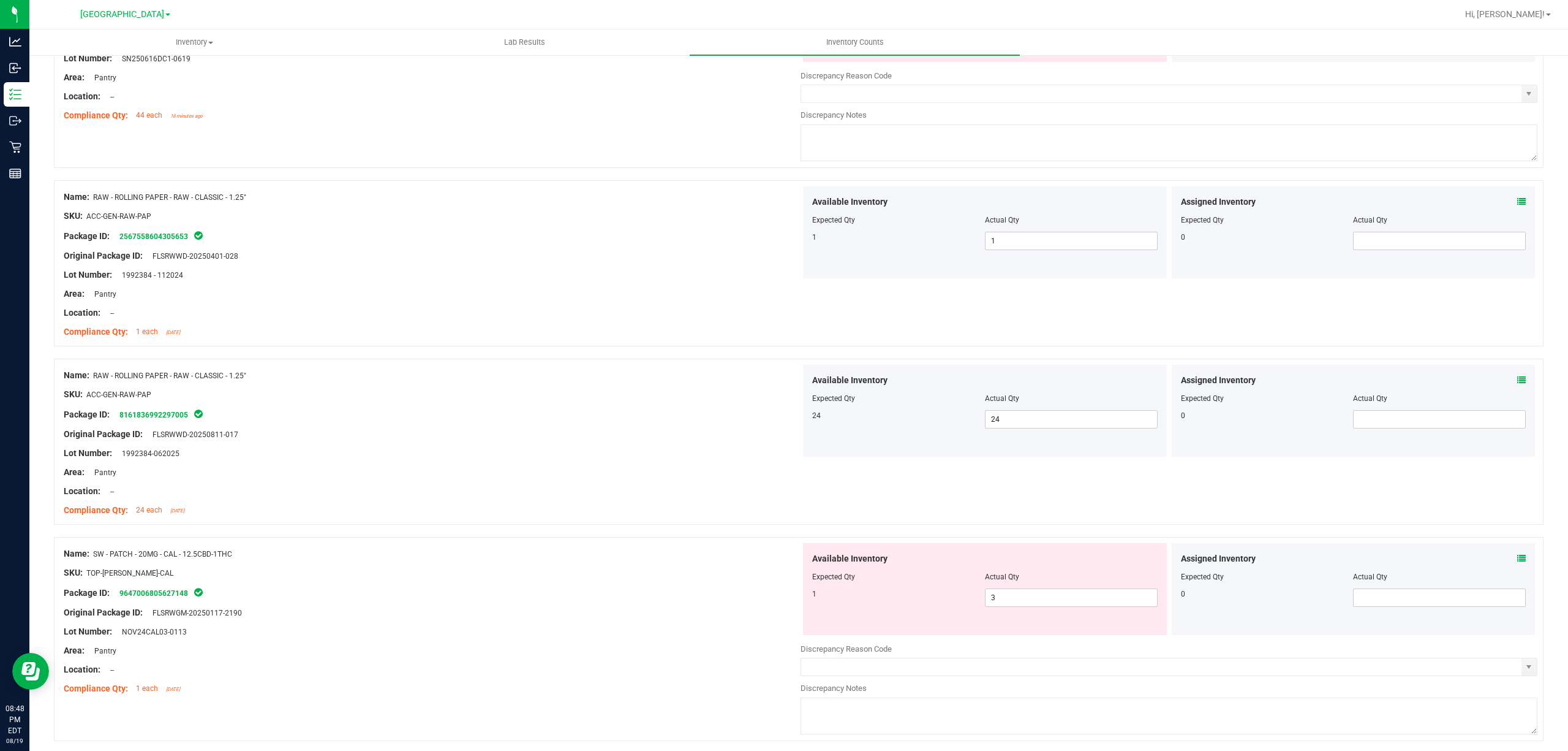
scroll to position [3104, 0]
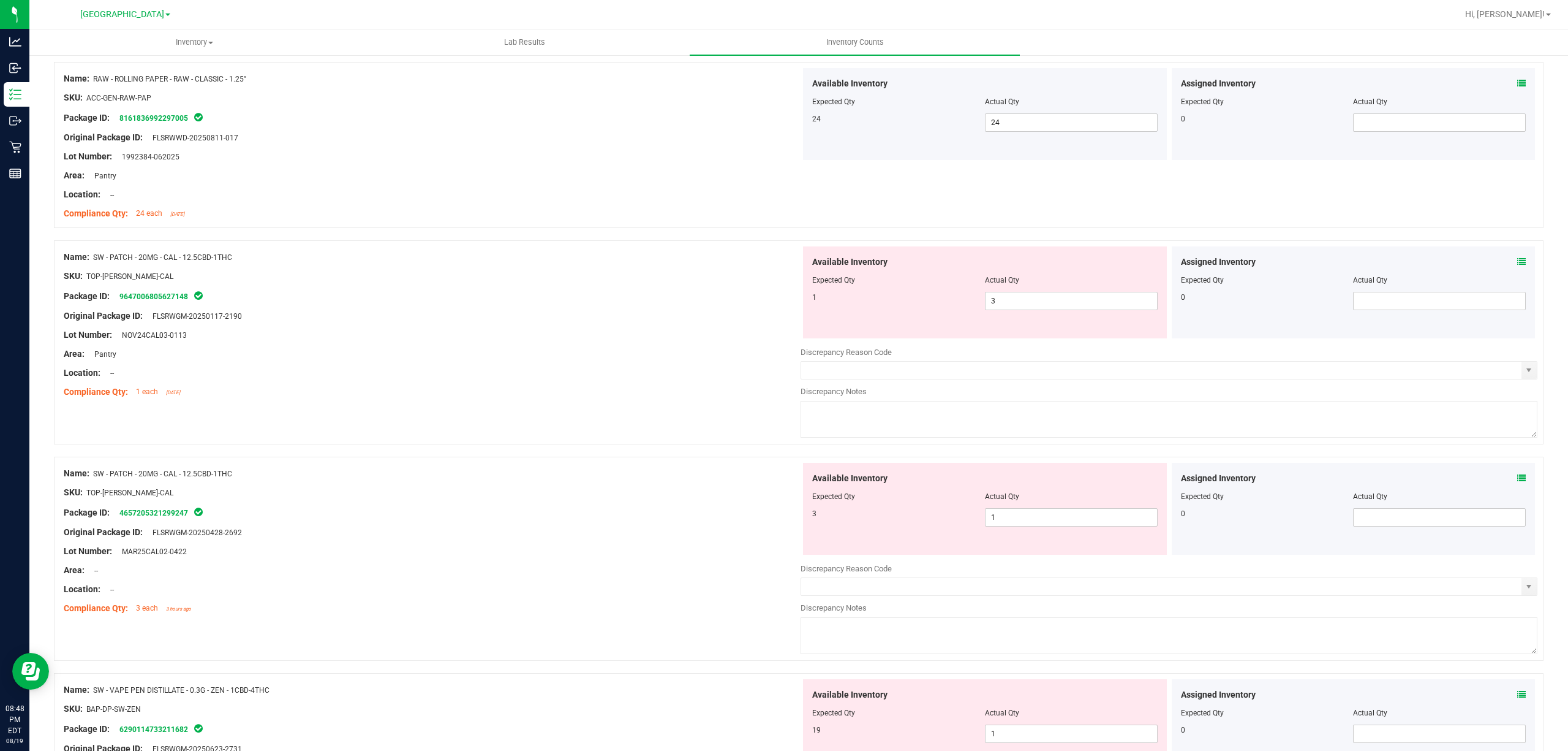
click at [596, 280] on div "SKU: TOP-PAT-SW-CAL" at bounding box center [433, 276] width 737 height 13
click at [1026, 305] on span "3 3" at bounding box center [1071, 301] width 173 height 19
type input "1"
click at [1010, 529] on div "Available Inventory Expected Qty Actual Qty 3 1 1" at bounding box center [1169, 559] width 737 height 194
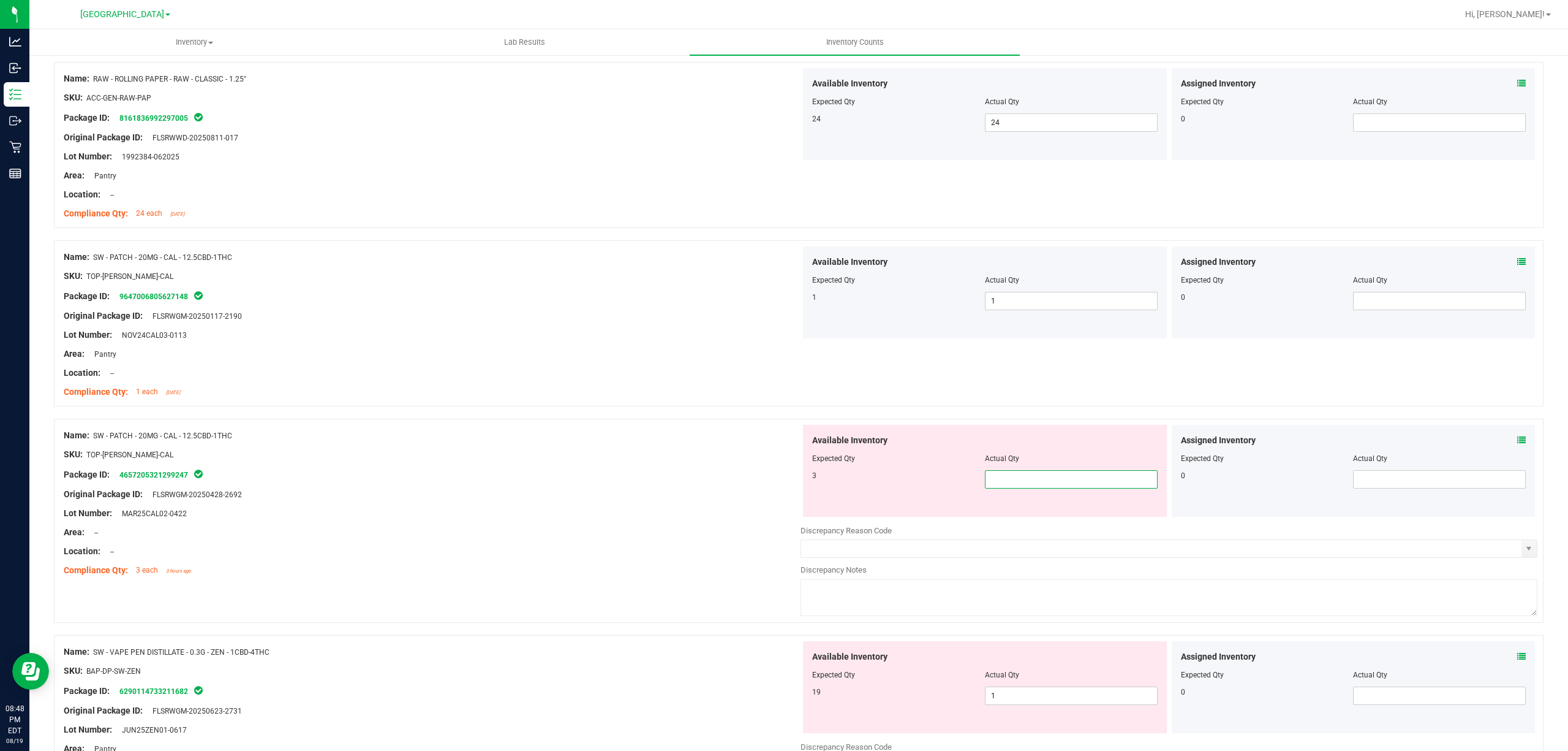
type input "3"
click at [571, 507] on div at bounding box center [433, 503] width 737 height 6
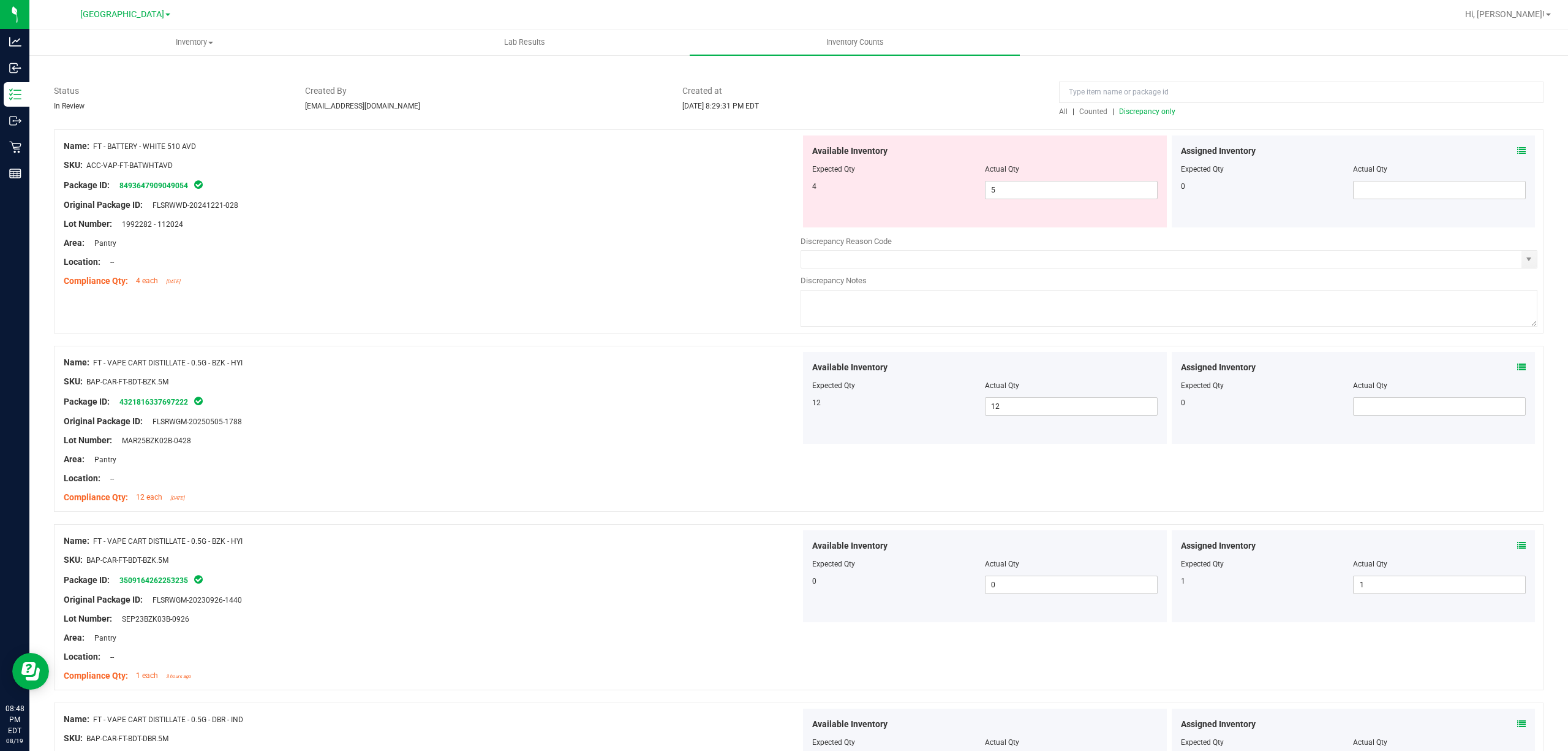
scroll to position [0, 0]
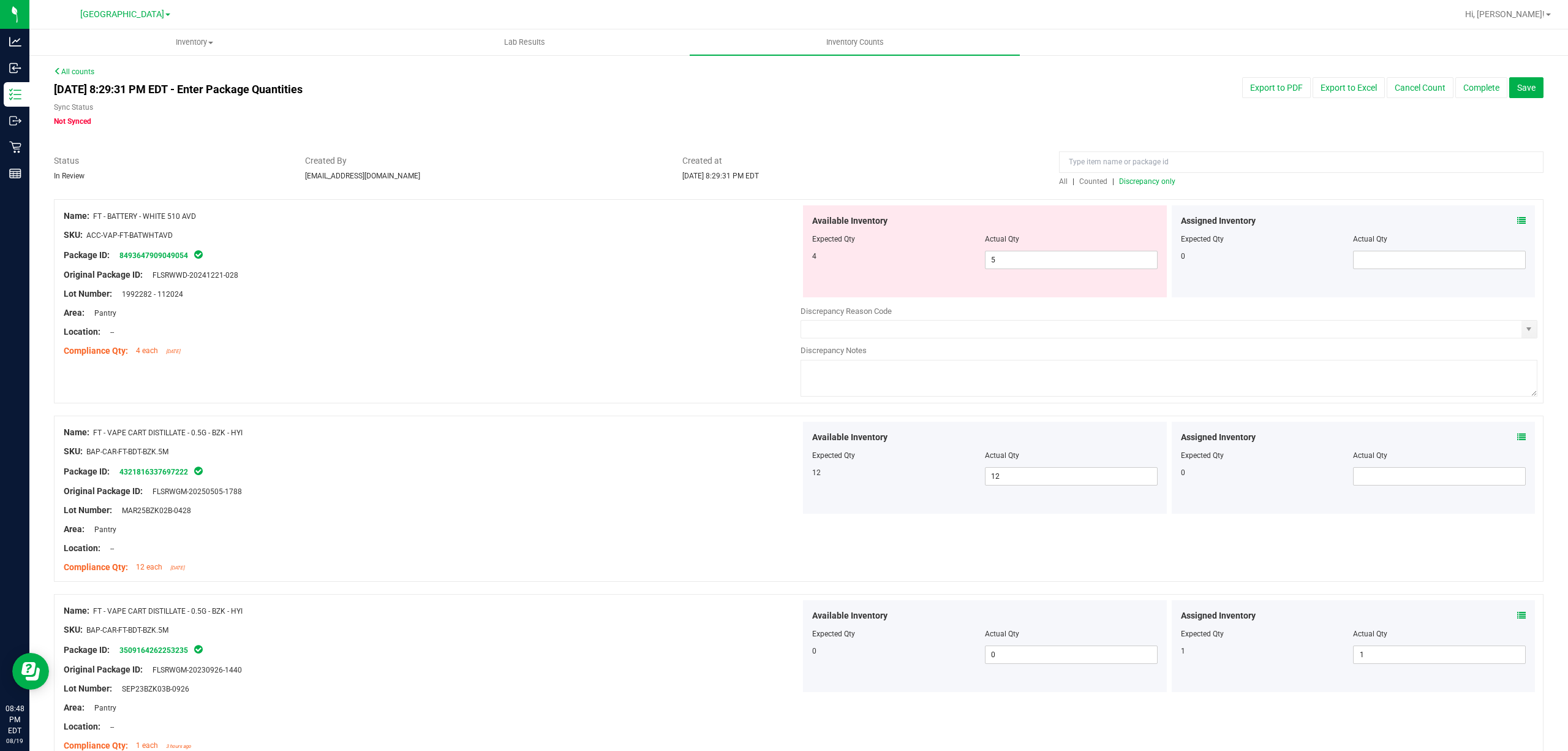
click at [1148, 181] on span "Discrepancy only" at bounding box center [1147, 181] width 57 height 8
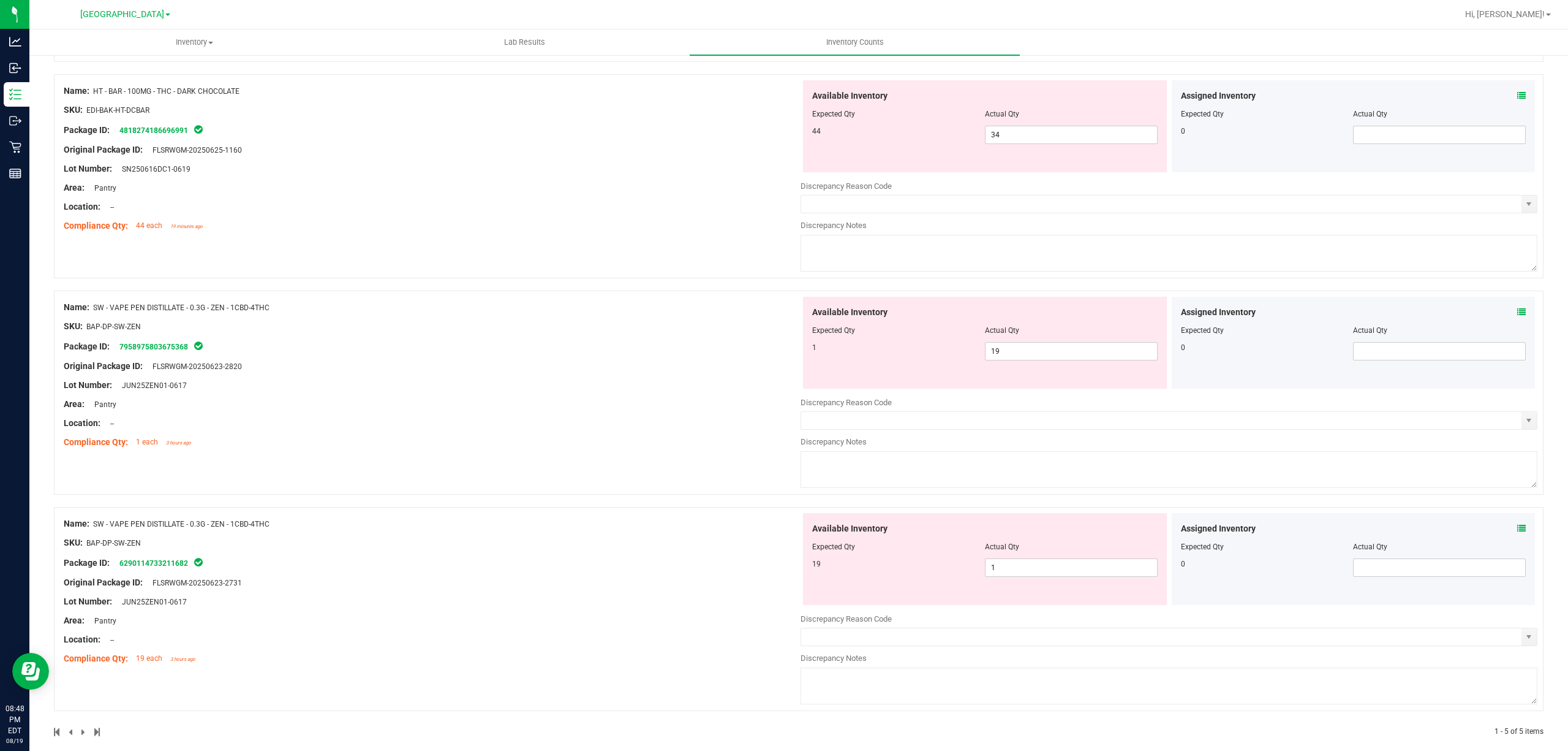
scroll to position [572, 0]
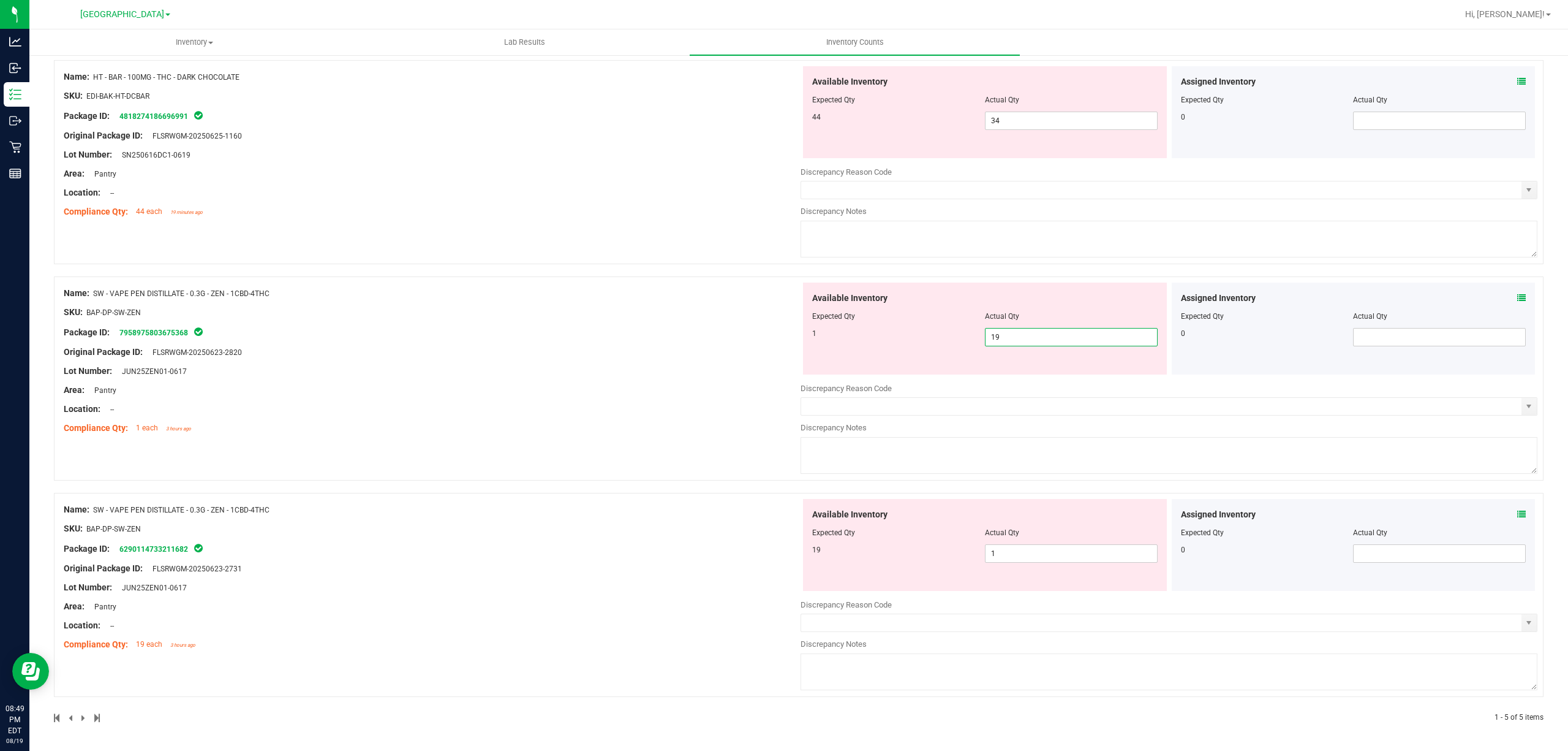
click at [1018, 343] on span "19 19" at bounding box center [1071, 338] width 173 height 19
type input "1"
click at [1042, 553] on span "1 1" at bounding box center [1071, 554] width 173 height 19
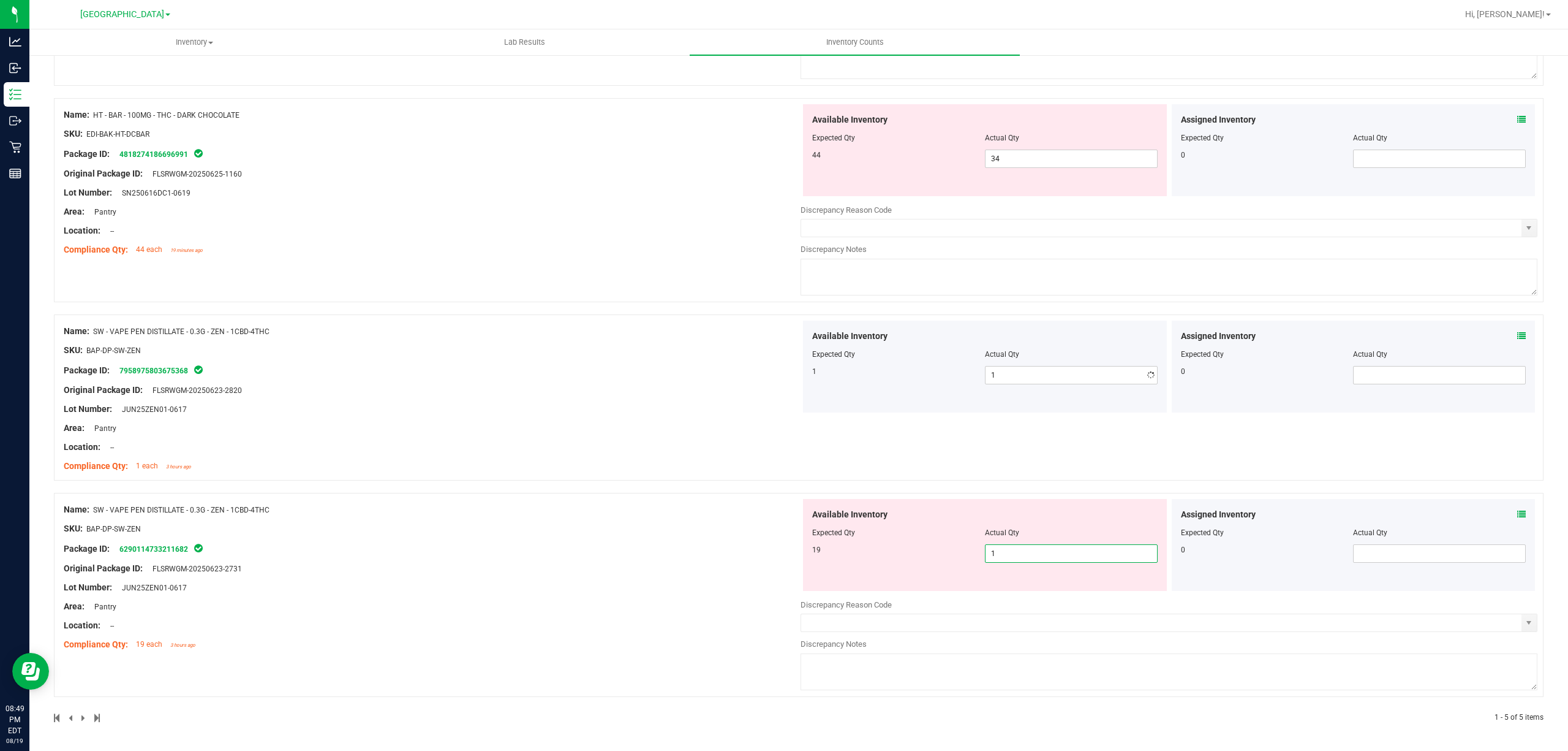
scroll to position [536, 0]
type input "19"
click at [599, 559] on div "Name: SW - VAPE PEN DISTILLATE - 0.3G - ZEN - 1CBD-4THC SKU: BAP-DP-SW-ZEN Pack…" at bounding box center [433, 576] width 737 height 156
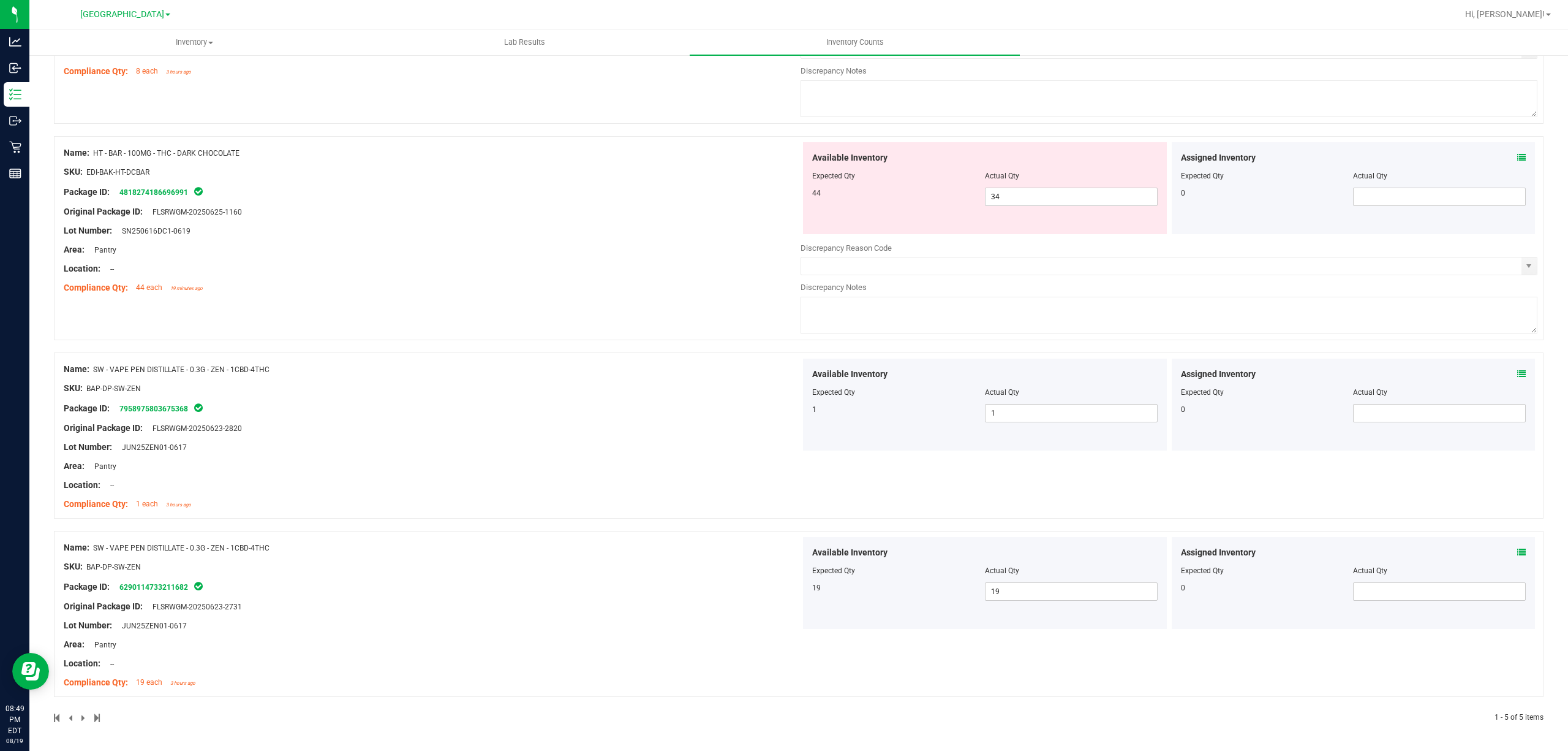
scroll to position [0, 0]
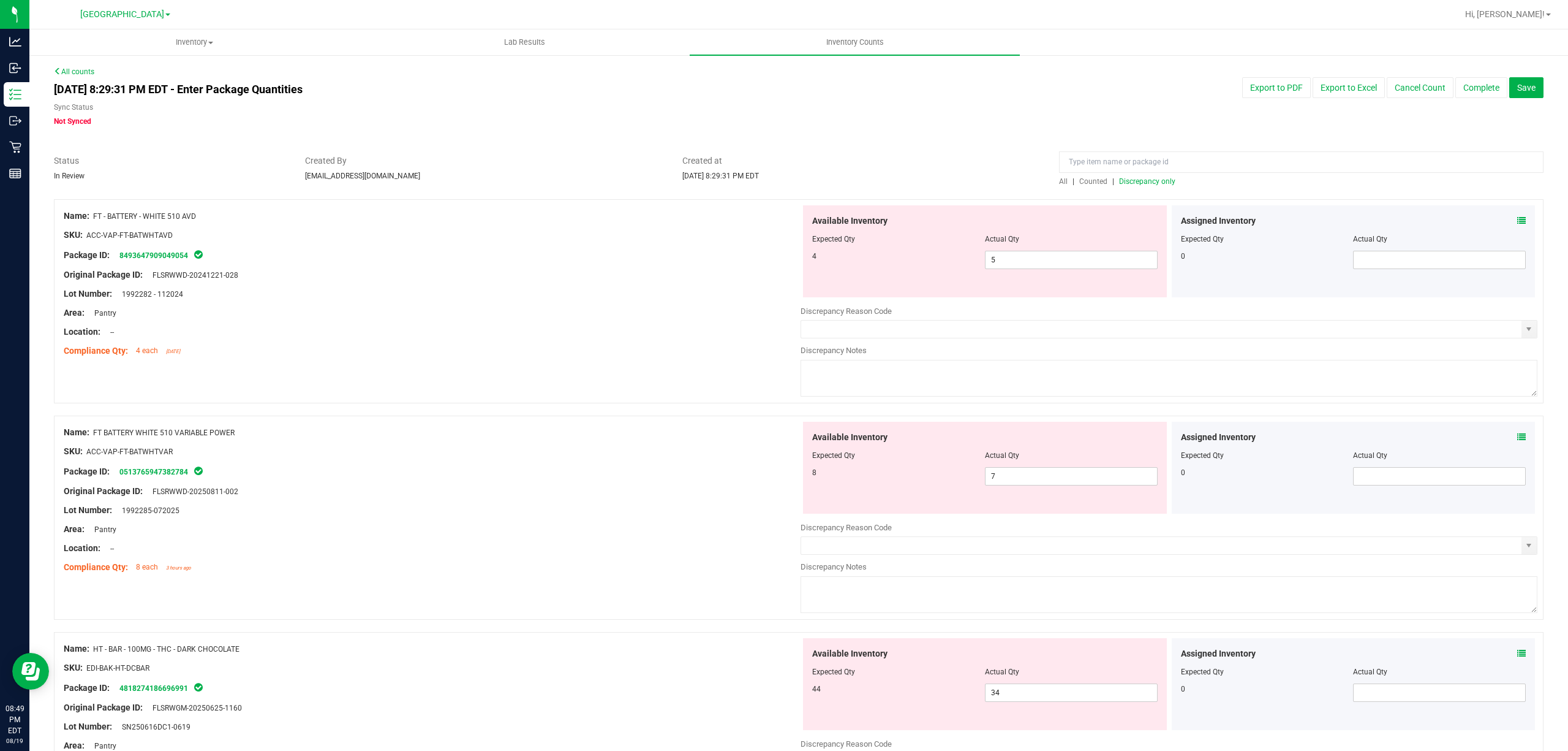
click at [1120, 181] on span "Discrepancy only" at bounding box center [1147, 181] width 57 height 8
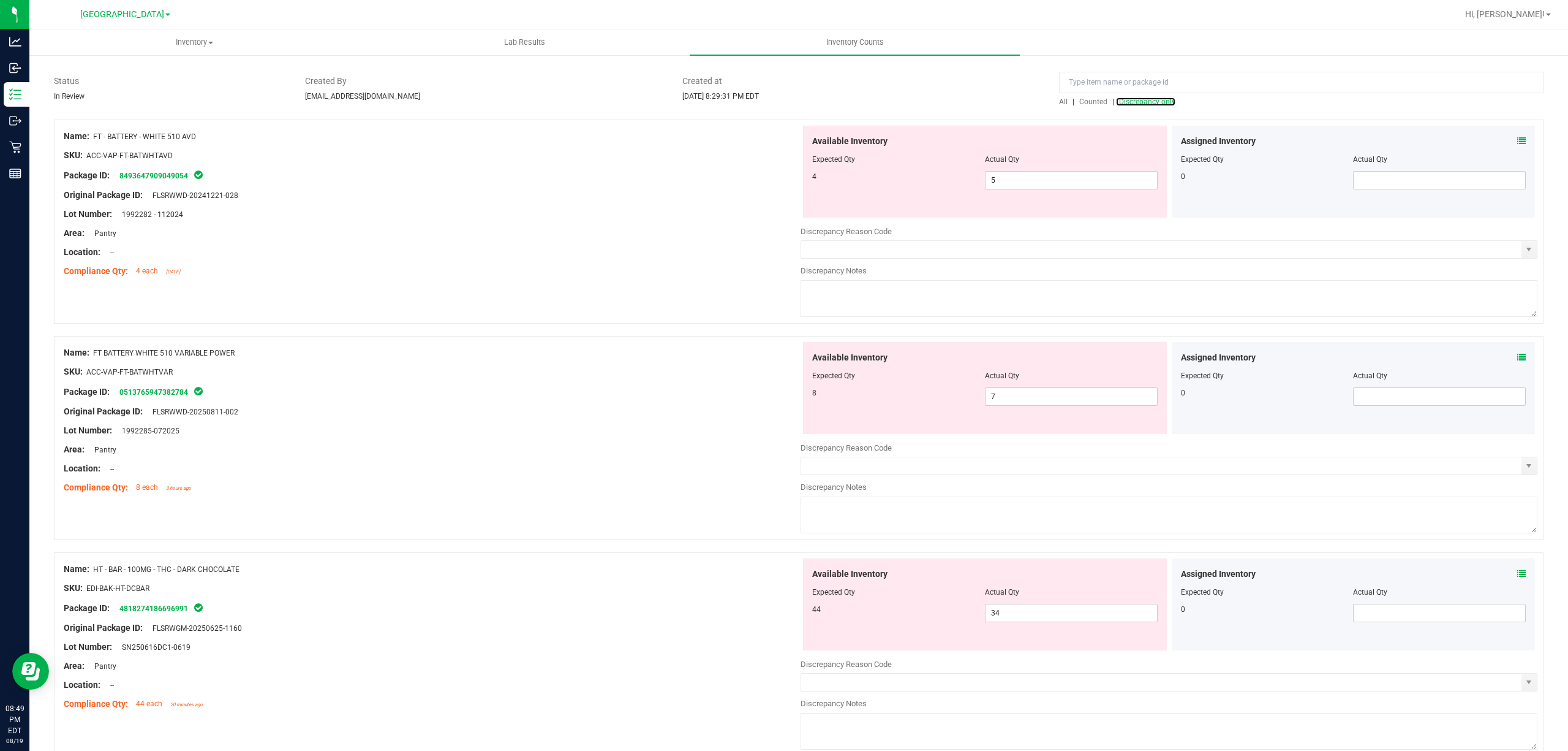
scroll to position [140, 0]
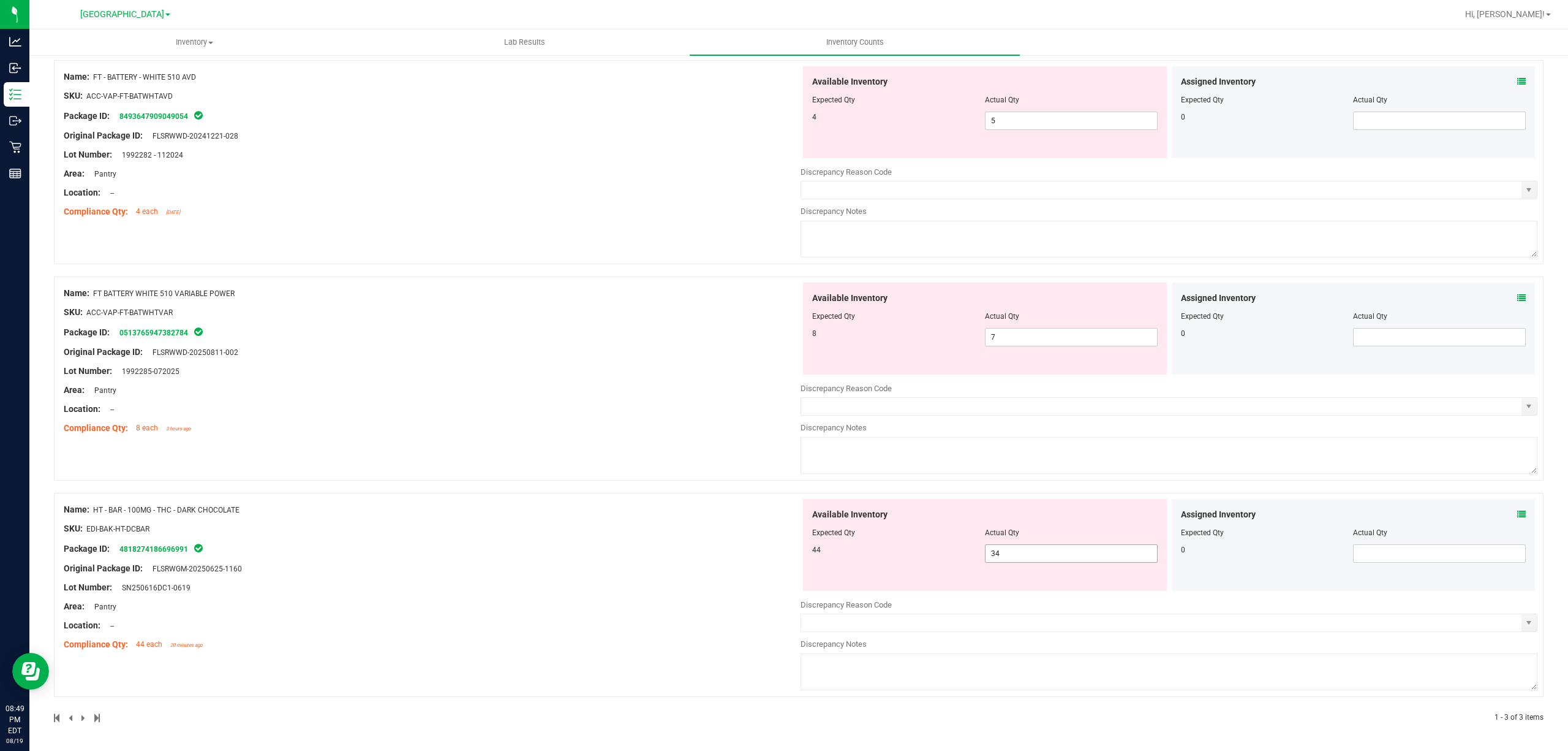
click at [1017, 556] on span "34 34" at bounding box center [1071, 554] width 173 height 19
type input "3"
type input "44"
click at [522, 569] on div "Name: HT - BAR - 100MG - THC - DARK CHOCOLATE SKU: EDI-BAK-HT-DCBAR Package ID:…" at bounding box center [433, 576] width 737 height 156
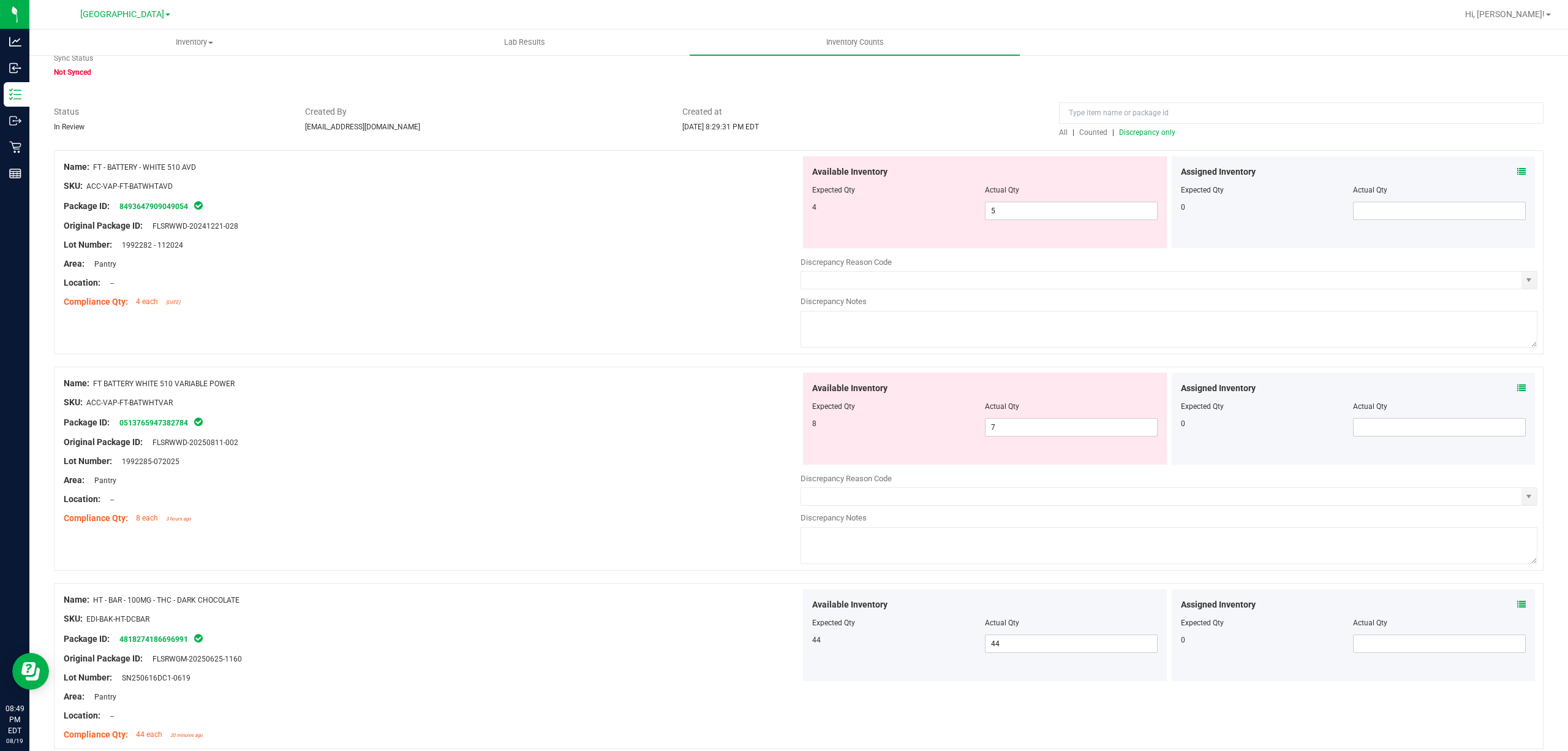
scroll to position [0, 0]
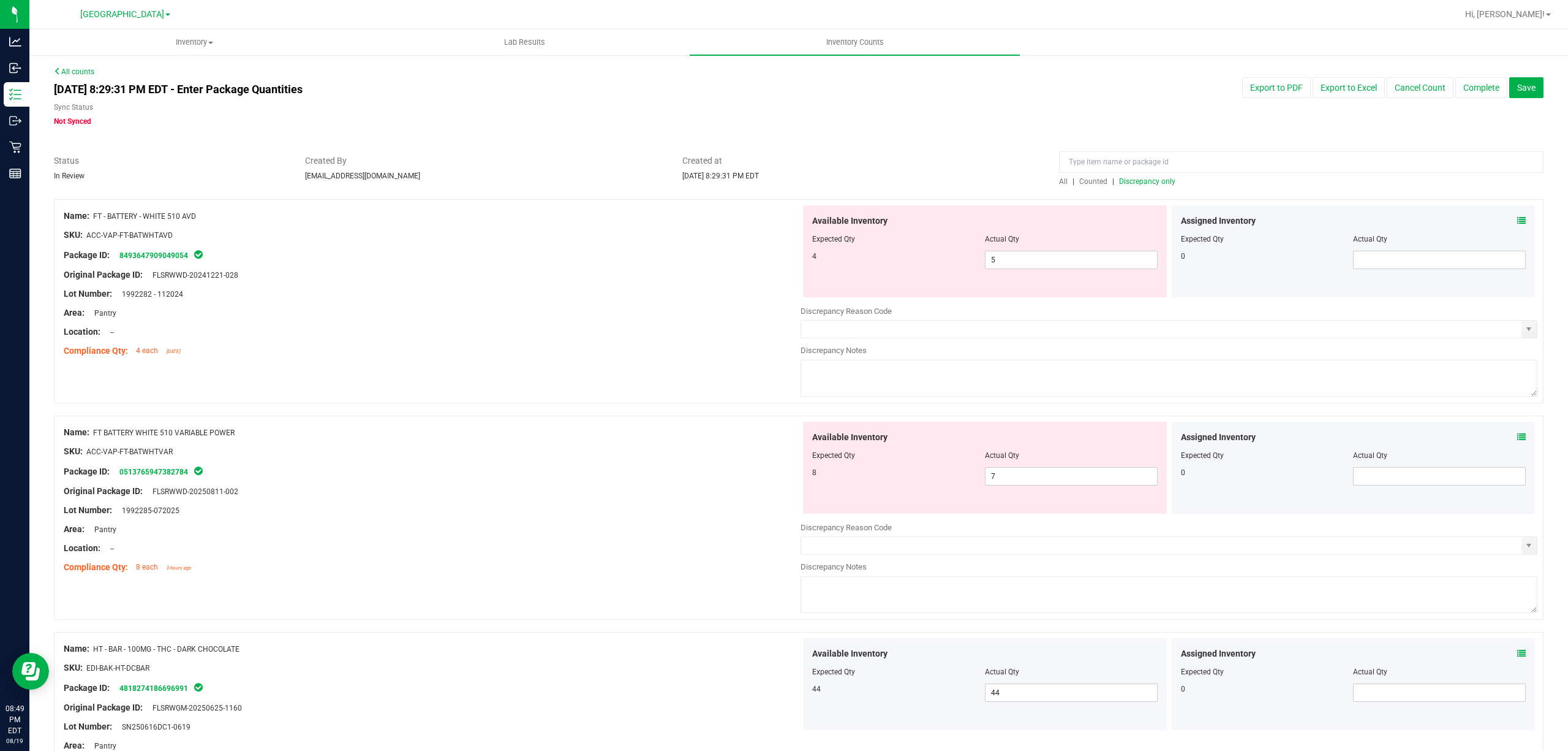
click at [1152, 185] on span "Discrepancy only" at bounding box center [1147, 181] width 57 height 8
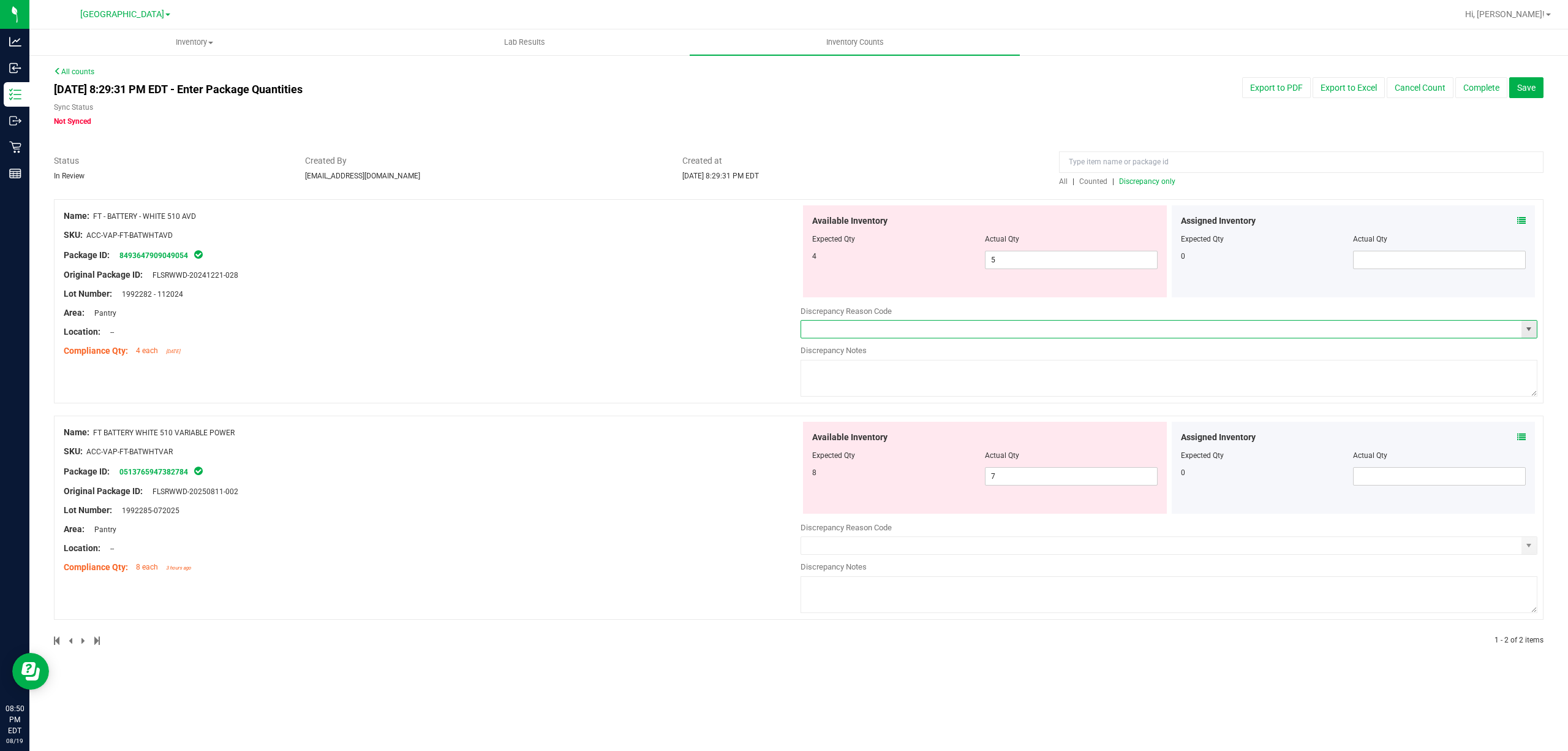
click at [1520, 332] on input "text" at bounding box center [1161, 329] width 720 height 17
click at [1530, 332] on span "select" at bounding box center [1529, 329] width 10 height 10
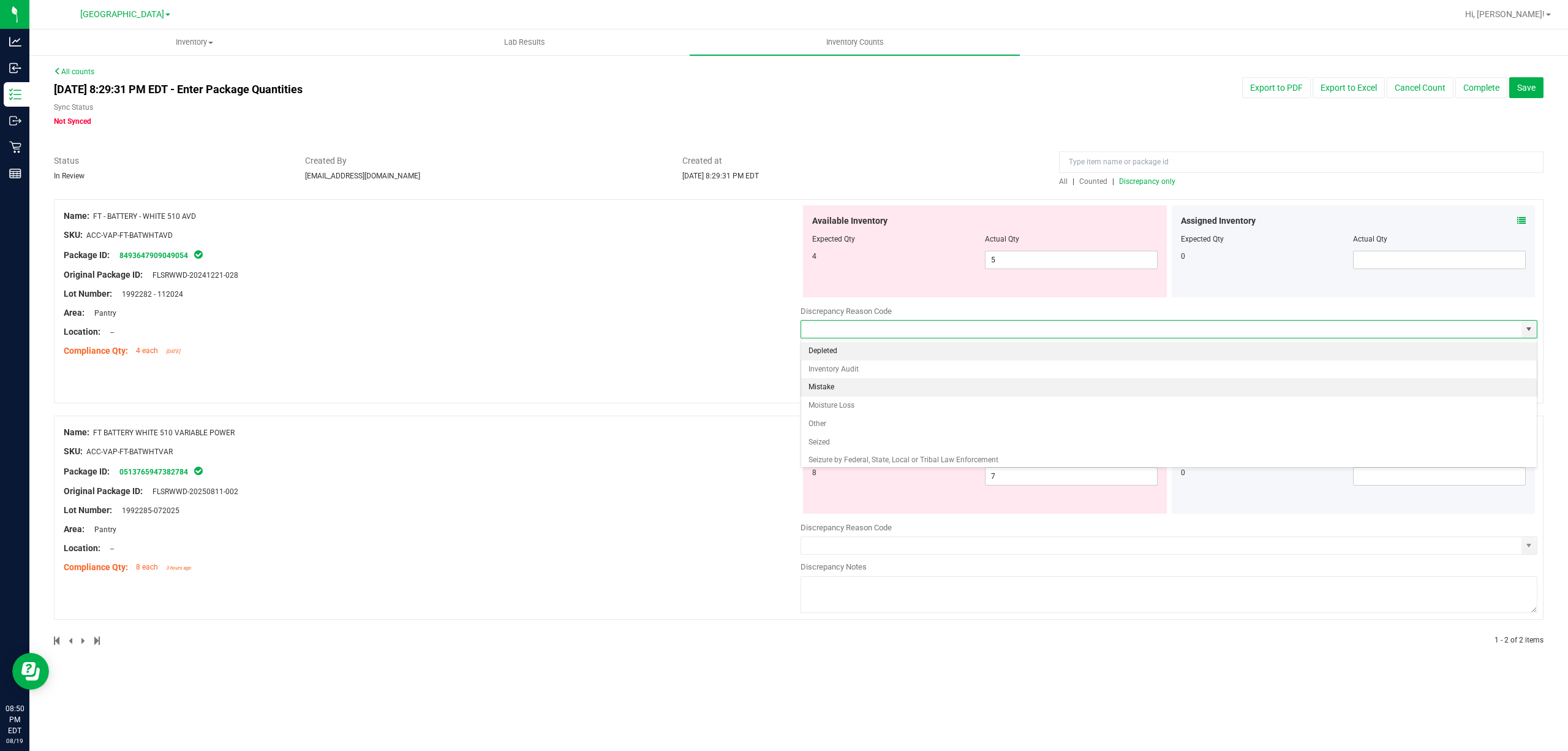
click at [849, 390] on li "Mistake" at bounding box center [1169, 387] width 736 height 19
type input "Mistake"
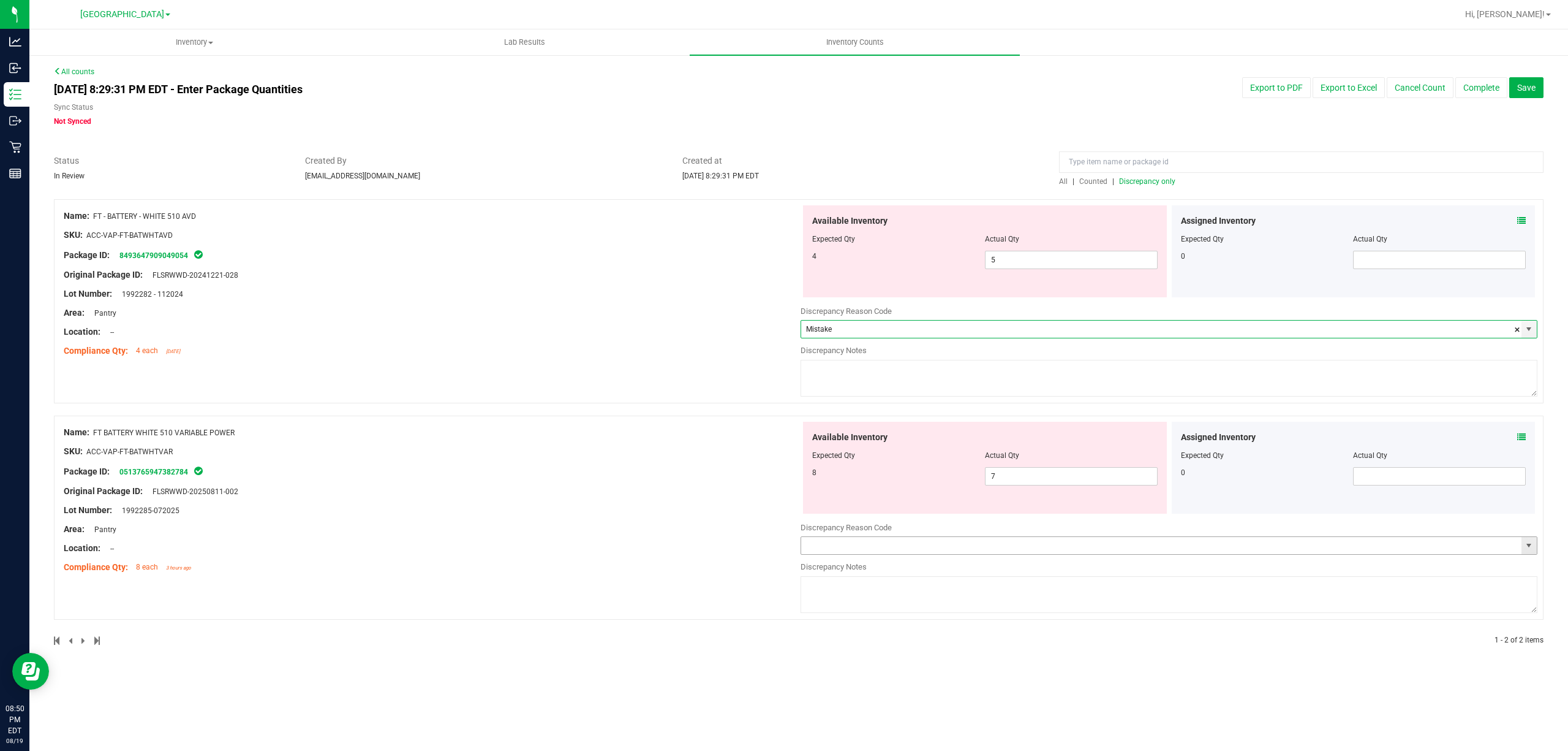
click at [1529, 543] on span "select" at bounding box center [1529, 546] width 10 height 10
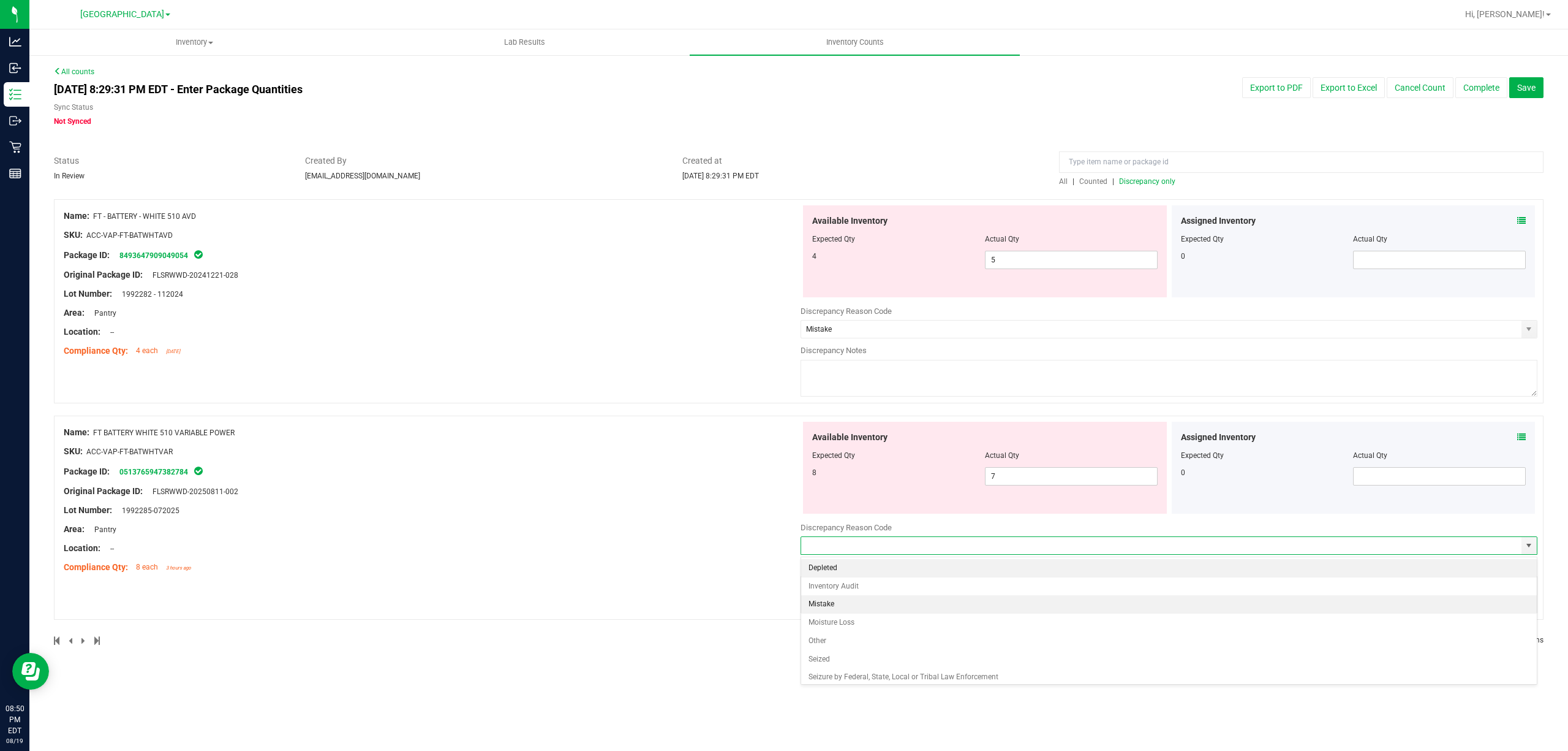
click at [936, 612] on li "Mistake" at bounding box center [1169, 604] width 736 height 19
type input "Mistake"
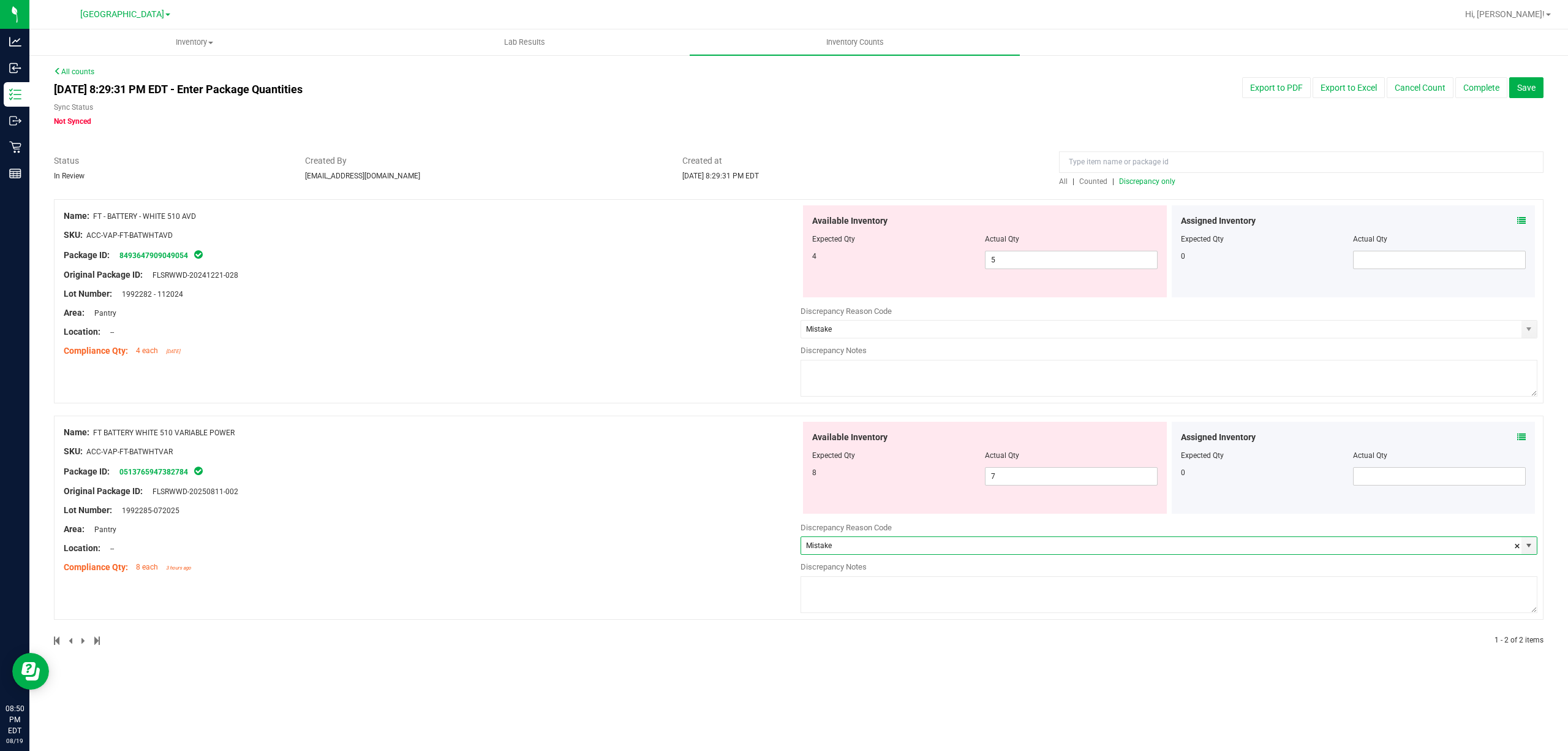
click at [875, 363] on textarea at bounding box center [1169, 378] width 737 height 37
drag, startPoint x: 1176, startPoint y: 375, endPoint x: 496, endPoint y: 364, distance: 680.1
click at [558, 364] on div "Name: FT - BATTERY - WHITE 510 AVD SKU: ACC-VAP-FT-BATWHTAVD Package ID: 849364…" at bounding box center [799, 301] width 1490 height 204
type textarea "+1 AVD and -1 Variable. Incorrect allocation error. Adjusting to reflect correc…"
click at [878, 603] on textarea at bounding box center [1169, 595] width 737 height 37
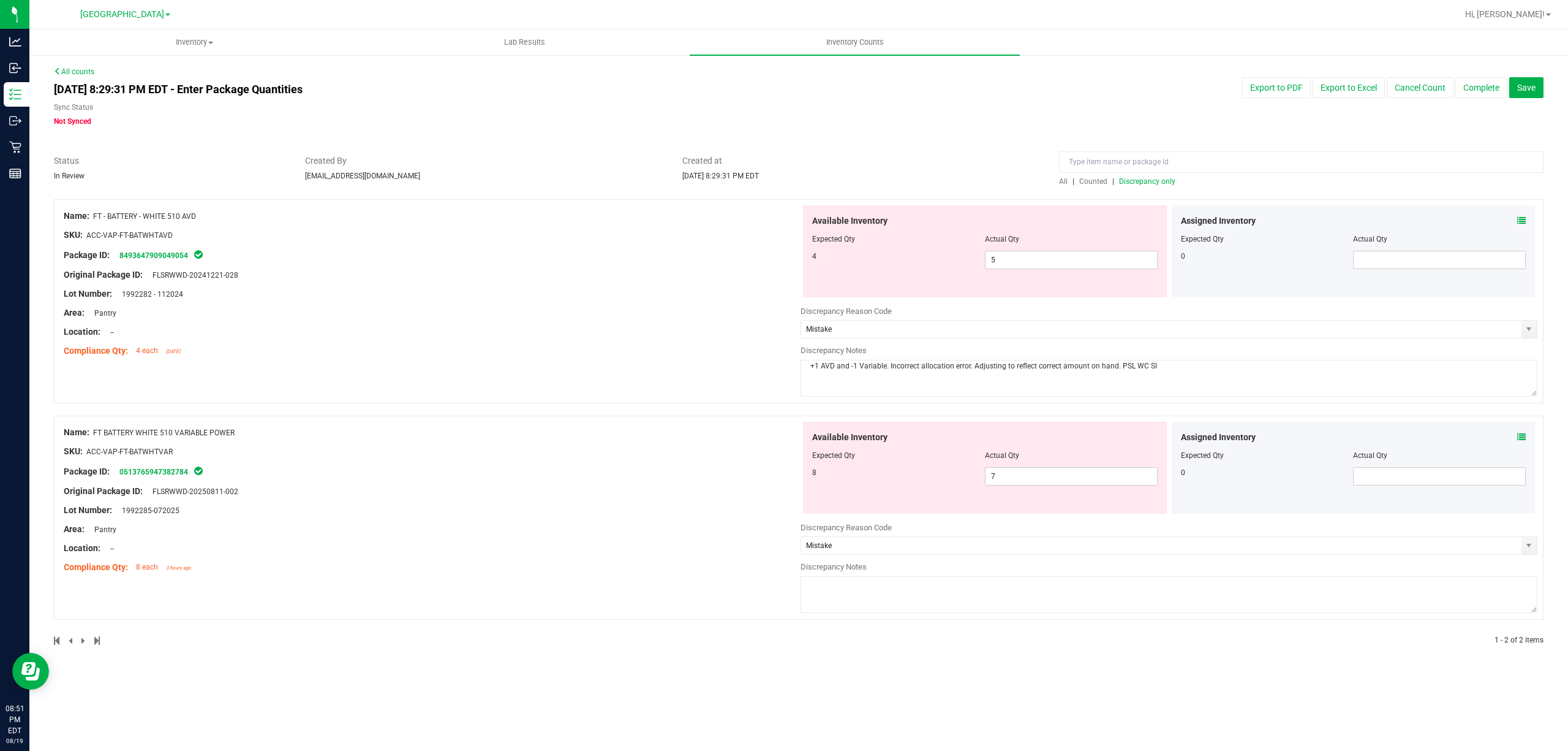
paste textarea "+1 AVD and -1 Variable. Incorrect allocation error. Adjusting to reflect correc…"
type textarea "+1 AVD and -1 Variable. Incorrect allocation error. Adjusting to reflect correc…"
click at [768, 505] on div "Lot Number: 1992285-072025" at bounding box center [433, 510] width 737 height 13
click at [1524, 92] on span "Save" at bounding box center [1527, 88] width 19 height 10
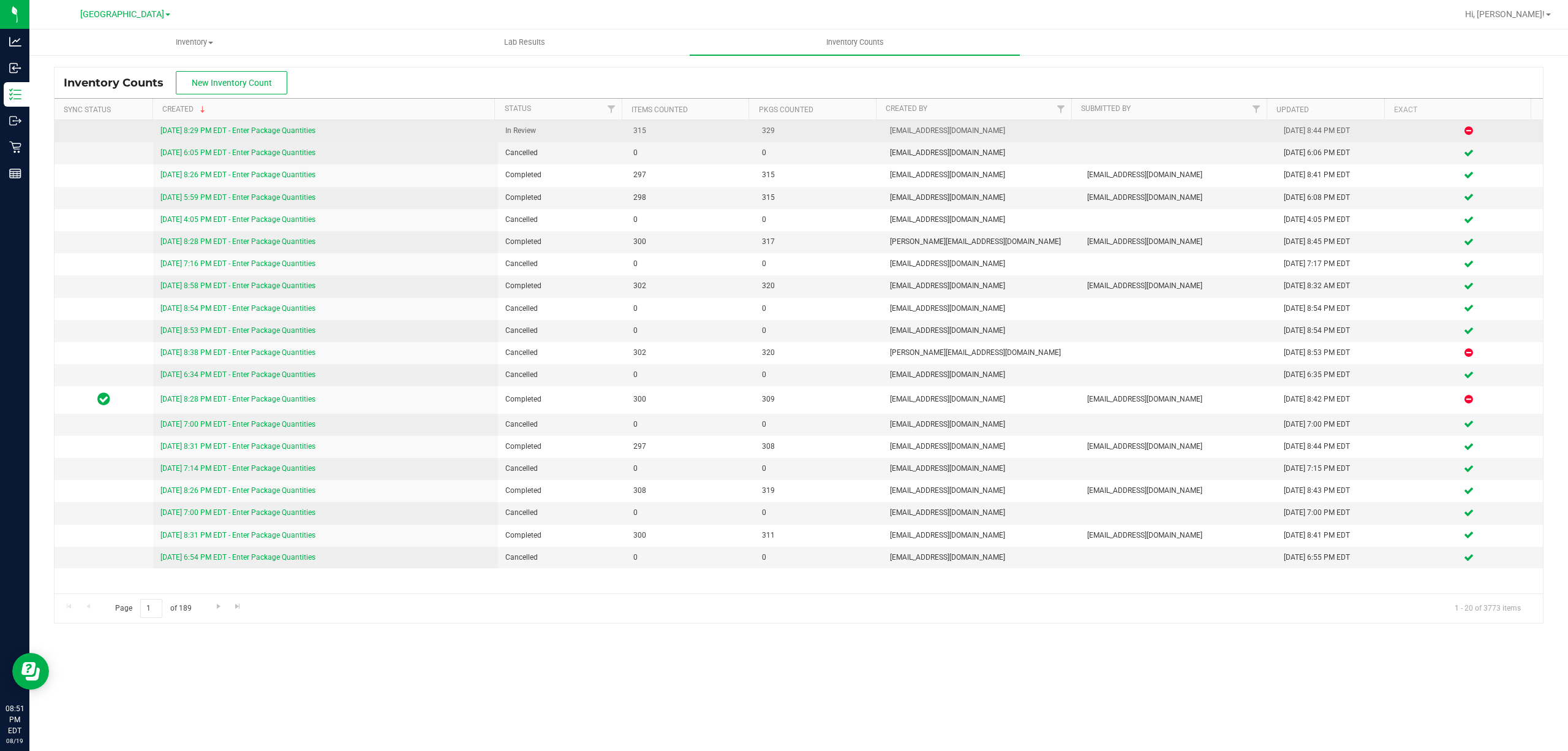
click at [179, 131] on link "8/19/25 8:29 PM EDT - Enter Package Quantities" at bounding box center [238, 131] width 155 height 8
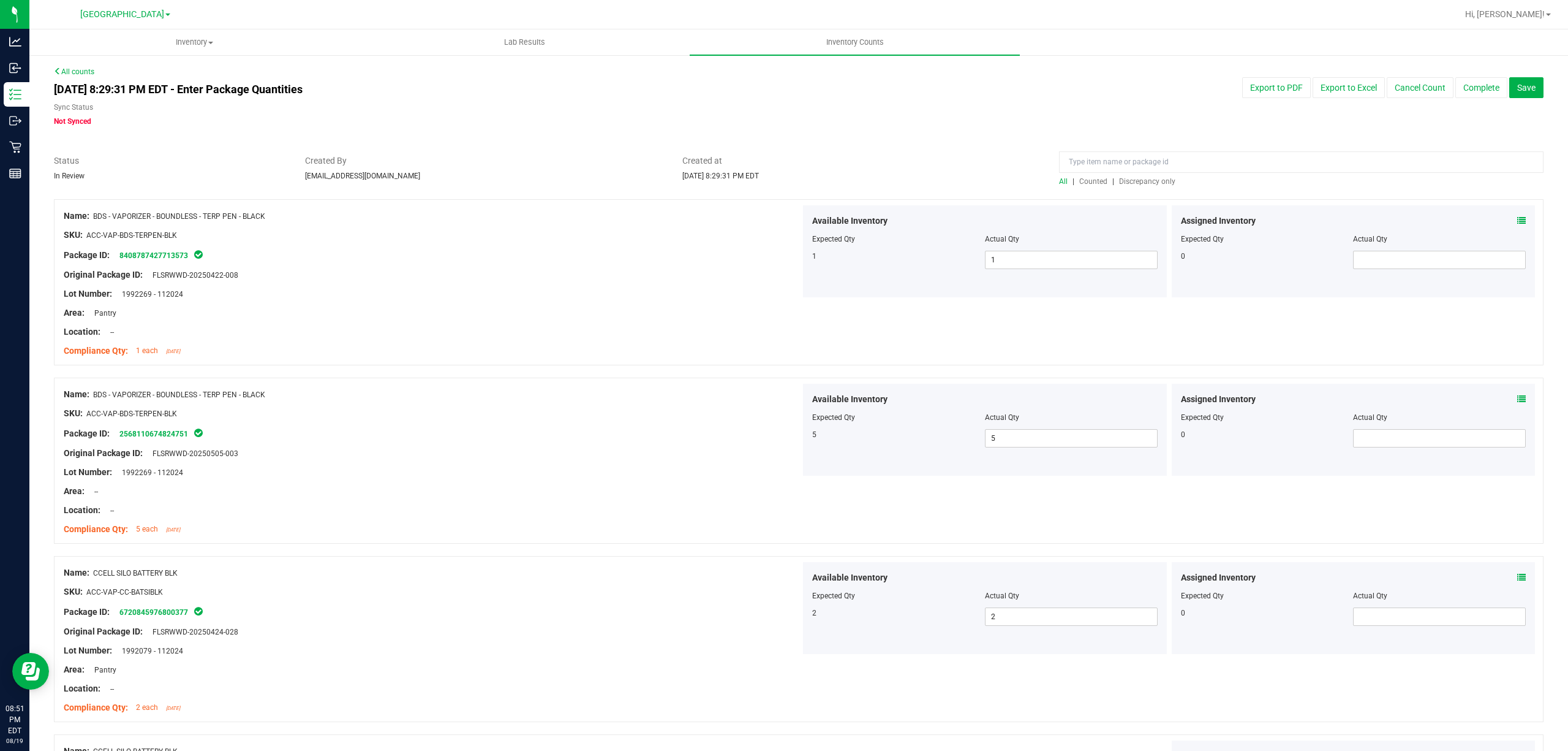
click at [1132, 182] on span "Discrepancy only" at bounding box center [1147, 181] width 57 height 8
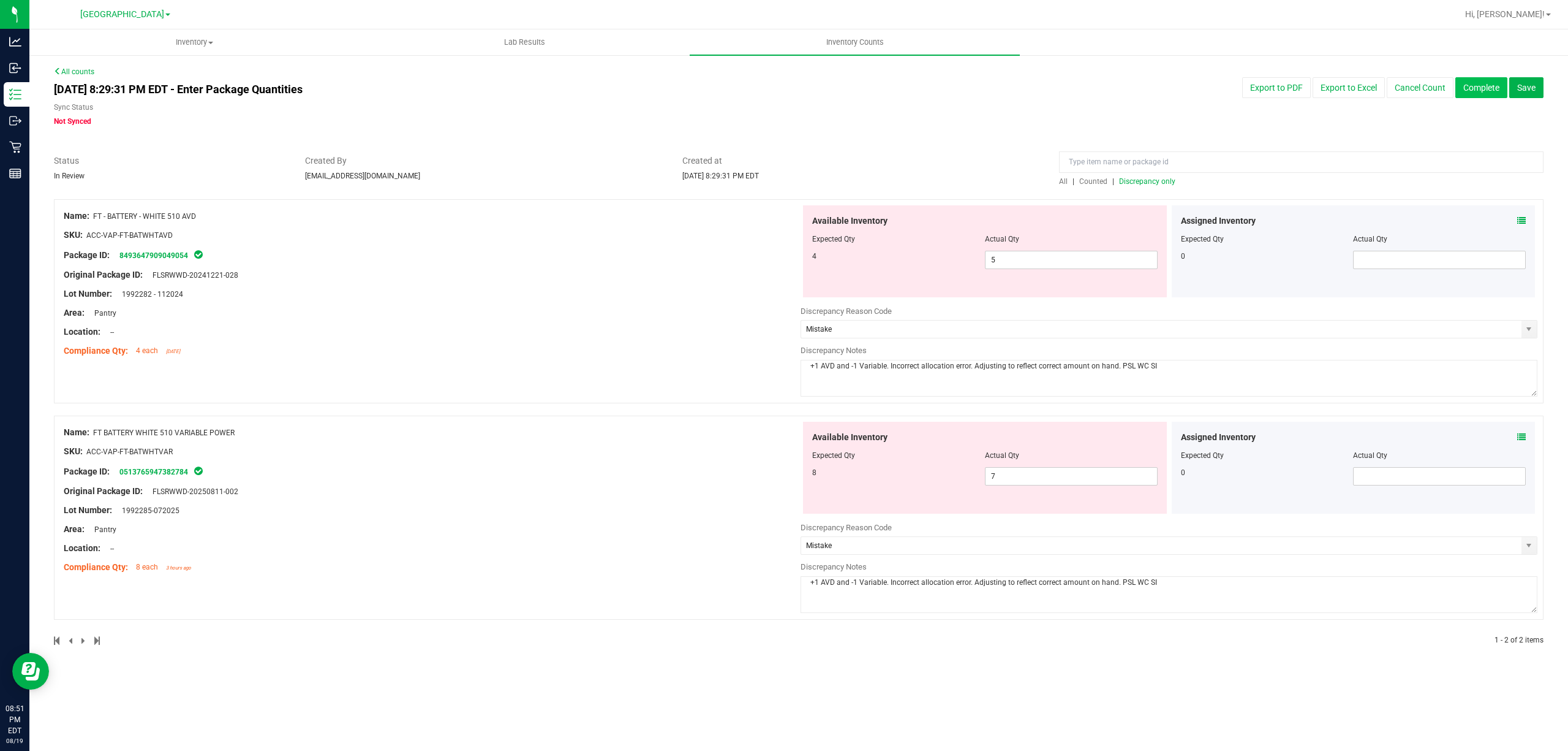
click at [1485, 89] on button "Complete" at bounding box center [1481, 88] width 52 height 21
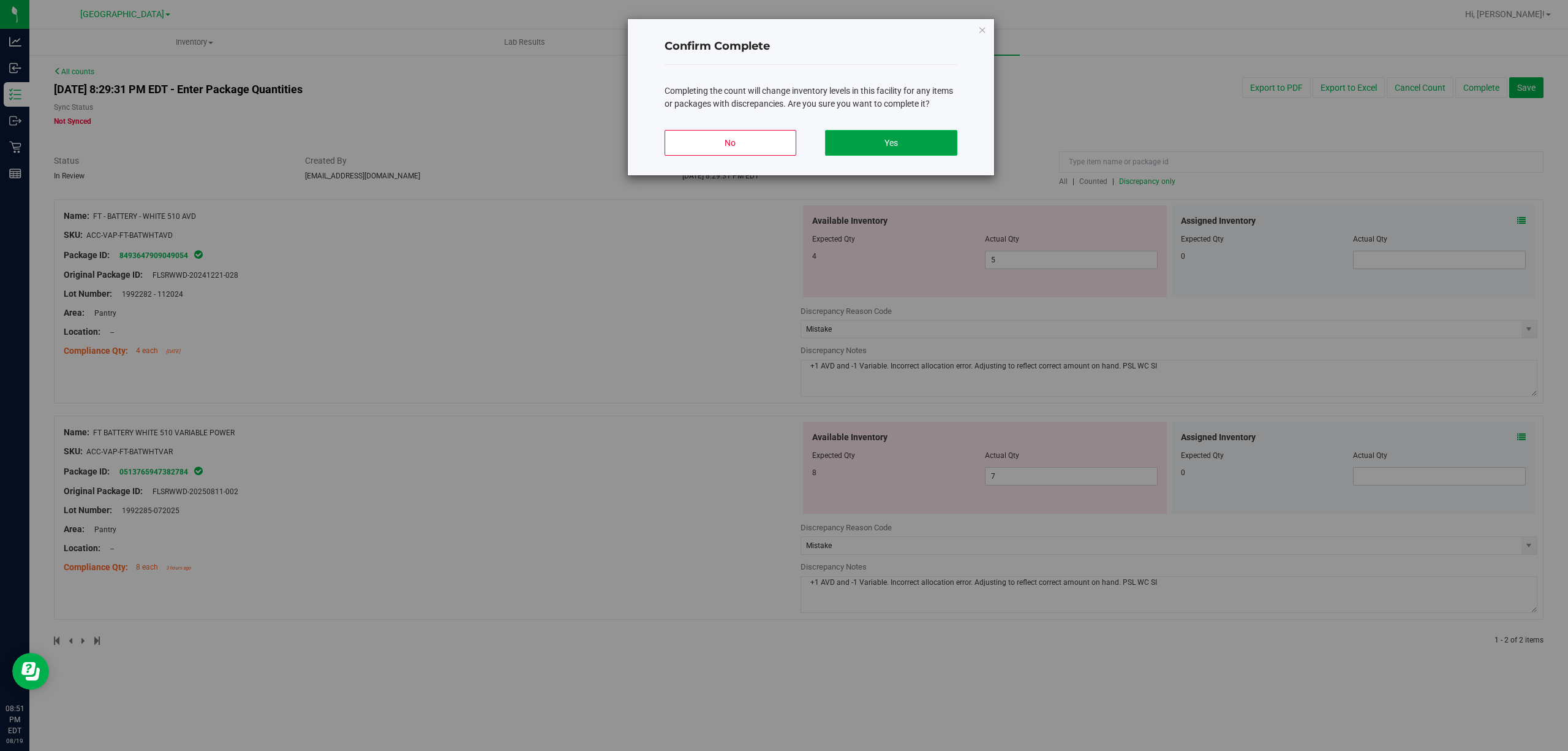
click at [865, 138] on button "Yes" at bounding box center [891, 143] width 132 height 26
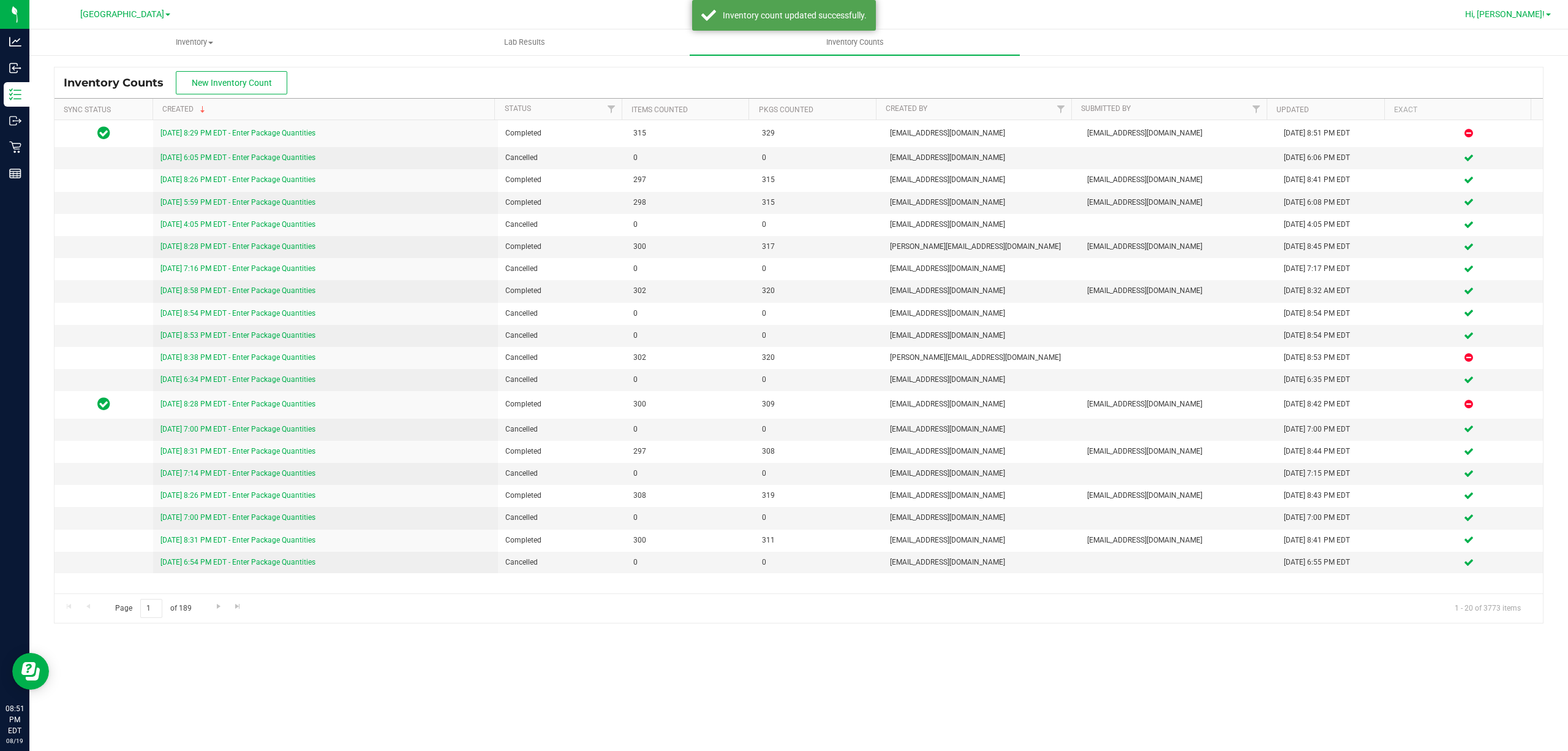
click at [1520, 17] on span "Hi, [PERSON_NAME]!" at bounding box center [1505, 14] width 79 height 10
drag, startPoint x: 1511, startPoint y: 106, endPoint x: 1463, endPoint y: 76, distance: 56.6
click at [1510, 106] on span "Sign Out" at bounding box center [1505, 108] width 35 height 13
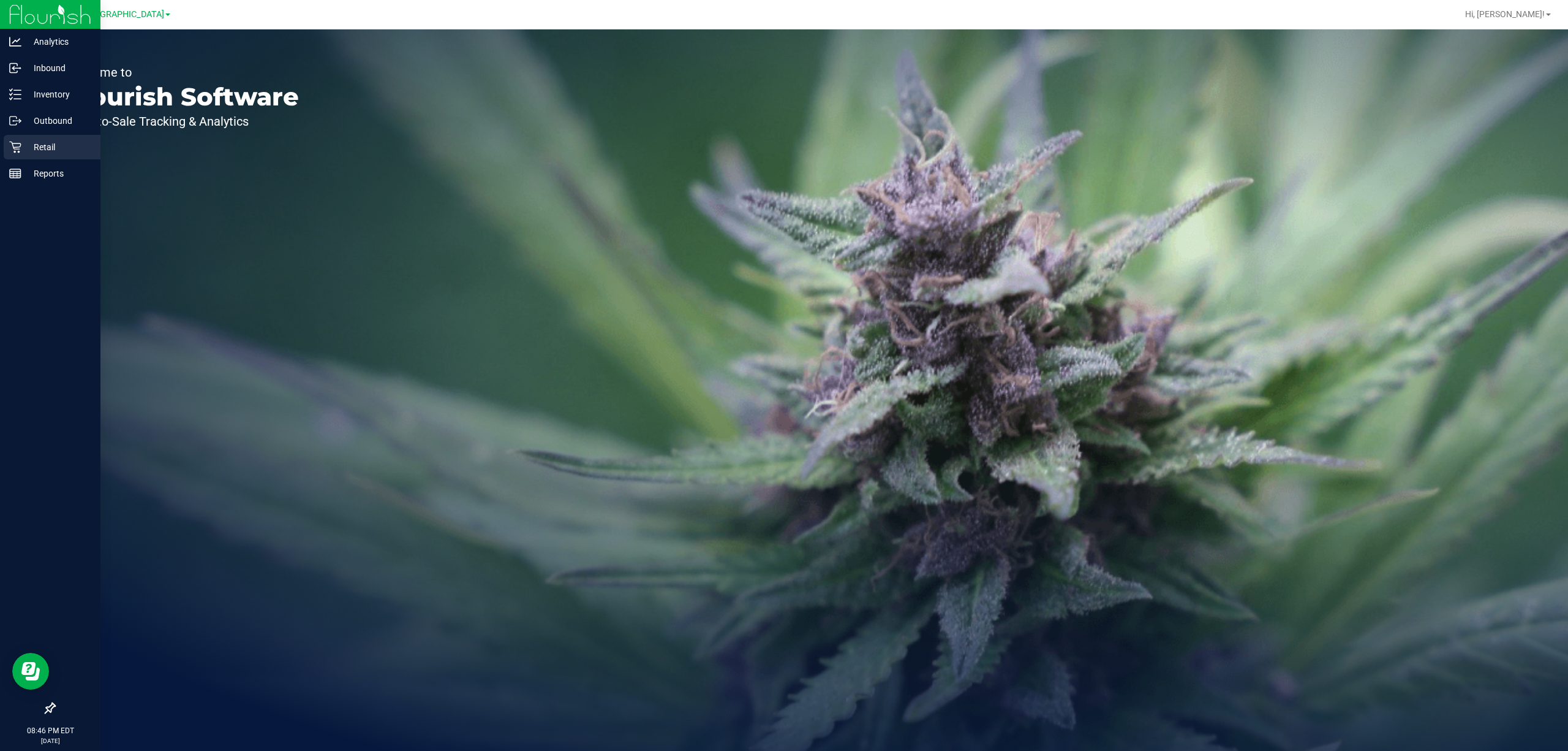
click at [19, 135] on div "Retail" at bounding box center [51, 147] width 97 height 24
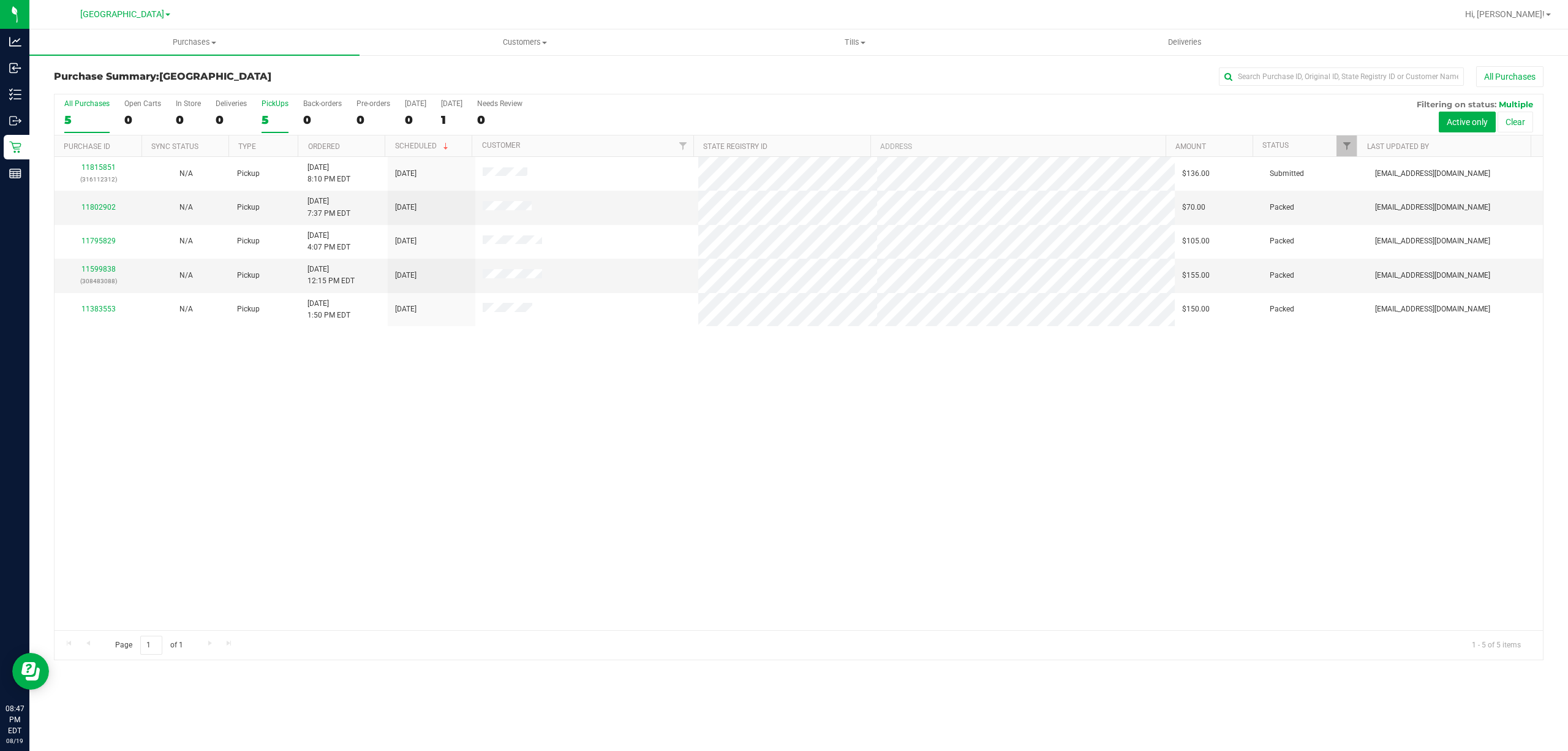
click at [272, 119] on div "5" at bounding box center [275, 120] width 27 height 14
click at [0, 0] on input "PickUps 5" at bounding box center [0, 0] width 0 height 0
